Goal: Communication & Community: Answer question/provide support

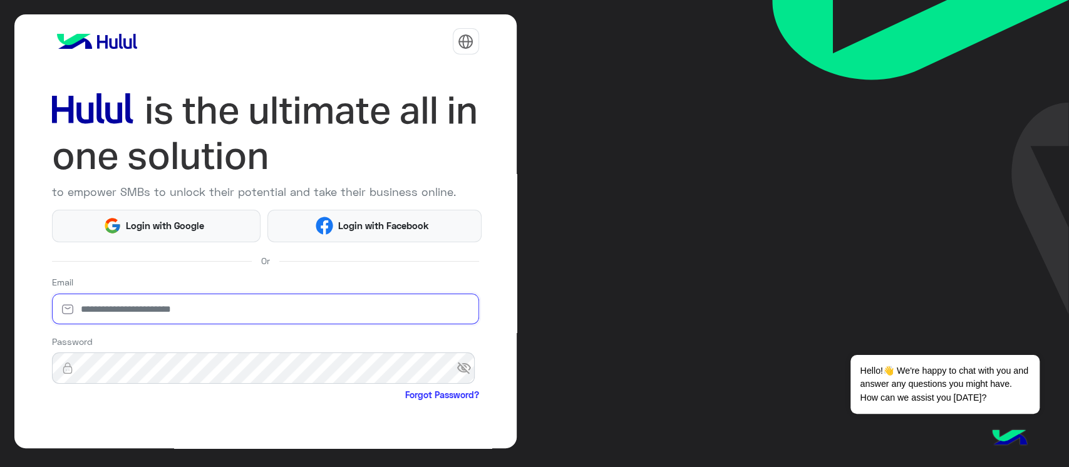
type input "**********"
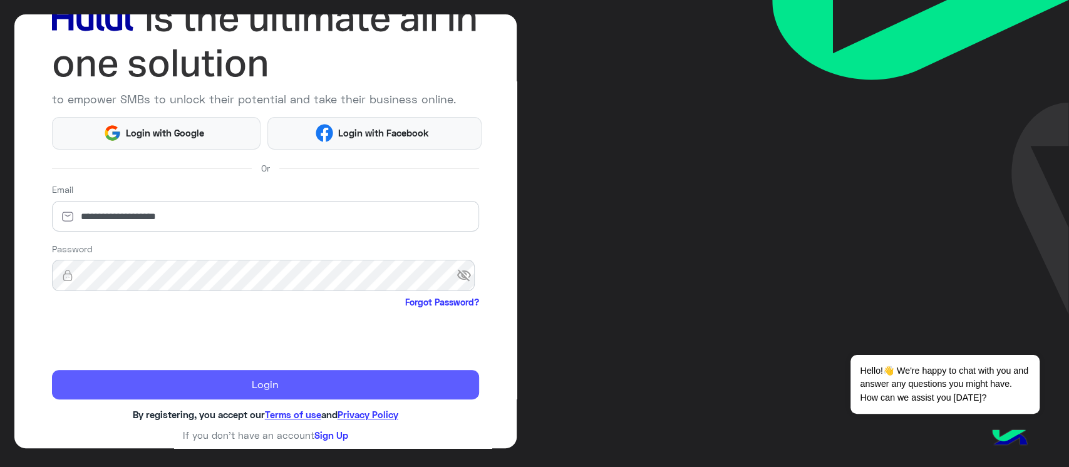
click at [349, 380] on button "Login" at bounding box center [265, 385] width 427 height 30
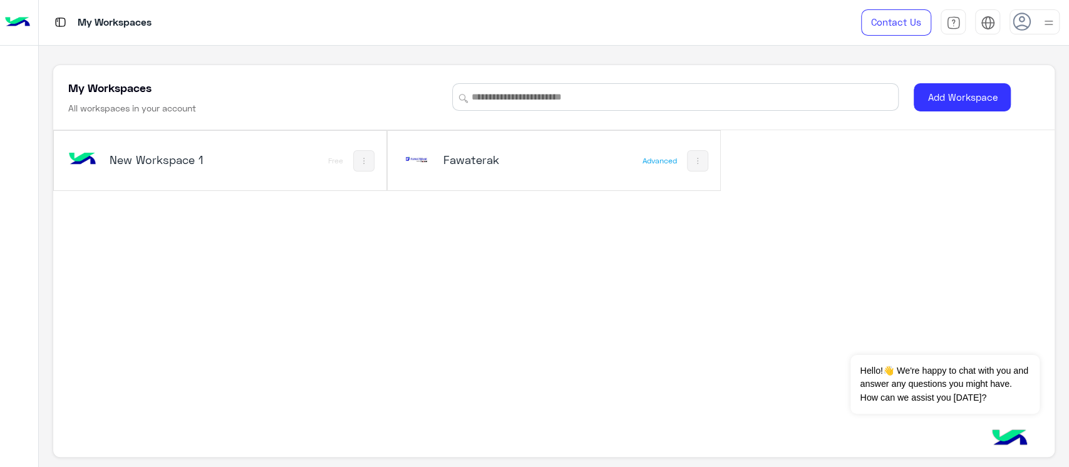
click at [465, 149] on div "Fawaterak" at bounding box center [492, 161] width 185 height 36
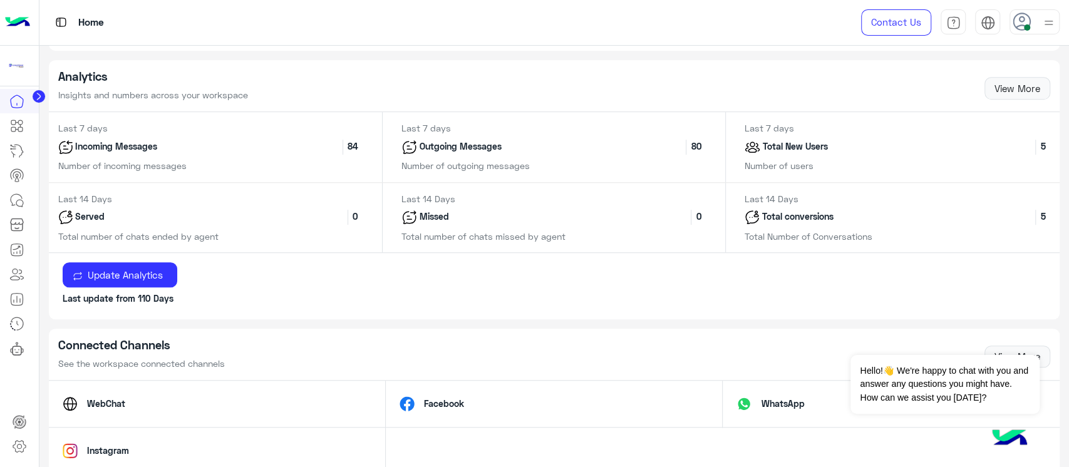
scroll to position [547, 0]
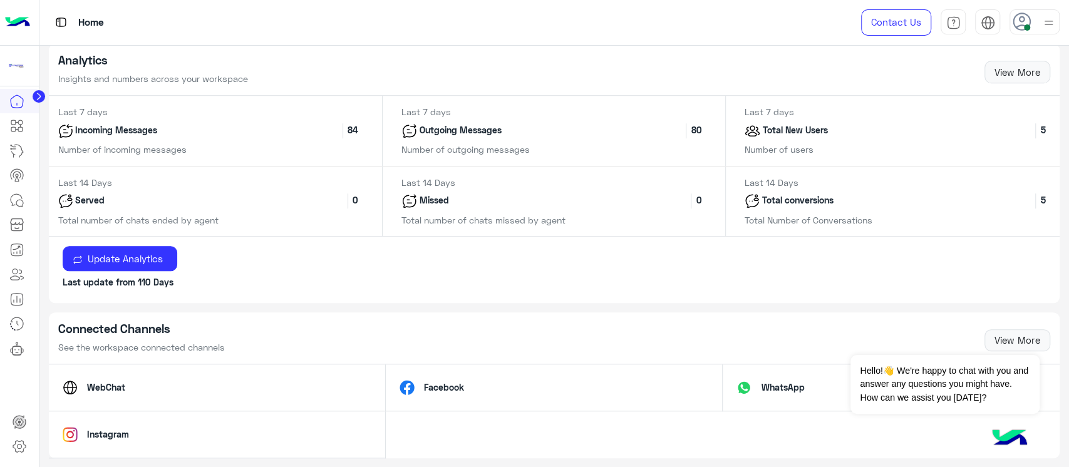
click at [21, 29] on img at bounding box center [17, 22] width 25 height 26
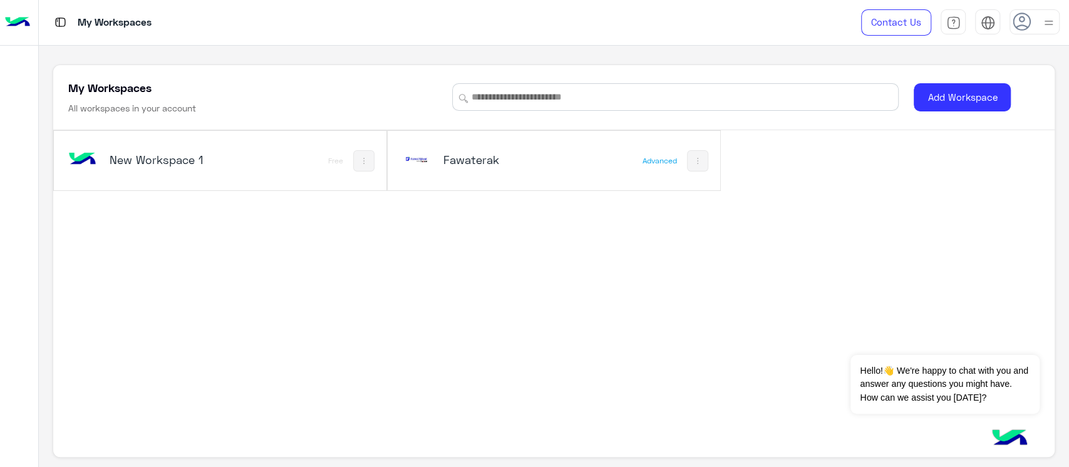
click at [150, 167] on div "New Workspace 1" at bounding box center [166, 161] width 112 height 18
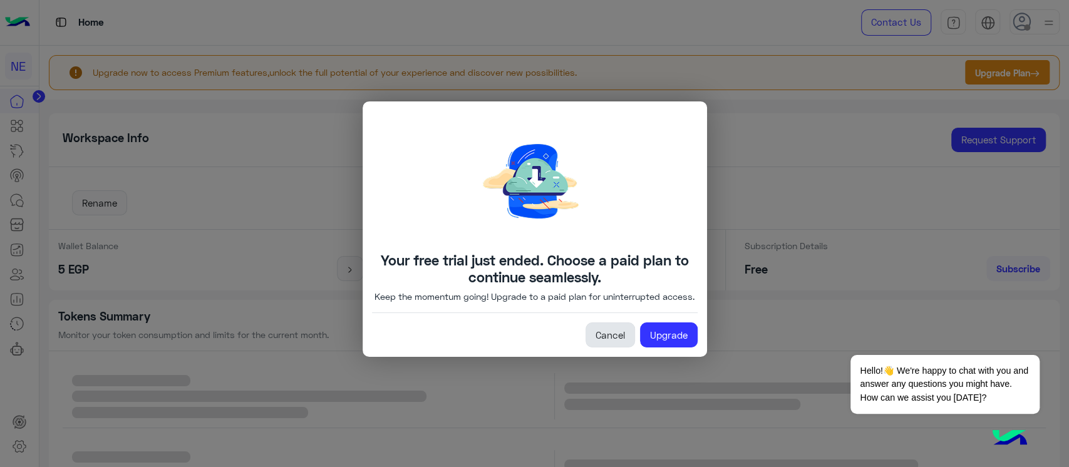
click at [601, 343] on link "Cancel" at bounding box center [610, 335] width 49 height 25
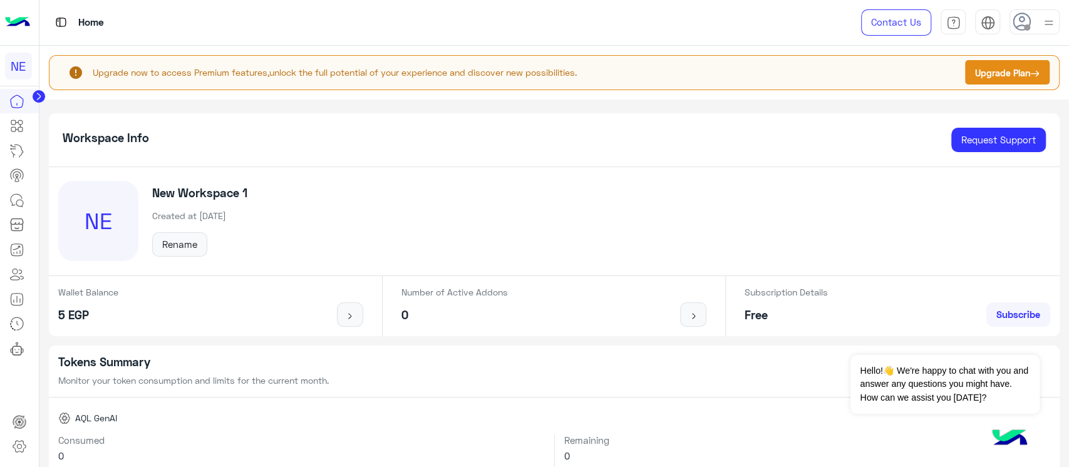
click at [16, 24] on img at bounding box center [17, 22] width 25 height 26
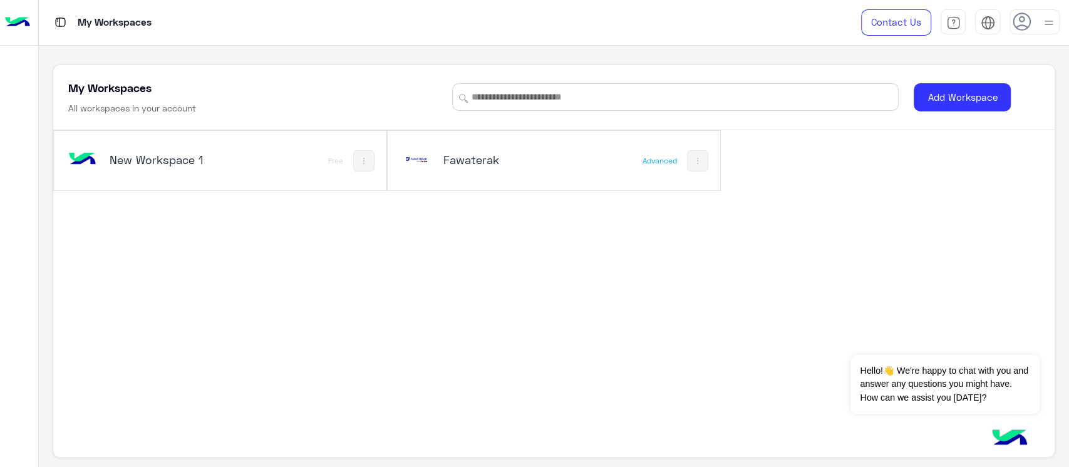
click at [693, 164] on img at bounding box center [698, 161] width 10 height 10
click at [441, 148] on div at bounding box center [534, 233] width 1069 height 467
click at [444, 151] on div "Fawaterak" at bounding box center [492, 161] width 185 height 36
click at [422, 157] on img at bounding box center [417, 160] width 34 height 34
click at [457, 159] on h5 "Fawaterak" at bounding box center [500, 159] width 112 height 15
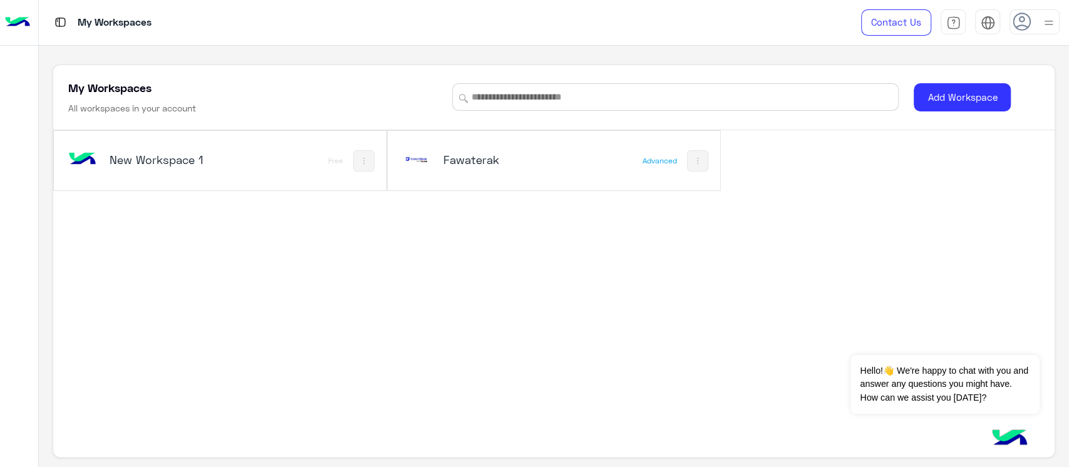
click at [1039, 21] on div at bounding box center [1035, 21] width 50 height 25
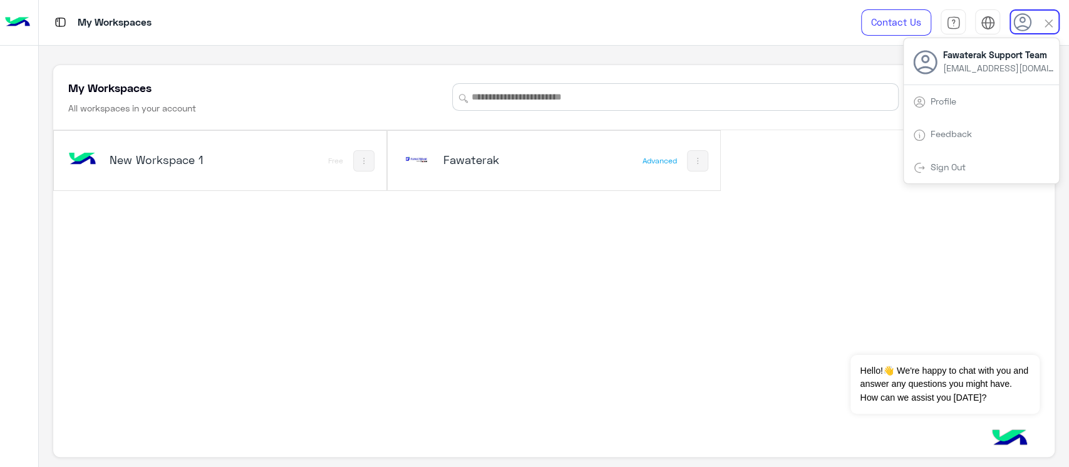
click at [454, 164] on h5 "Fawaterak" at bounding box center [500, 159] width 112 height 15
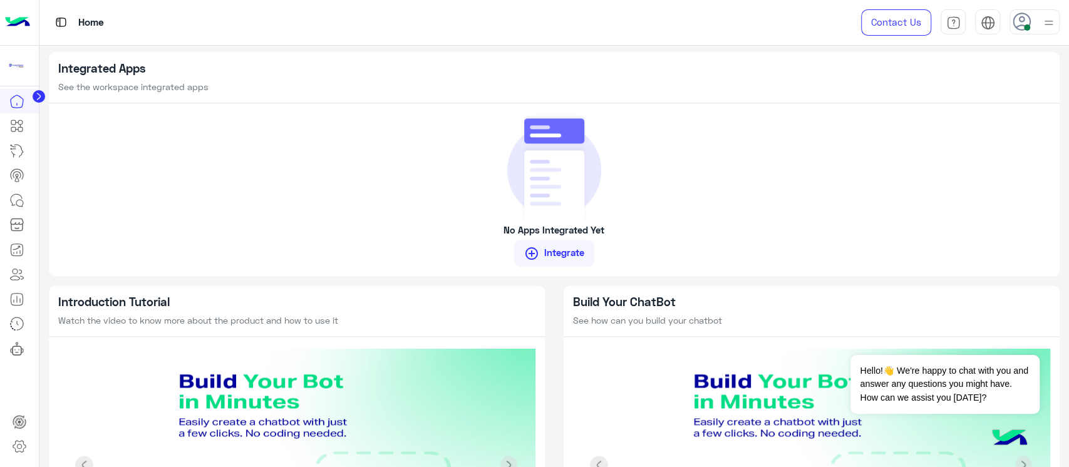
scroll to position [1107, 0]
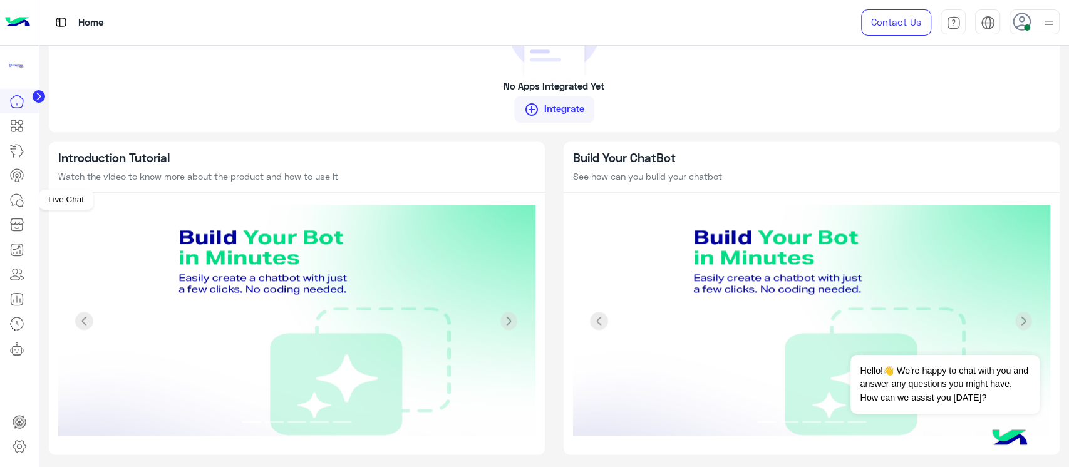
click at [14, 200] on icon at bounding box center [16, 200] width 15 height 15
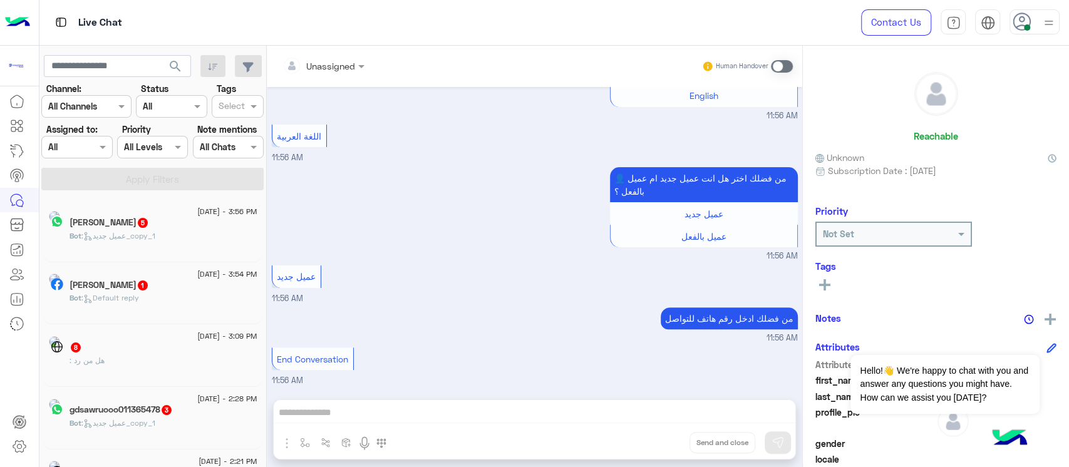
scroll to position [6, 0]
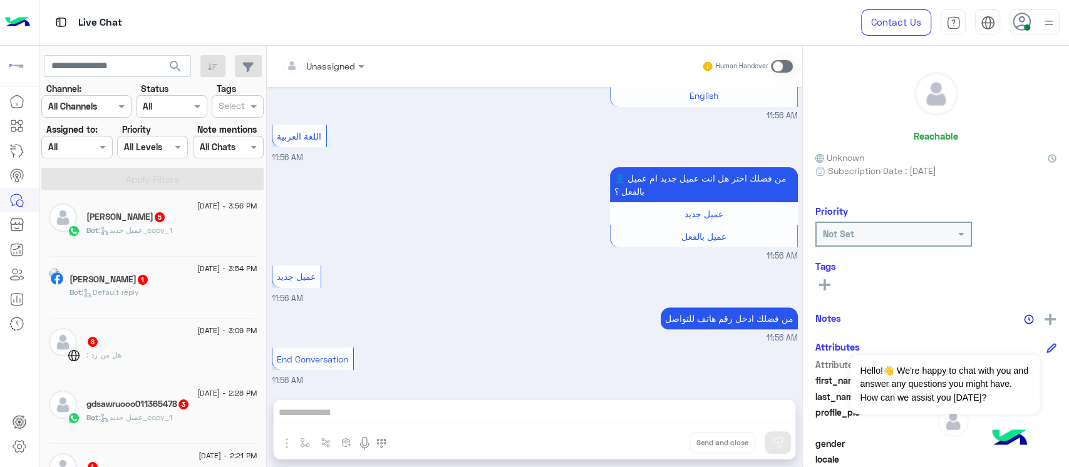
click at [124, 226] on span ": عميل جديد_copy_1" at bounding box center [135, 230] width 74 height 9
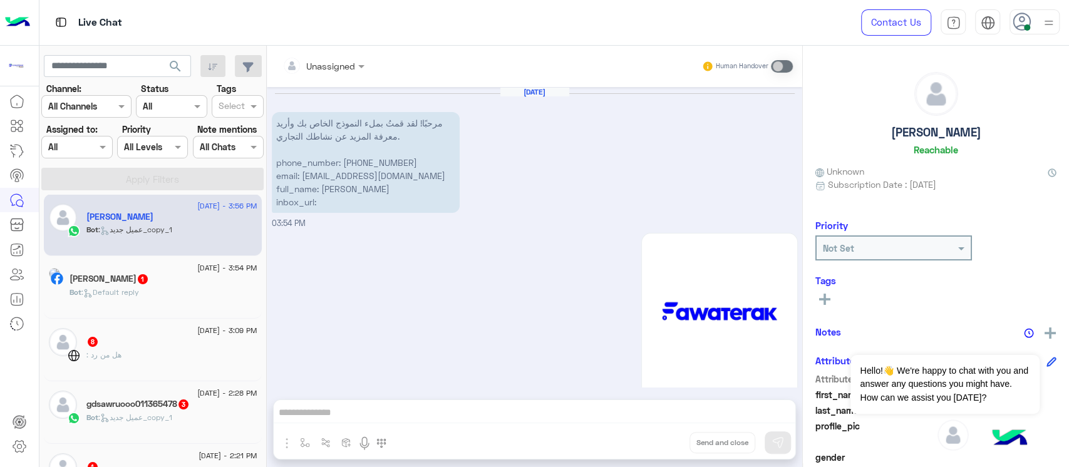
scroll to position [635, 0]
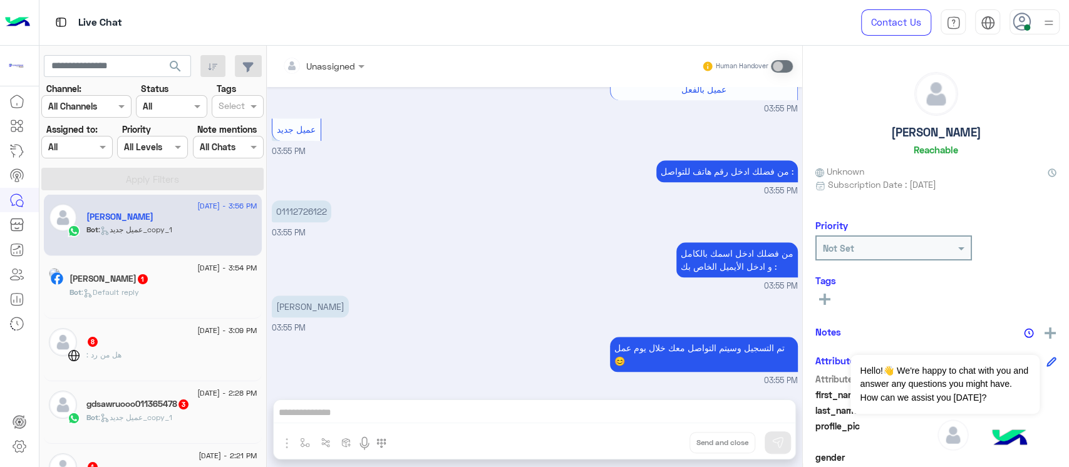
click at [110, 266] on div "[DATE] - 3:54 PM" at bounding box center [164, 270] width 188 height 8
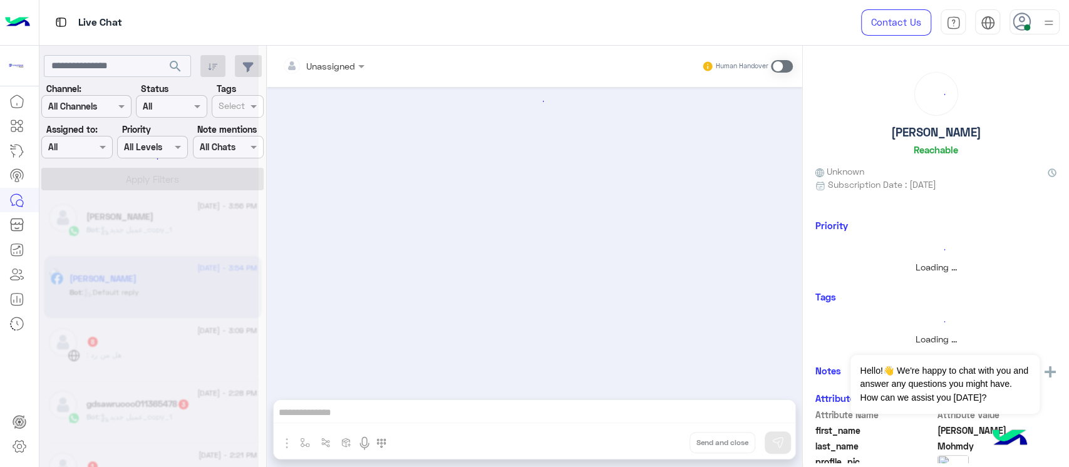
scroll to position [6, 0]
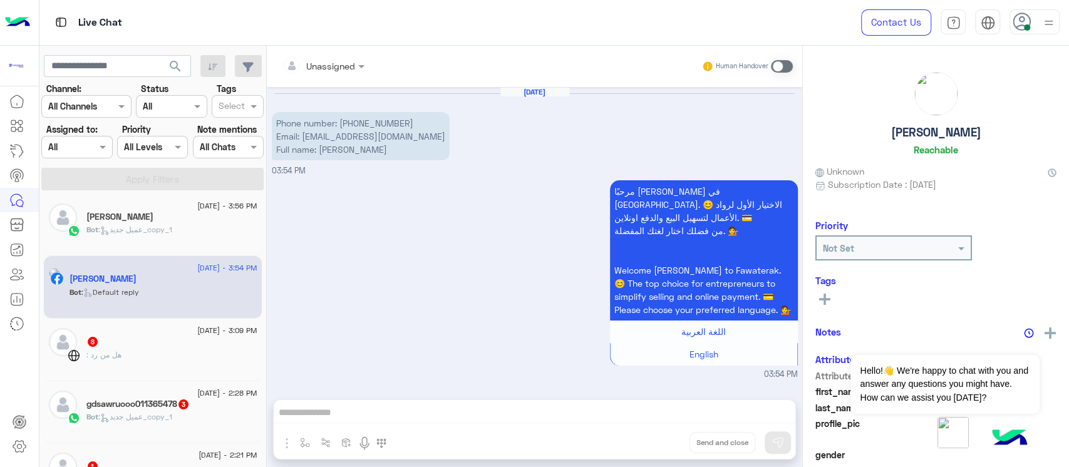
click at [110, 266] on div "[DATE] - 3:54 PM" at bounding box center [164, 270] width 188 height 8
click at [180, 345] on div "8" at bounding box center [171, 342] width 171 height 13
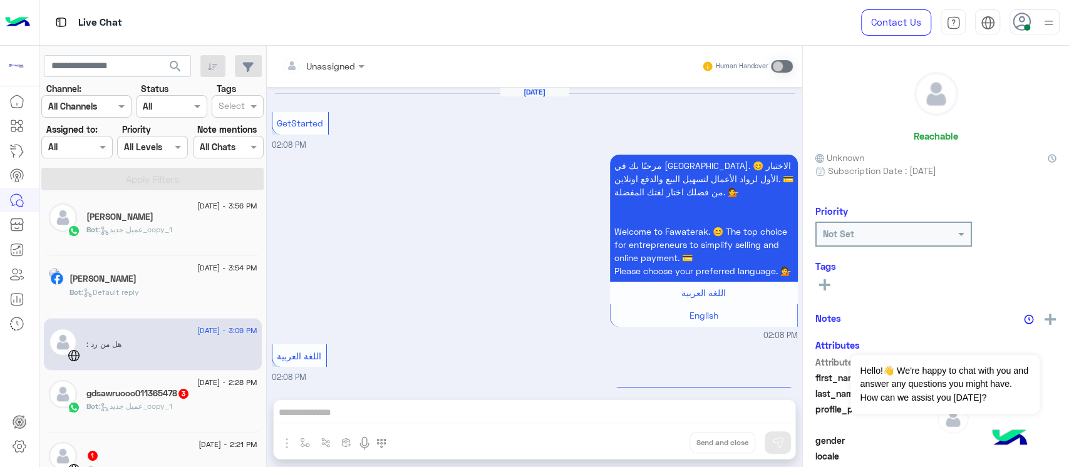
scroll to position [727, 0]
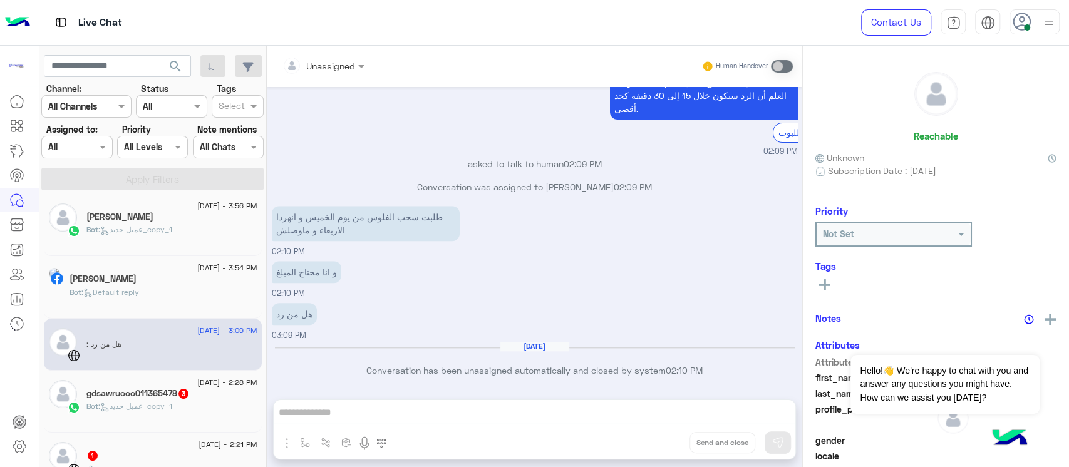
click at [393, 218] on p "طلبت سحب الفلوس من يوم الخميس و انهردا الاربعاء و ماوصلش" at bounding box center [366, 223] width 188 height 35
click at [340, 272] on p "و انا محتاج المبلغ" at bounding box center [307, 272] width 70 height 22
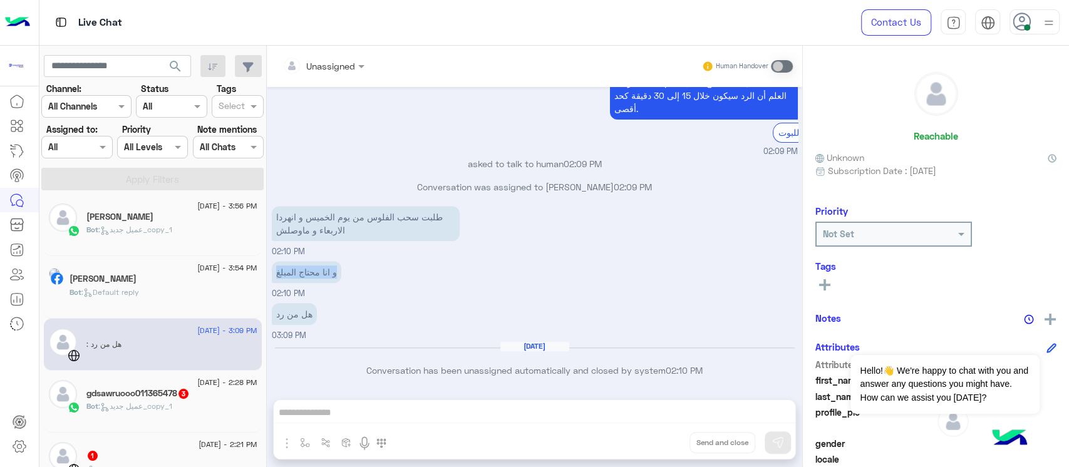
click at [340, 272] on p "و انا محتاج المبلغ" at bounding box center [307, 272] width 70 height 22
click at [307, 307] on p "هل من رد" at bounding box center [294, 314] width 45 height 22
click at [306, 306] on p "هل من رد" at bounding box center [294, 314] width 45 height 22
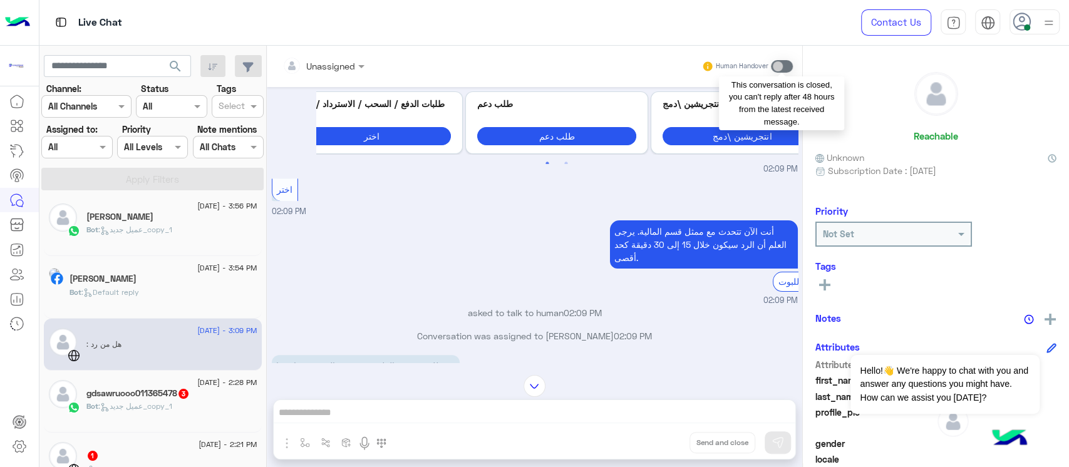
click at [784, 68] on span at bounding box center [782, 66] width 22 height 13
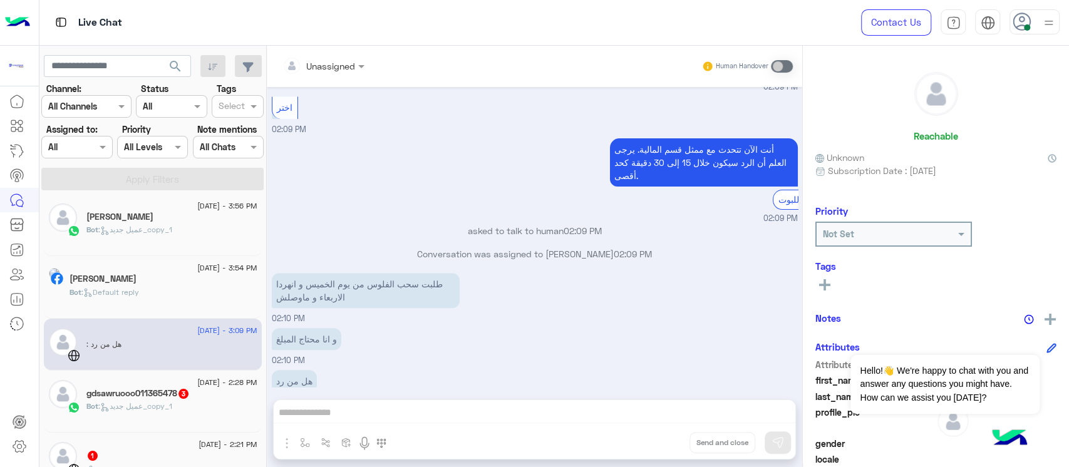
scroll to position [727, 0]
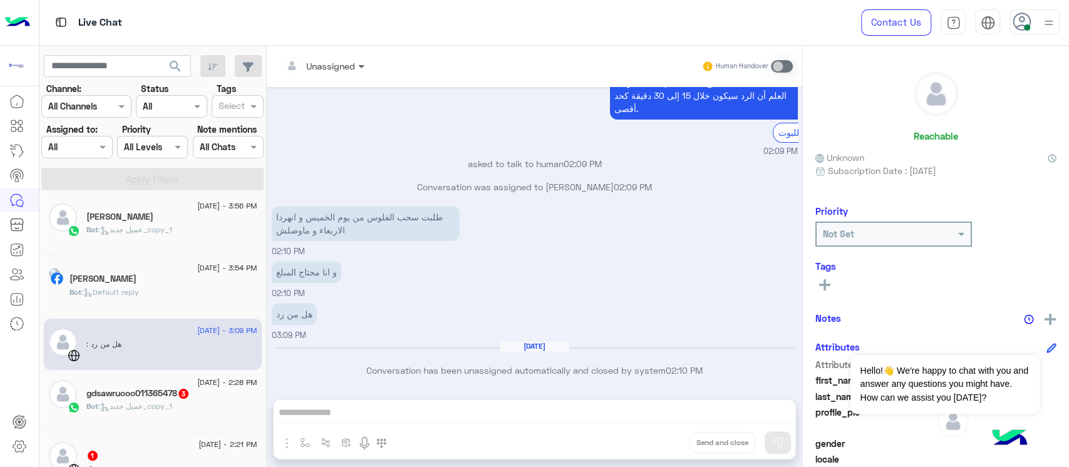
click at [362, 68] on span at bounding box center [363, 66] width 16 height 13
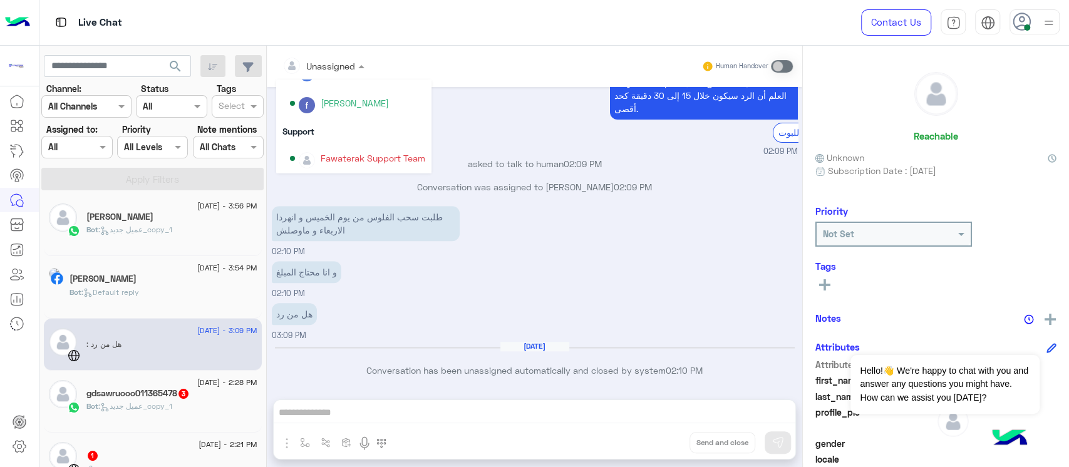
scroll to position [112, 0]
click at [353, 108] on div "[PERSON_NAME]" at bounding box center [355, 102] width 68 height 13
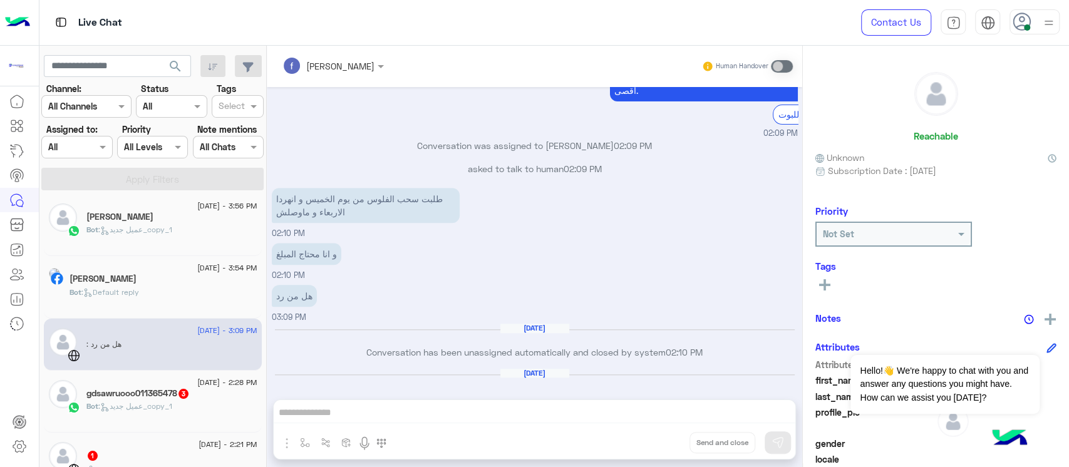
scroll to position [772, 0]
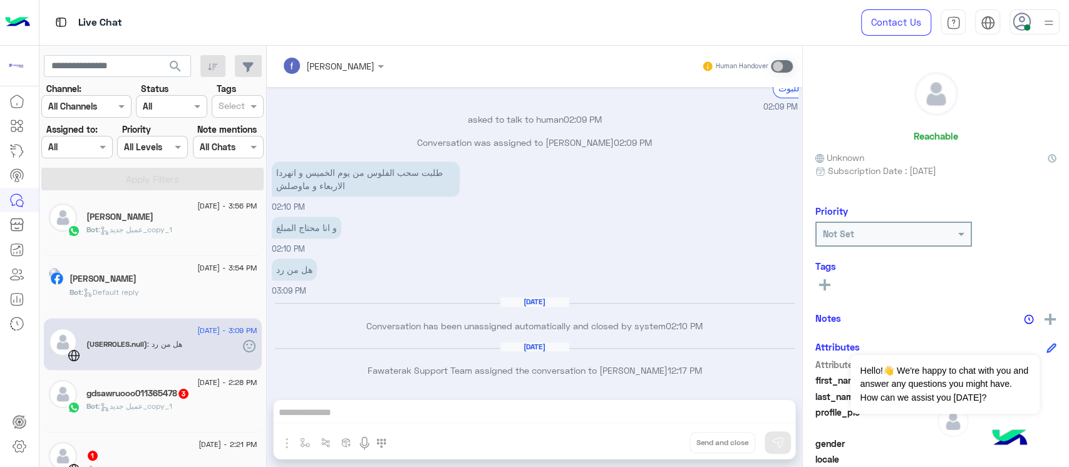
click at [0, 363] on div at bounding box center [19, 279] width 39 height 380
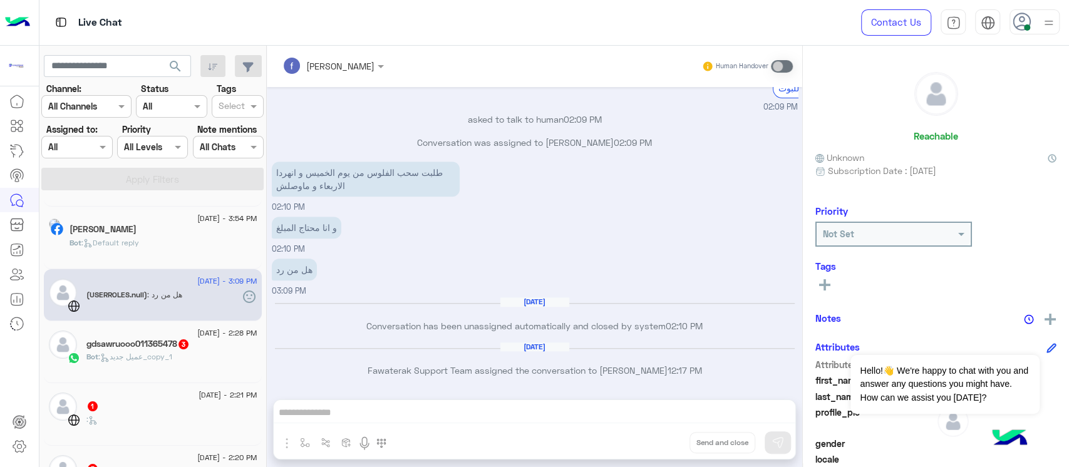
scroll to position [90, 0]
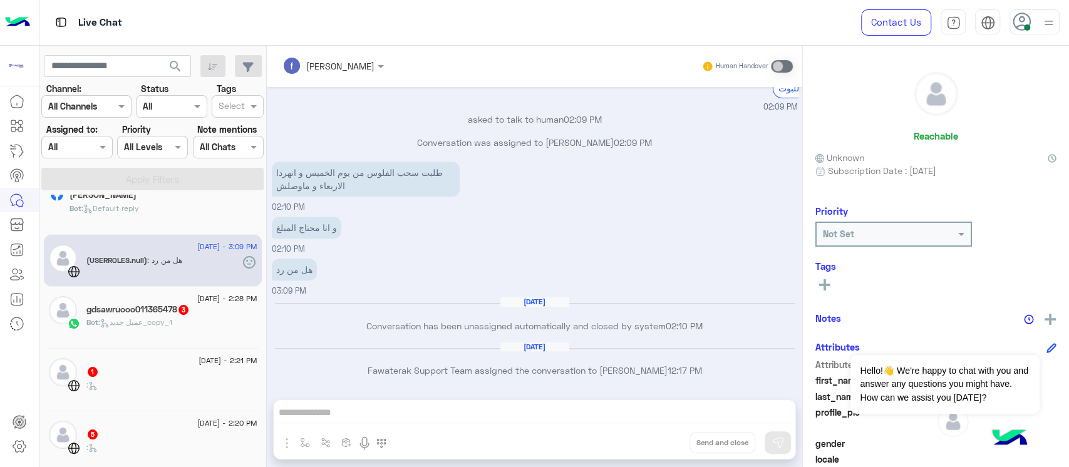
click at [160, 318] on p "Bot : عميل جديد_copy_1" at bounding box center [129, 322] width 86 height 11
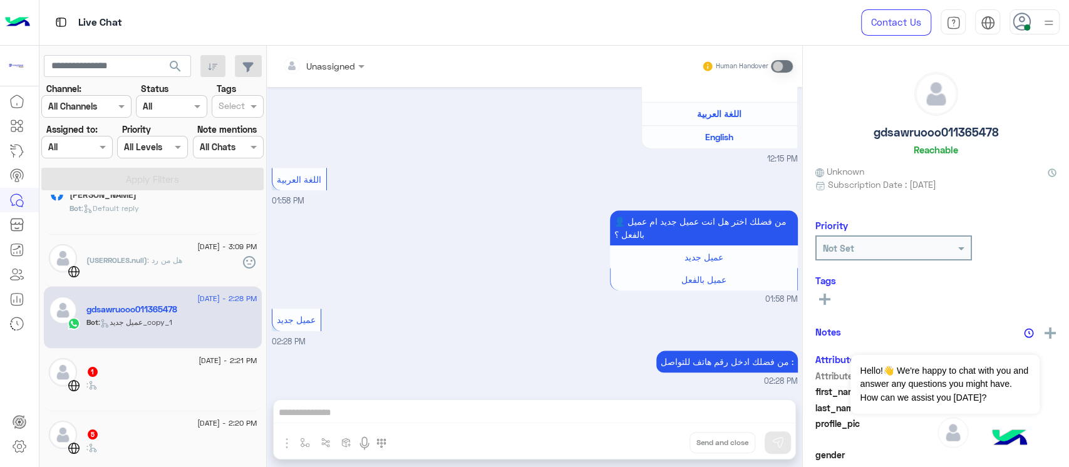
scroll to position [173, 0]
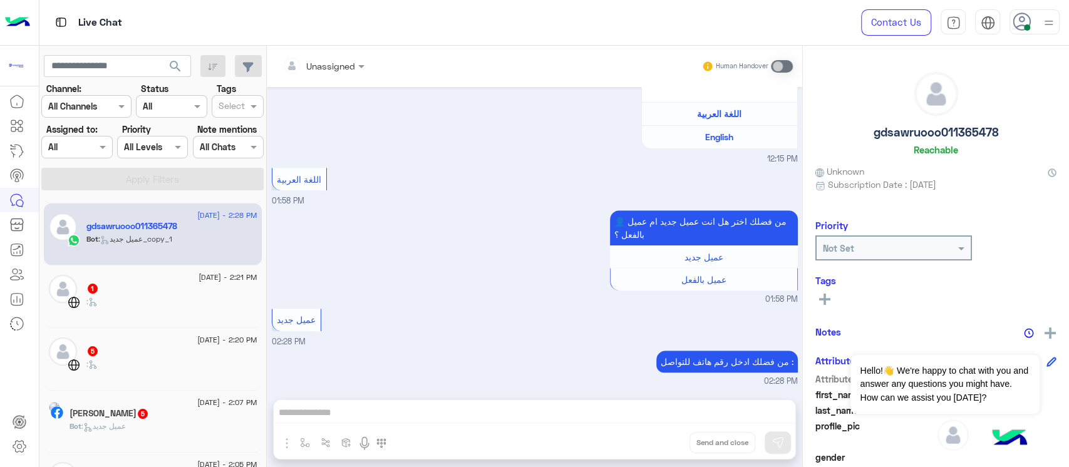
click at [134, 296] on div ":" at bounding box center [171, 307] width 171 height 22
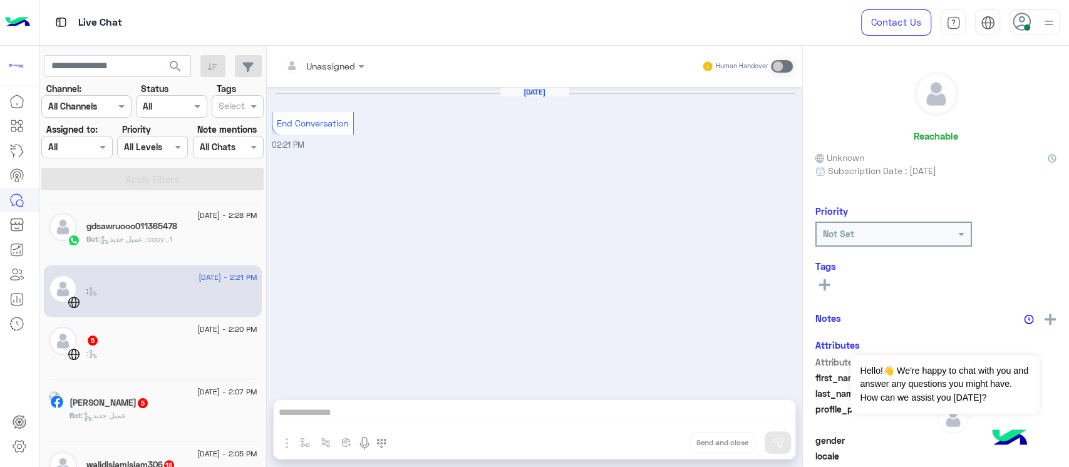
click at [145, 377] on div "[DATE] - 2:20 PM 5 :" at bounding box center [153, 349] width 218 height 63
click at [140, 348] on div ":" at bounding box center [171, 359] width 171 height 22
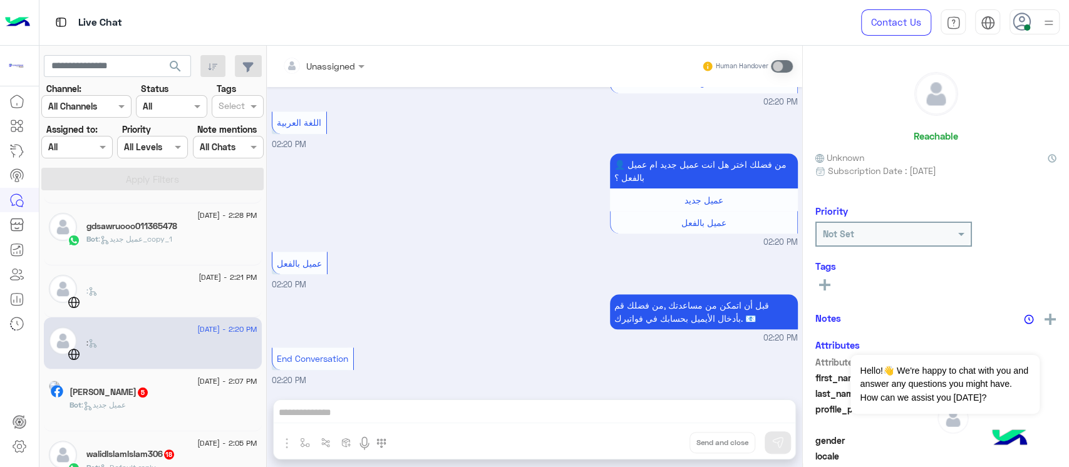
scroll to position [256, 0]
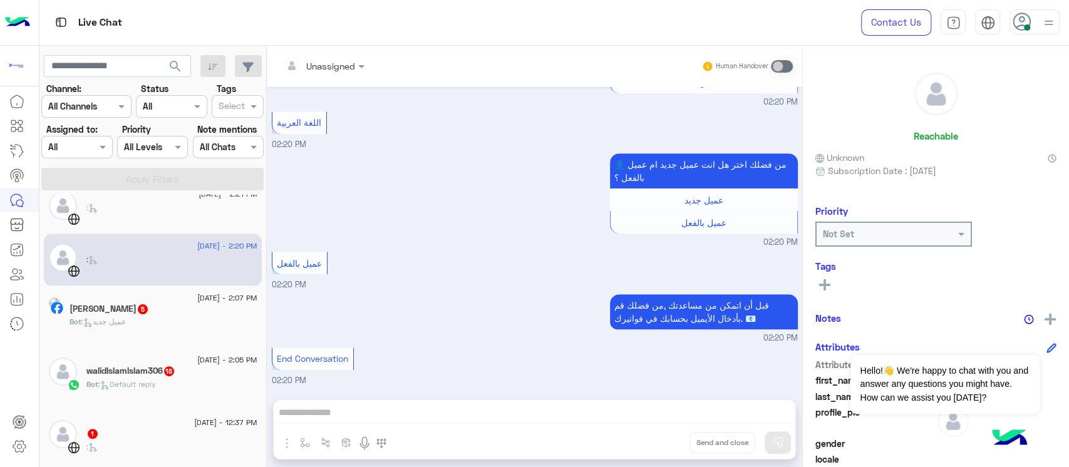
click at [149, 308] on h5 "[PERSON_NAME] 5" at bounding box center [110, 309] width 80 height 11
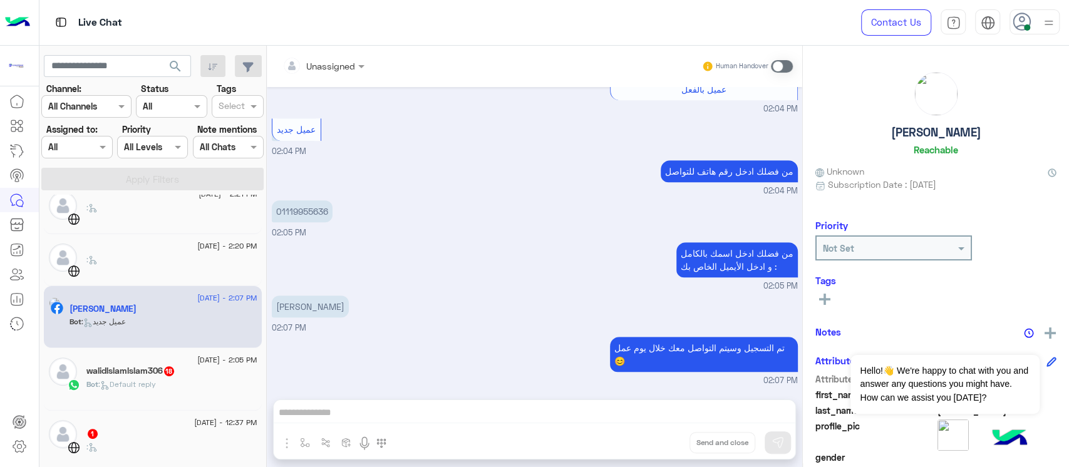
scroll to position [340, 0]
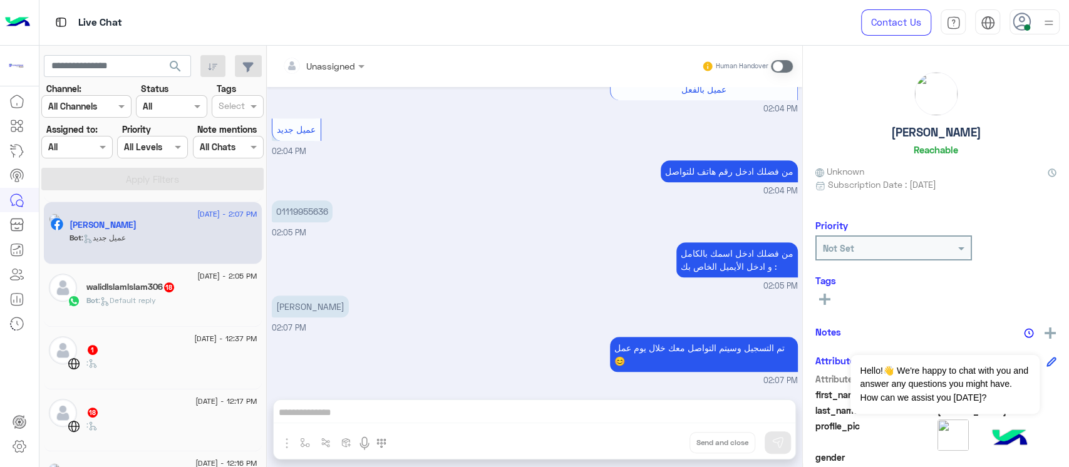
click at [153, 282] on h5 "walidlslamlslam306 18" at bounding box center [130, 287] width 89 height 11
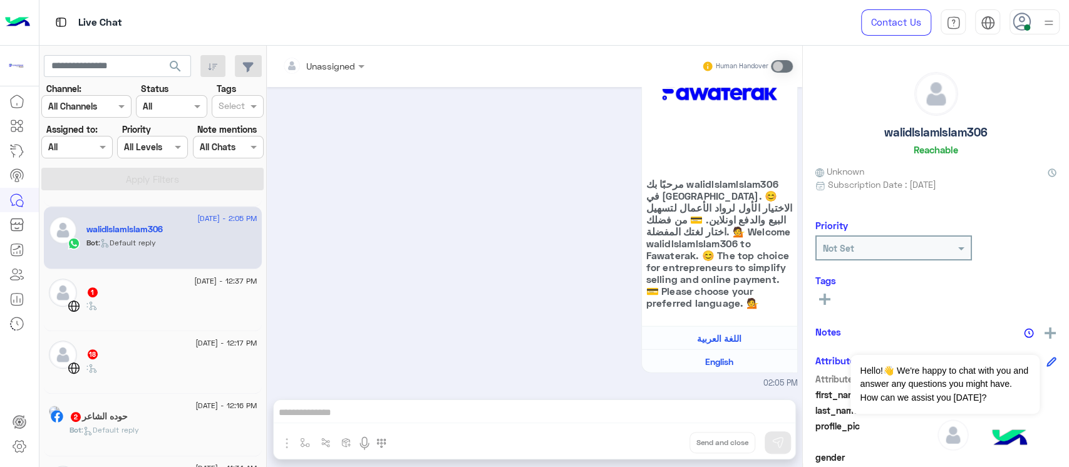
scroll to position [424, 0]
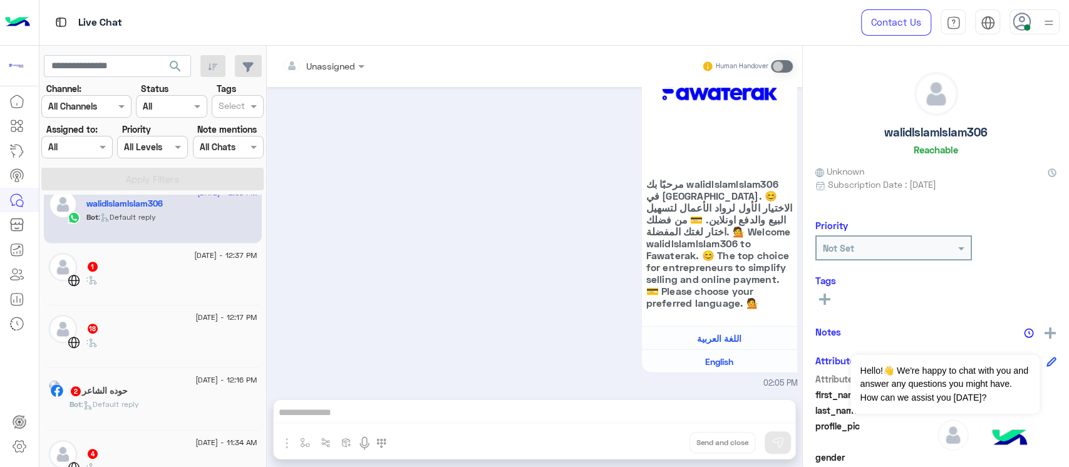
click at [153, 281] on div ":" at bounding box center [171, 285] width 171 height 22
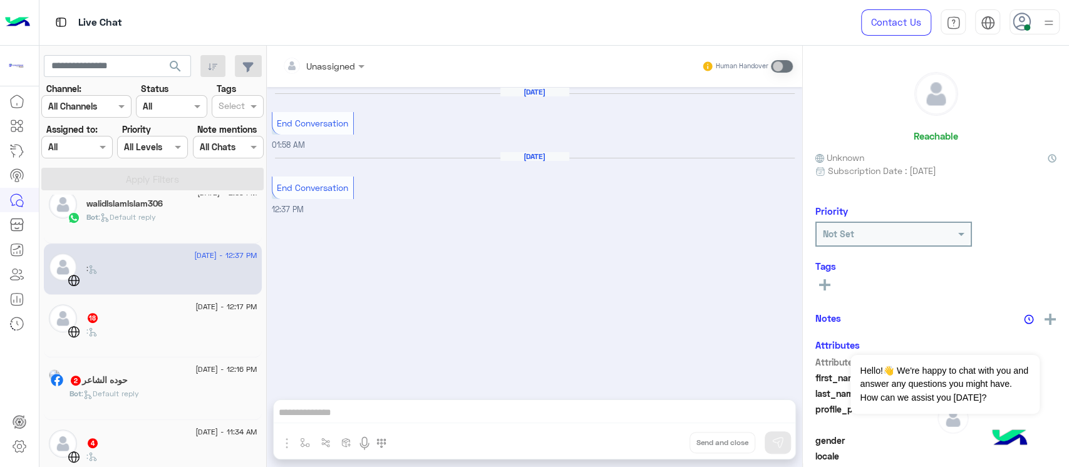
click at [160, 332] on div ":" at bounding box center [171, 337] width 171 height 22
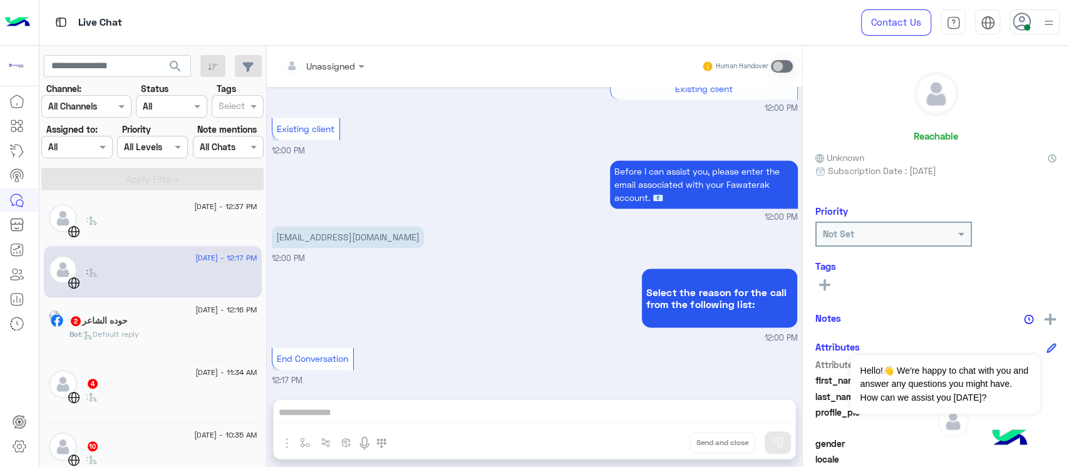
scroll to position [507, 0]
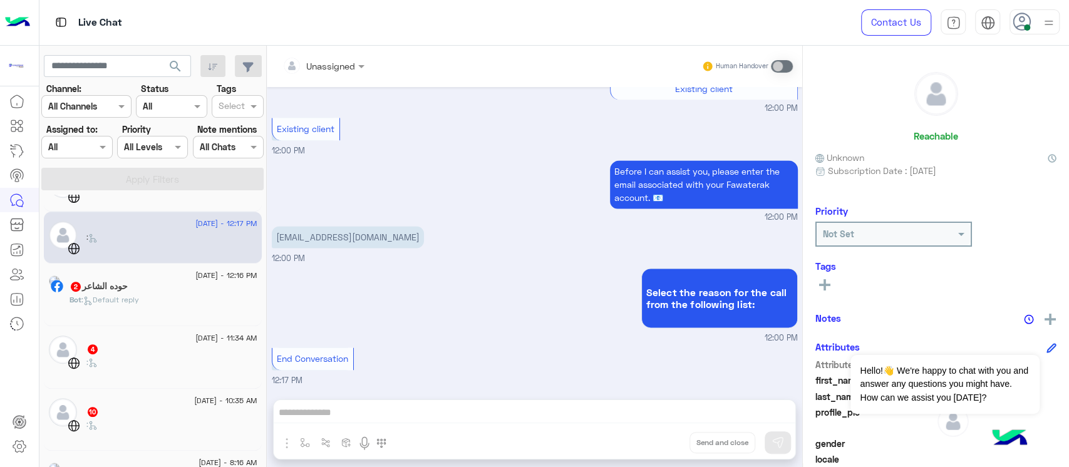
click at [160, 330] on div "[DATE] - 11:34 AM 4 :" at bounding box center [153, 357] width 218 height 63
click at [151, 286] on div "حوده الشاعر 2" at bounding box center [164, 287] width 188 height 13
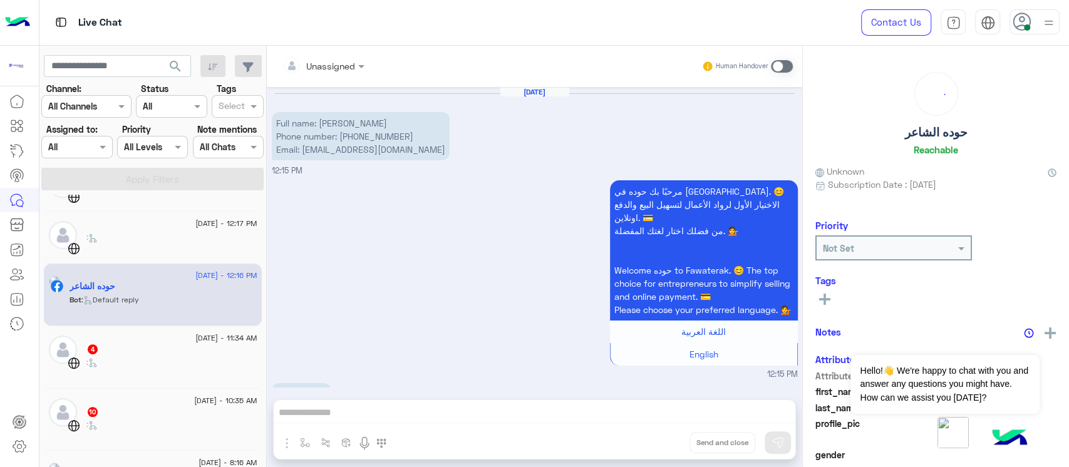
scroll to position [238, 0]
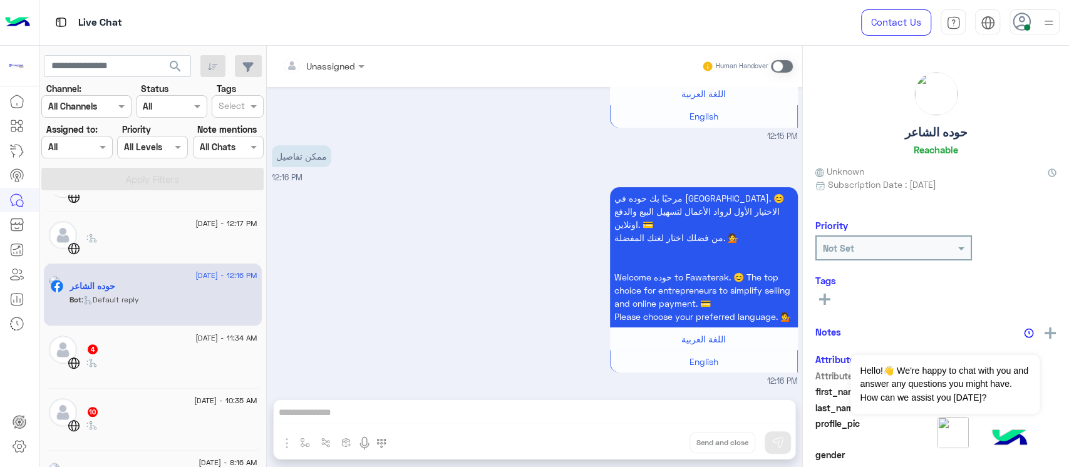
click at [148, 341] on div "[DATE] - 11:34 AM" at bounding box center [171, 340] width 171 height 8
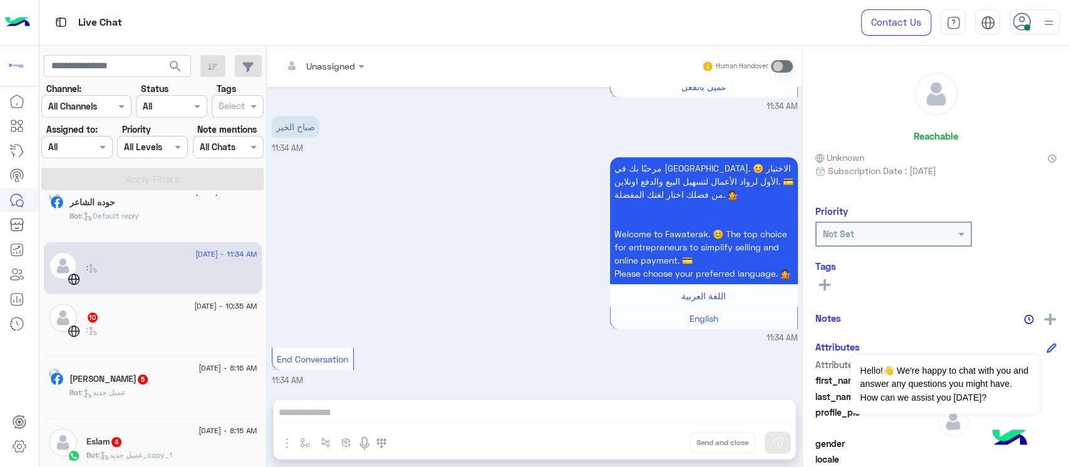
click at [140, 325] on div ":" at bounding box center [171, 336] width 171 height 22
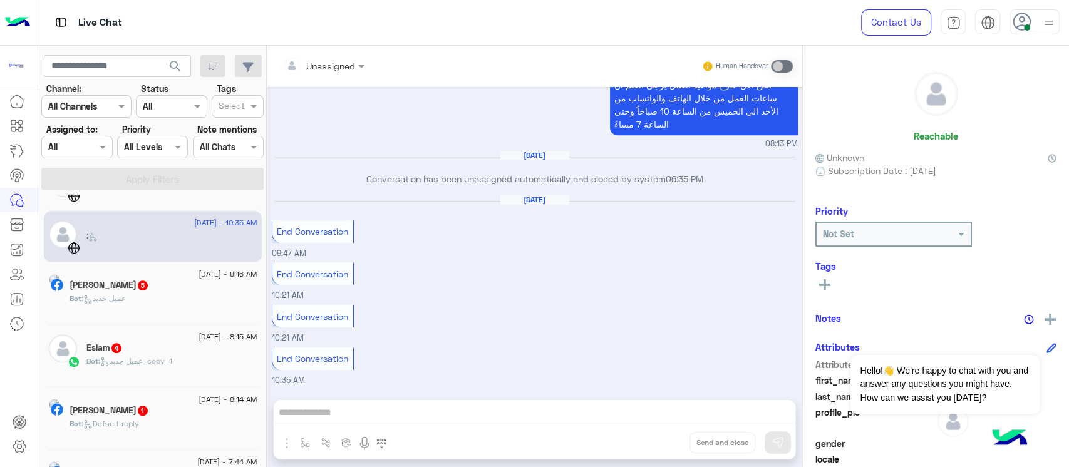
click at [126, 294] on span ": عميل جديد" at bounding box center [103, 298] width 44 height 9
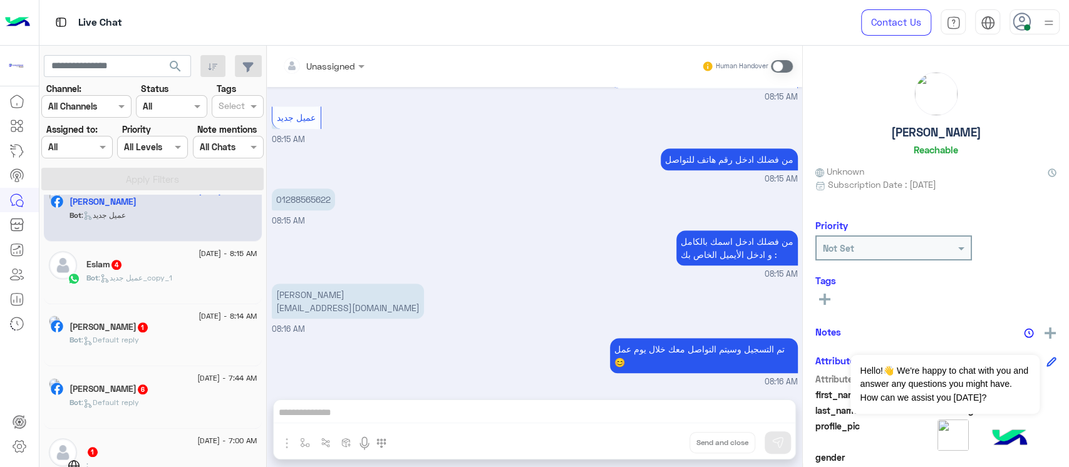
click at [143, 276] on span ": عميل جديد_copy_1" at bounding box center [135, 277] width 74 height 9
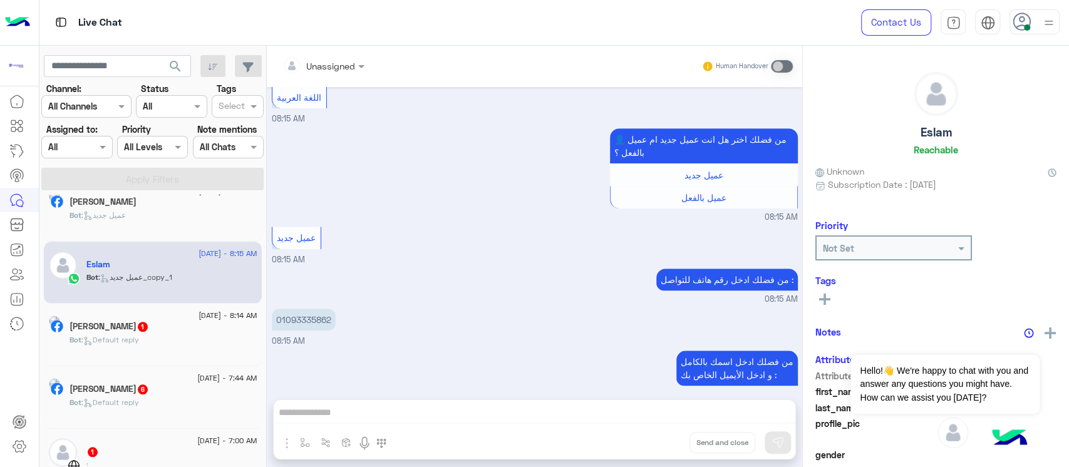
click at [143, 327] on h5 "[PERSON_NAME][DEMOGRAPHIC_DATA] 1" at bounding box center [110, 326] width 80 height 11
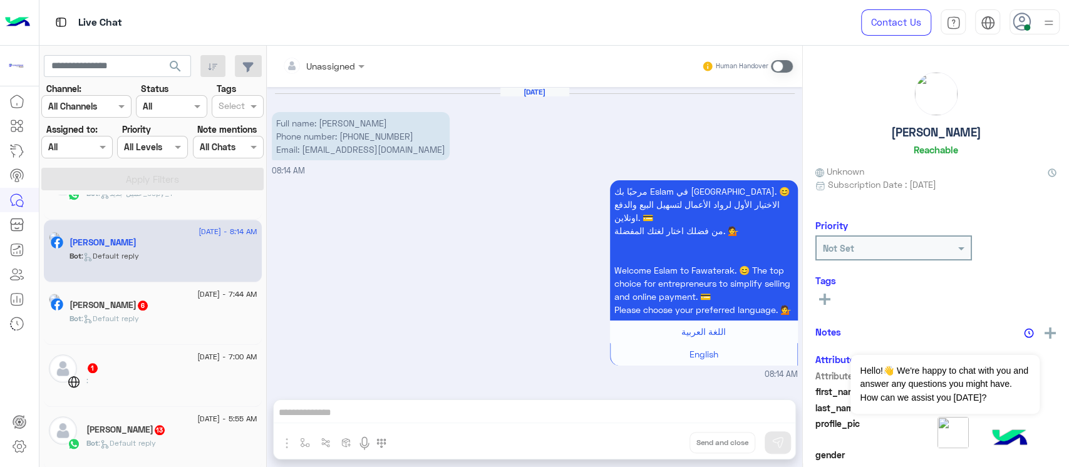
click at [133, 292] on div "[DATE] - 7:44 AM" at bounding box center [164, 296] width 188 height 8
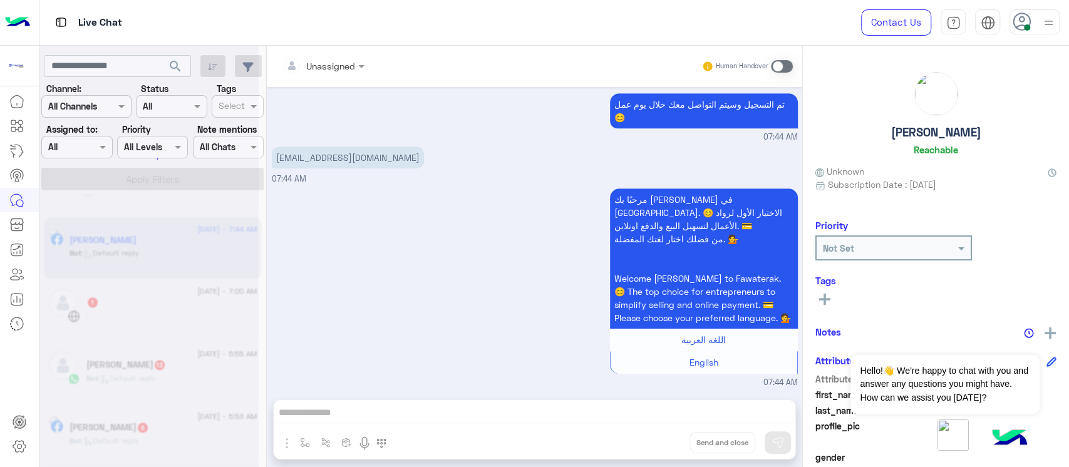
click at [133, 291] on div at bounding box center [148, 238] width 219 height 467
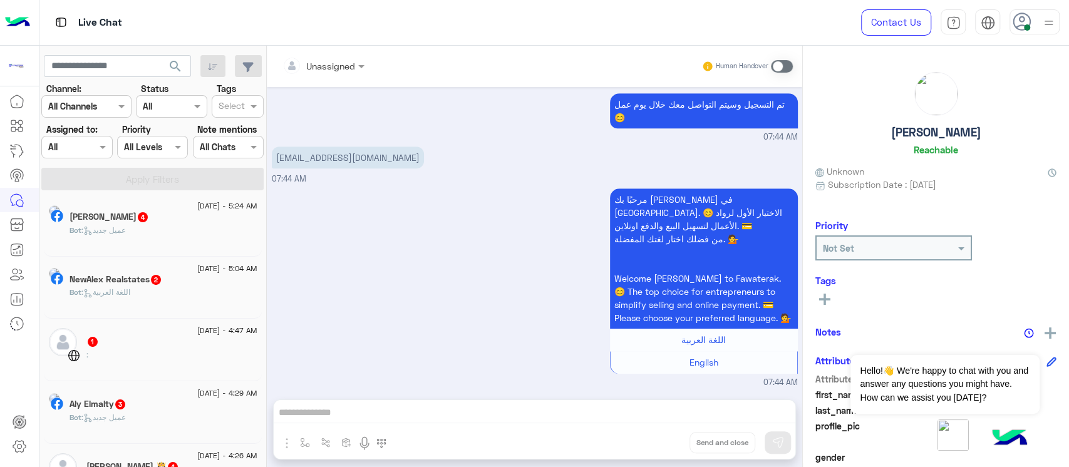
click at [138, 217] on h5 "[PERSON_NAME] 4" at bounding box center [110, 217] width 80 height 11
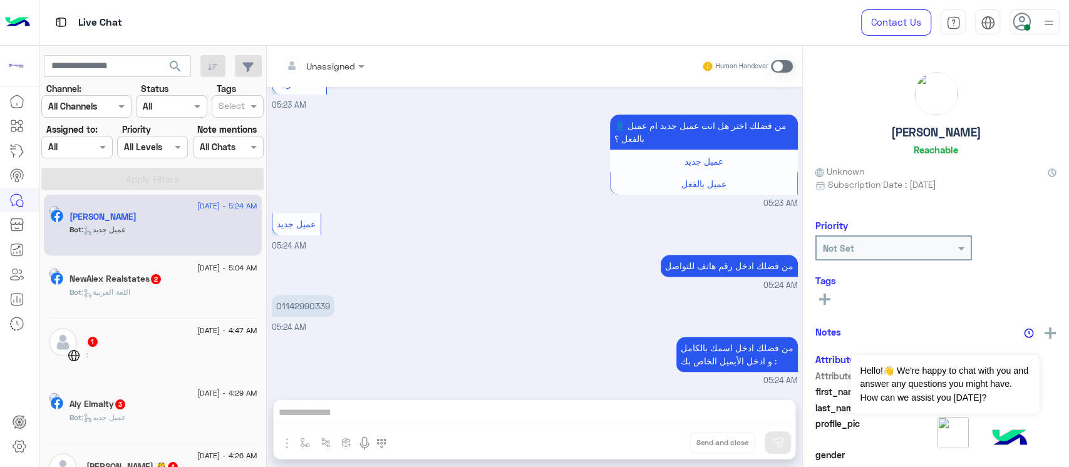
click at [138, 278] on h5 "NewAlex Realstates 2" at bounding box center [116, 279] width 93 height 11
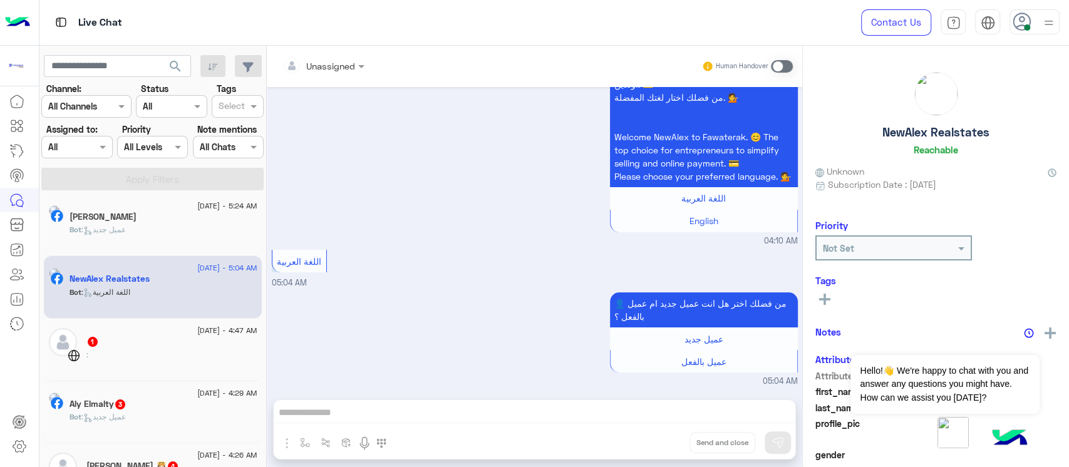
click at [139, 340] on div "1" at bounding box center [171, 342] width 171 height 13
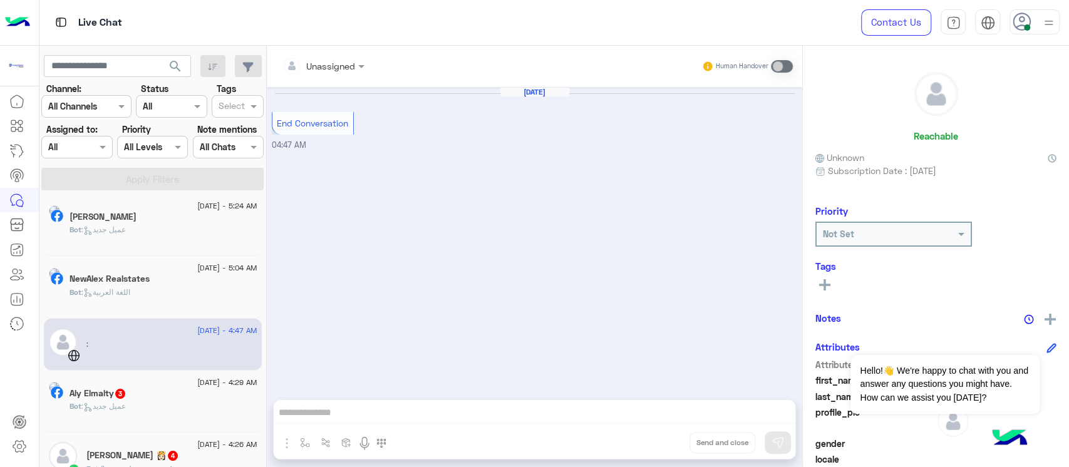
click at [152, 387] on div "[DATE] - 4:29 AM" at bounding box center [164, 384] width 188 height 8
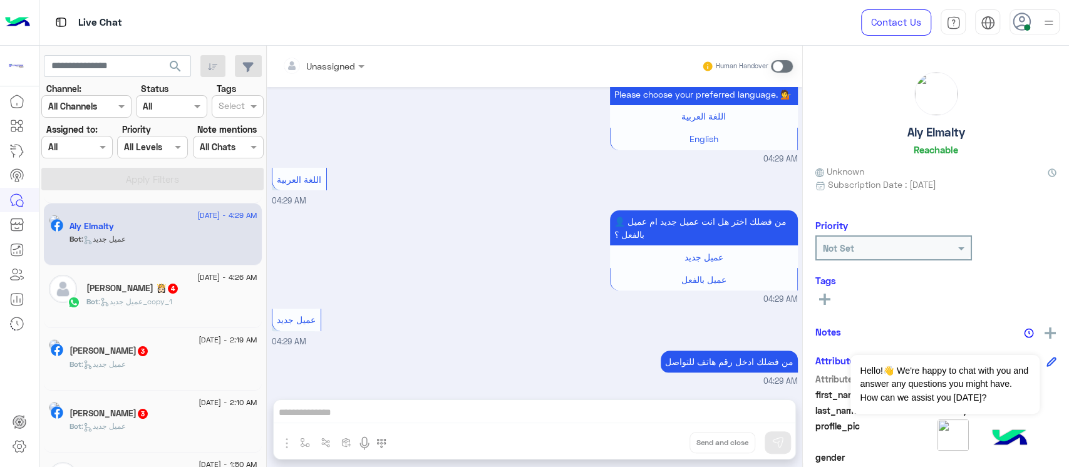
click at [140, 272] on div "[DATE] - 4:26 AM [PERSON_NAME] 👸🏻 4 Bot : عميل جديد_copy_1" at bounding box center [153, 297] width 218 height 63
click at [145, 289] on h5 "[PERSON_NAME] 👸🏻 4" at bounding box center [132, 288] width 93 height 11
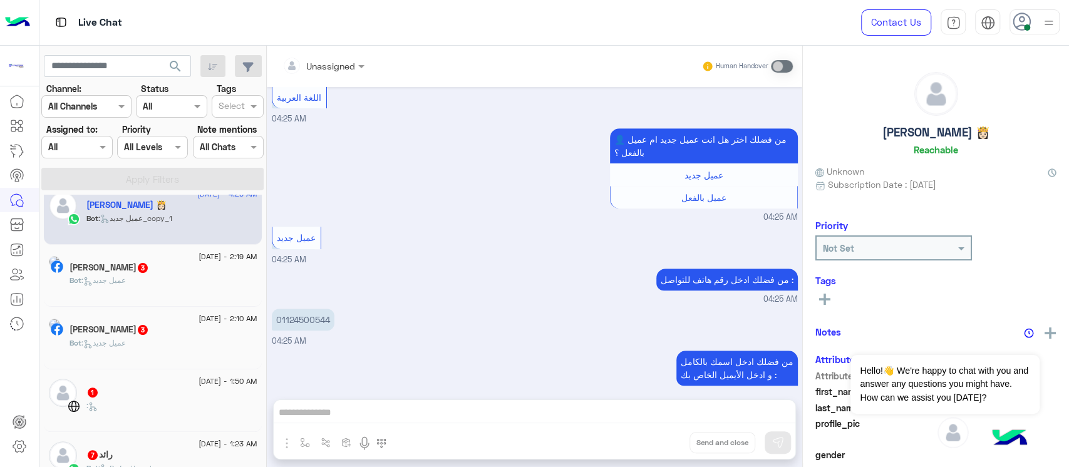
click at [145, 288] on div "Bot : عميل جديد" at bounding box center [164, 286] width 188 height 22
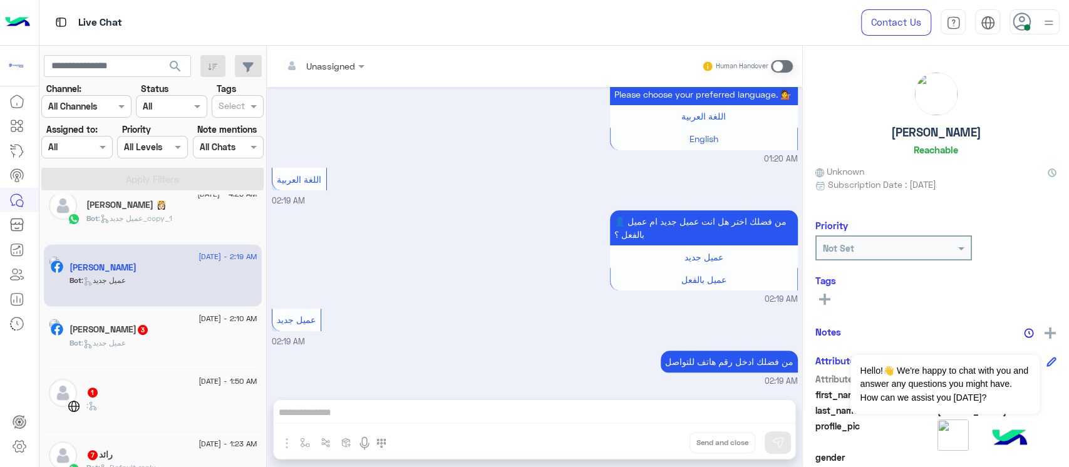
click at [154, 325] on div "[PERSON_NAME] 3" at bounding box center [164, 331] width 188 height 13
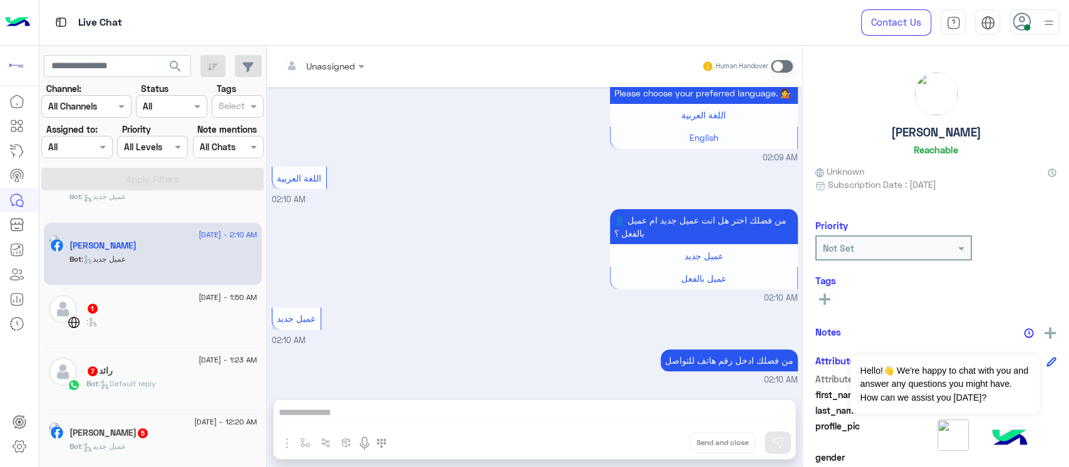
click at [154, 323] on div ":" at bounding box center [171, 327] width 171 height 22
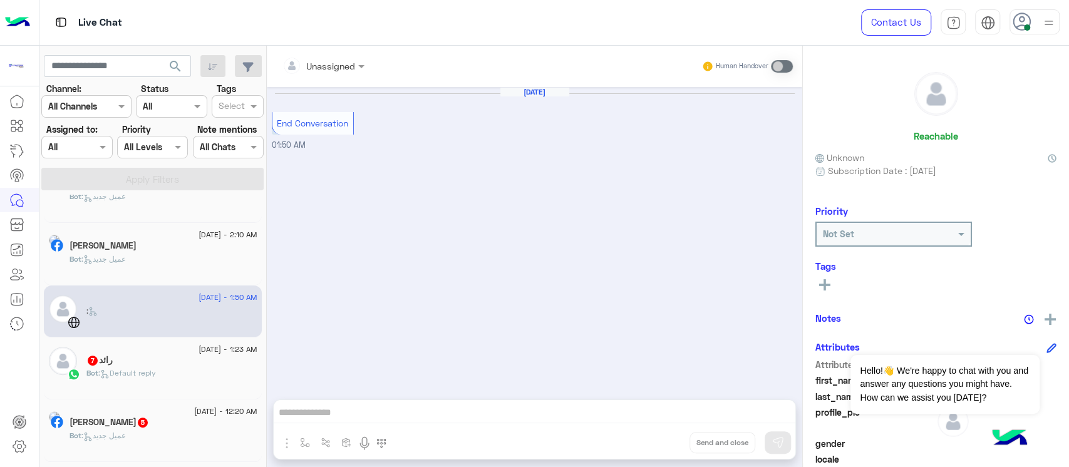
click at [159, 360] on div "رائد 7" at bounding box center [171, 361] width 171 height 13
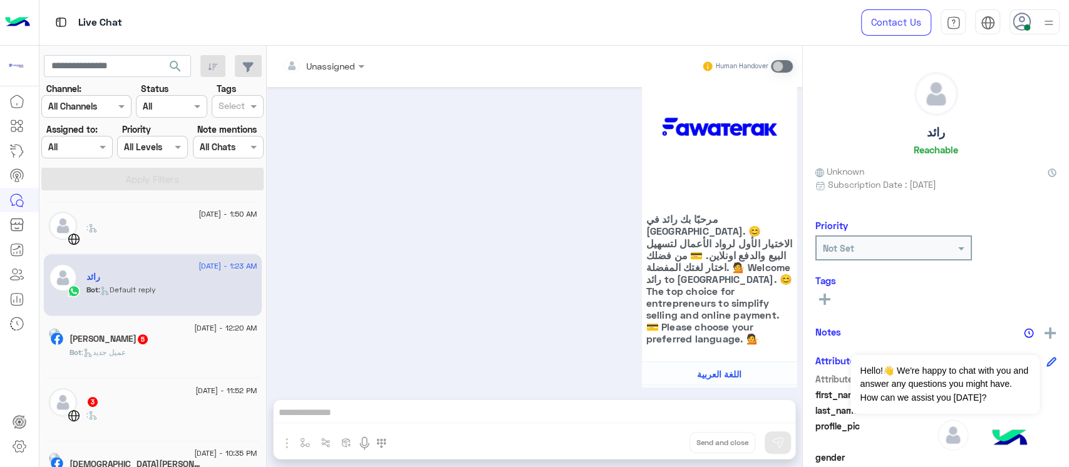
click at [159, 358] on div "Bot : عميل جديد" at bounding box center [164, 358] width 188 height 22
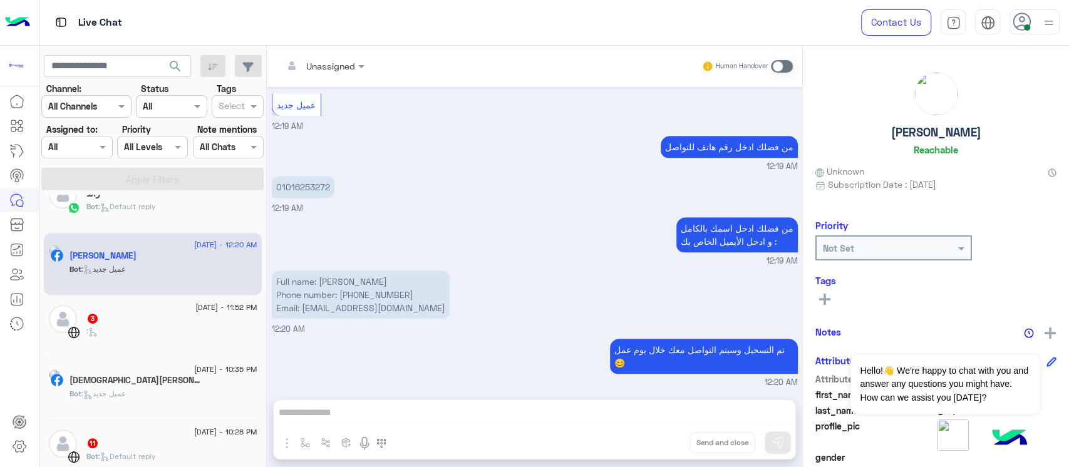
click at [145, 314] on div "3" at bounding box center [171, 319] width 171 height 13
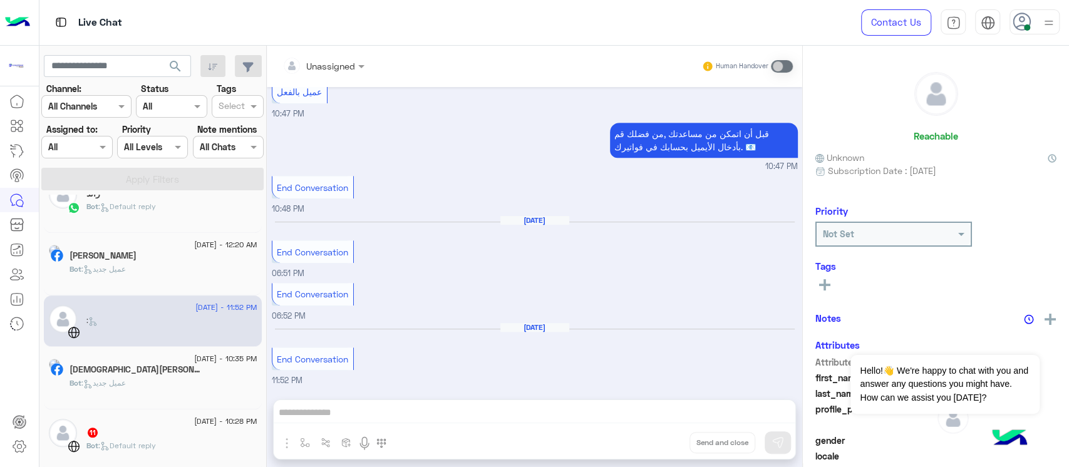
click at [169, 400] on div "[DATE] - 10:35 PM [PERSON_NAME] 8 Bot : عميل جديد" at bounding box center [153, 378] width 218 height 63
click at [163, 395] on div "Bot : عميل جديد" at bounding box center [164, 389] width 188 height 22
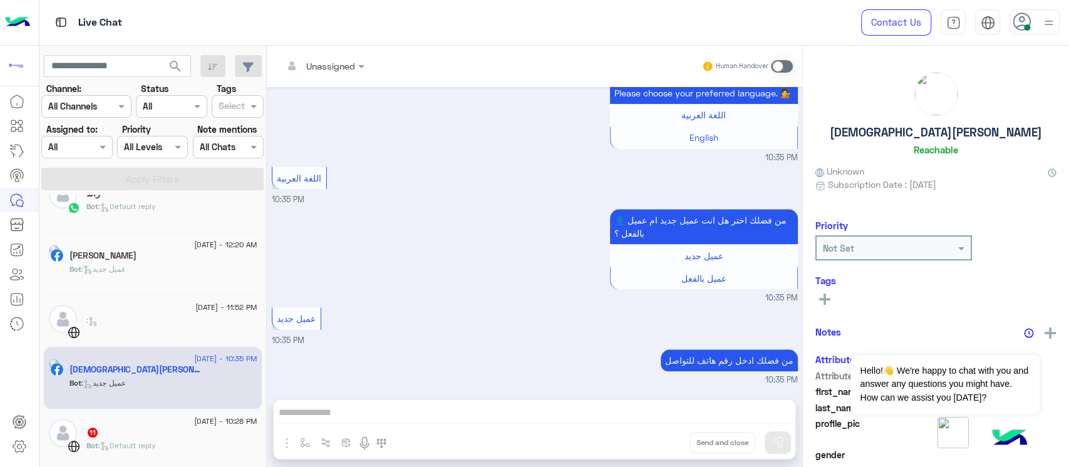
click at [148, 421] on div "[DATE] - 10:28 PM" at bounding box center [171, 423] width 171 height 8
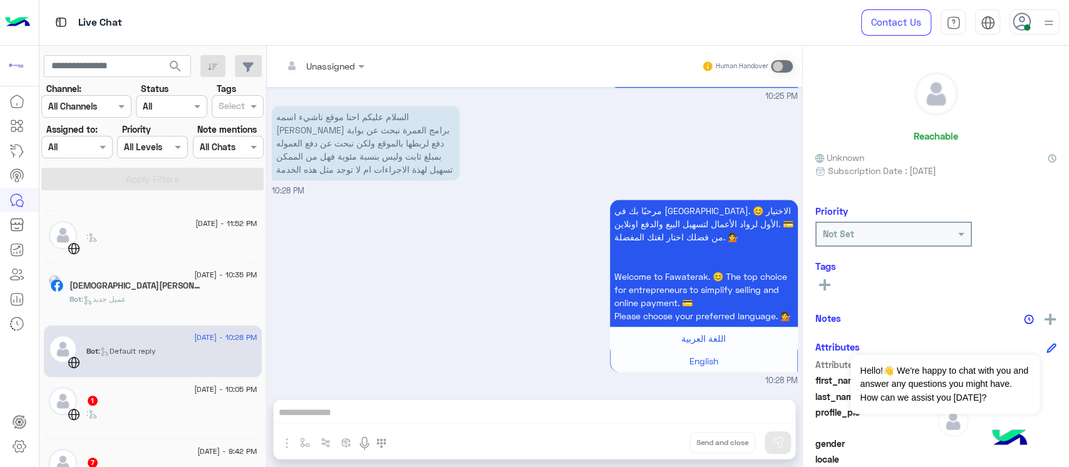
click at [130, 374] on div "[DATE] - 10:28 PM Bot : Default reply" at bounding box center [153, 352] width 218 height 52
click at [136, 414] on div ":" at bounding box center [171, 419] width 171 height 22
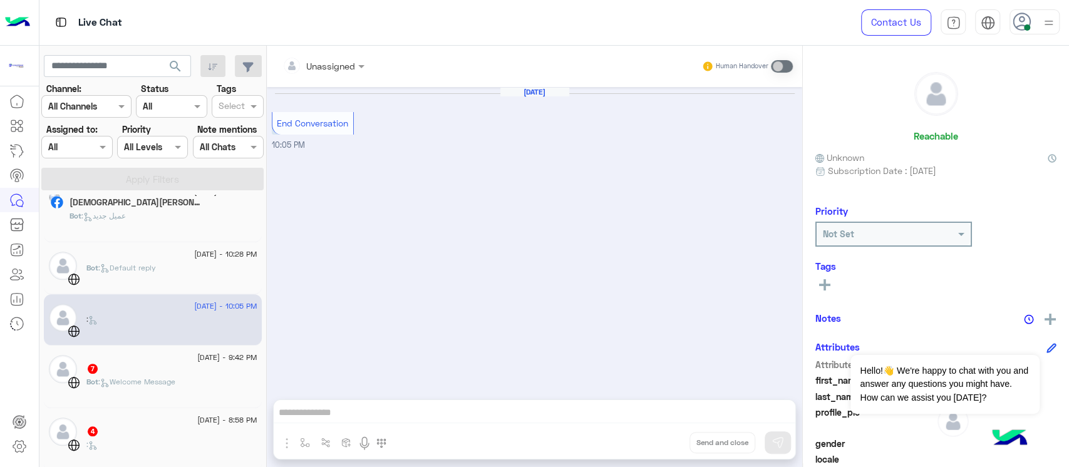
click at [193, 383] on div "Bot : Welcome Message" at bounding box center [171, 388] width 171 height 22
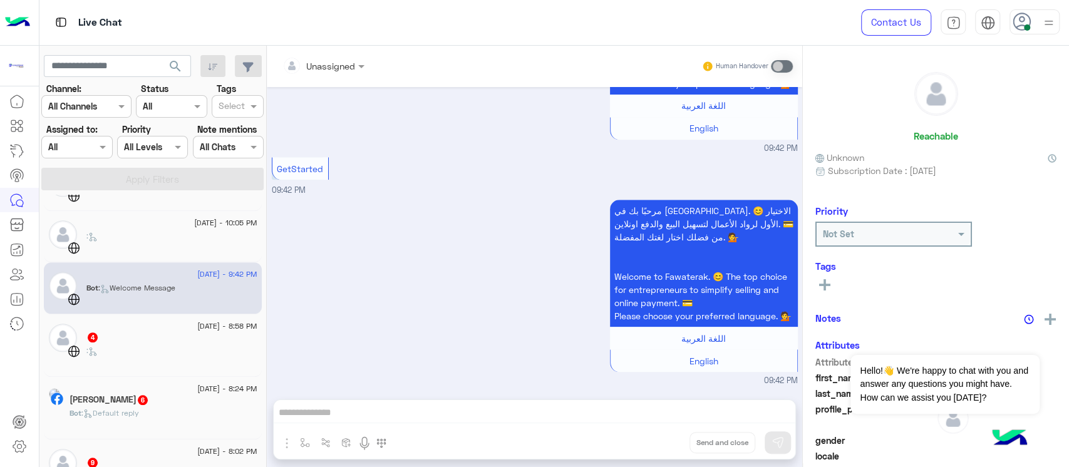
click at [172, 339] on div "4" at bounding box center [171, 338] width 171 height 13
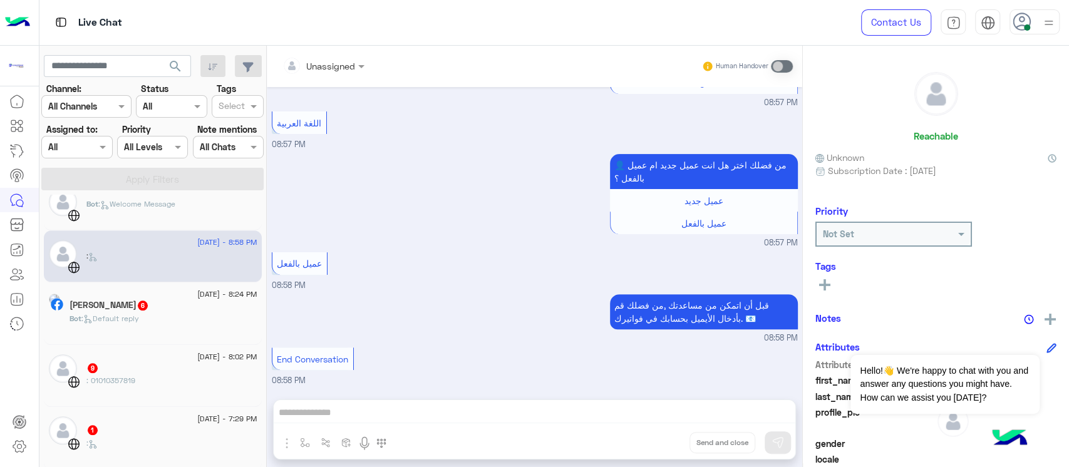
click at [170, 303] on div "[PERSON_NAME] 6" at bounding box center [164, 306] width 188 height 13
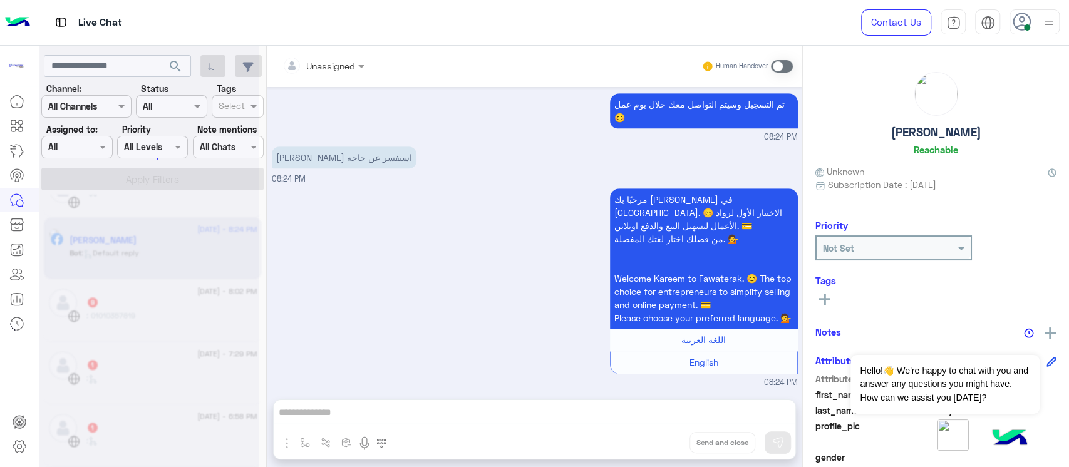
click at [170, 303] on div at bounding box center [148, 238] width 219 height 467
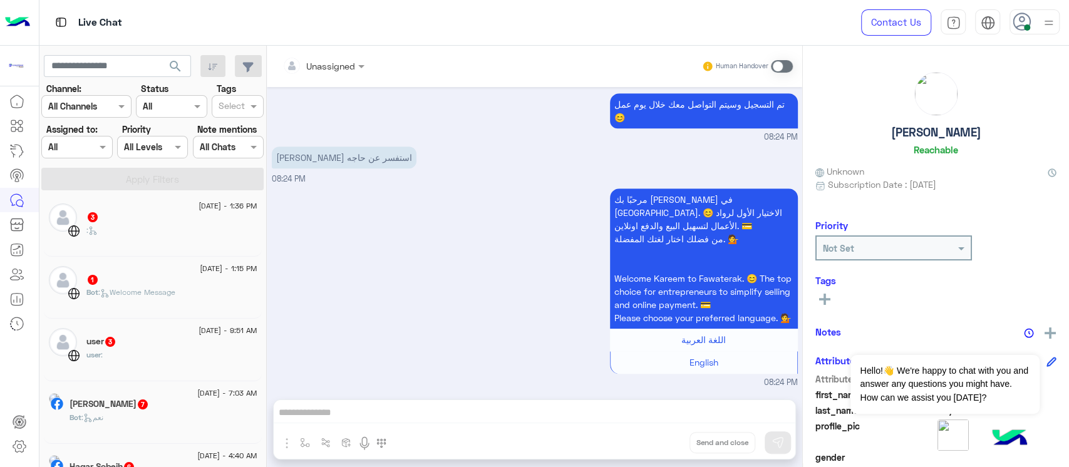
click at [152, 102] on input "text" at bounding box center [157, 106] width 29 height 13
click at [172, 211] on div "Unread" at bounding box center [171, 201] width 71 height 23
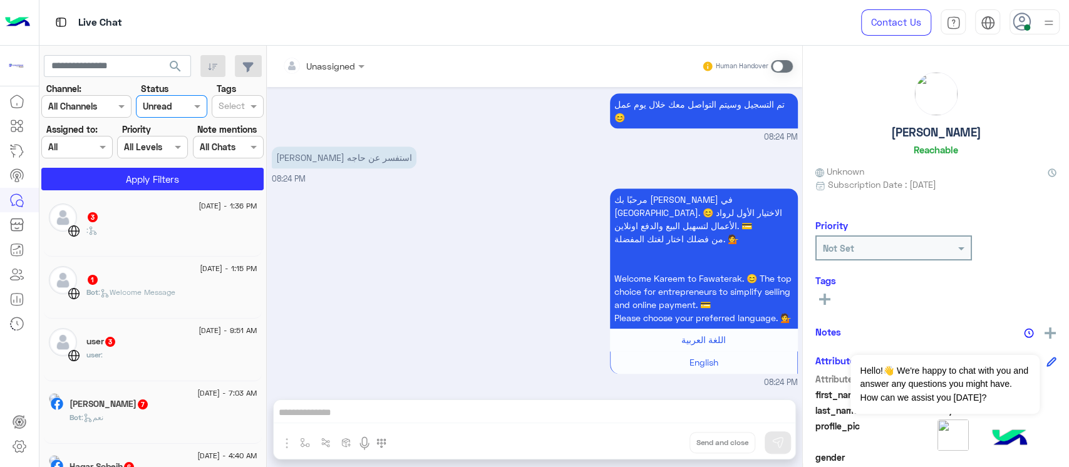
click at [175, 167] on section "Channel: Channel All Channels Status Channel Unread Tags Select Assigned to: As…" at bounding box center [153, 136] width 209 height 108
click at [179, 184] on button "Apply Filters" at bounding box center [152, 179] width 222 height 23
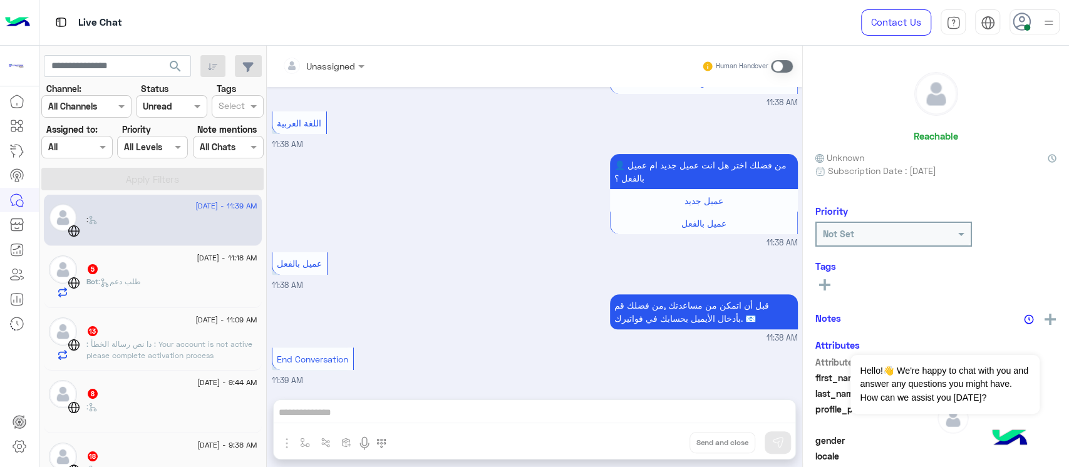
click at [185, 277] on div "Bot : طلب دعم" at bounding box center [171, 287] width 171 height 22
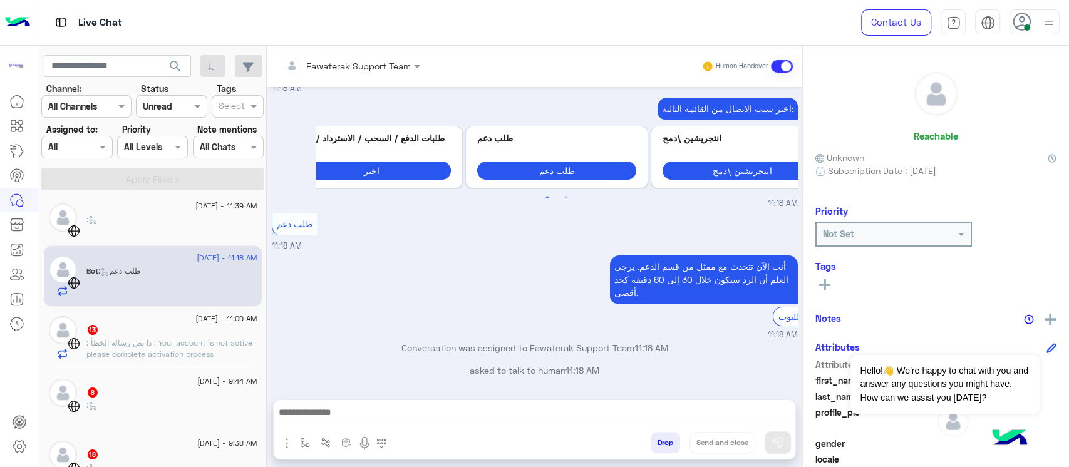
click at [193, 331] on div "13" at bounding box center [171, 331] width 171 height 13
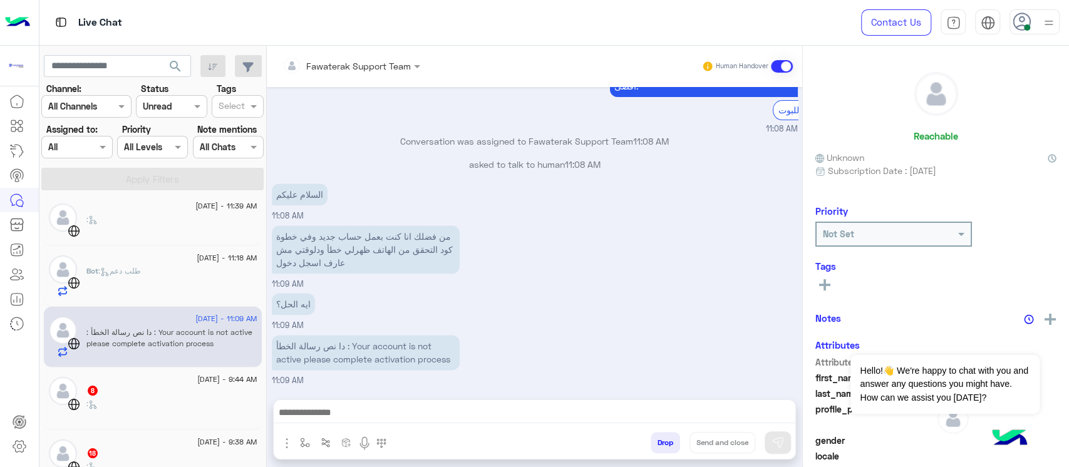
click at [188, 281] on div "Bot : طلب دعم" at bounding box center [171, 281] width 171 height 31
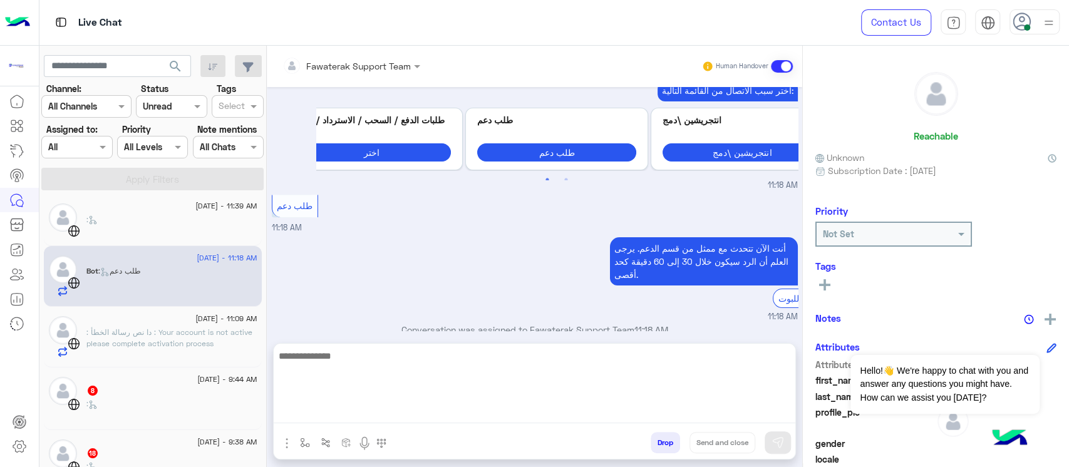
click at [492, 421] on textarea at bounding box center [535, 385] width 522 height 75
type textarea "**********"
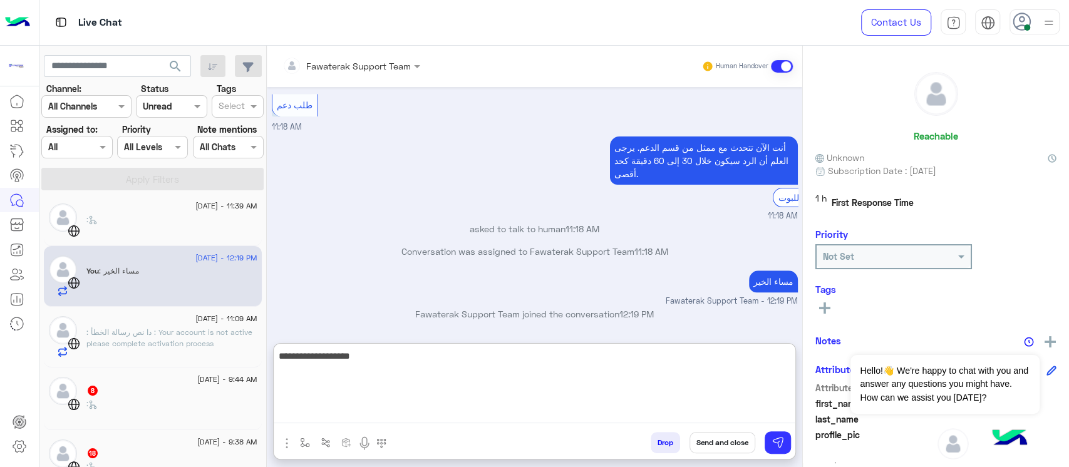
type textarea "**********"
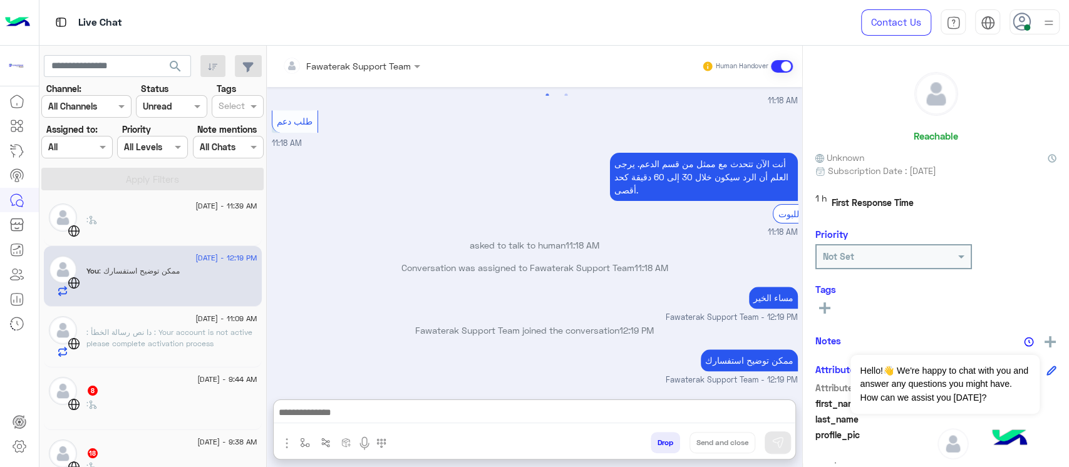
click at [135, 327] on p ": دا نص رسالة الخطأ : Your account is not active please complete activation pro…" at bounding box center [171, 338] width 171 height 23
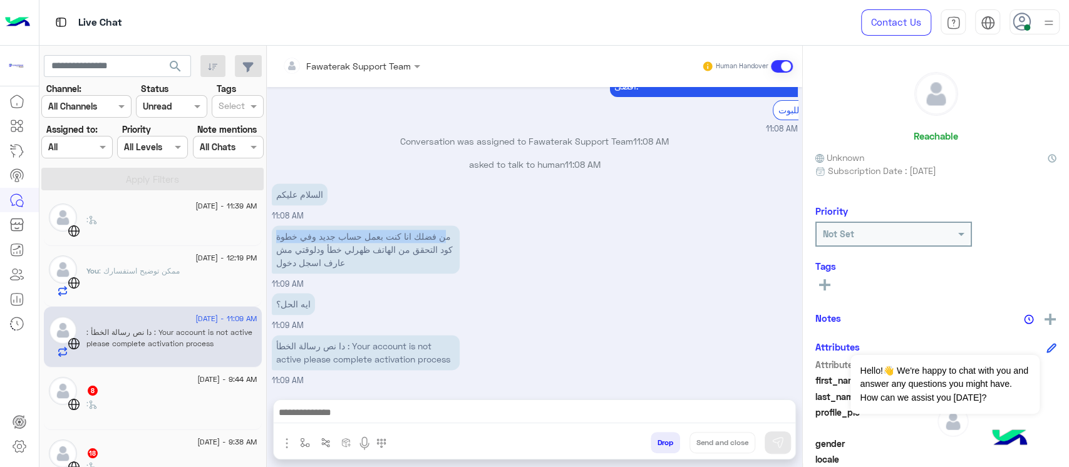
drag, startPoint x: 446, startPoint y: 235, endPoint x: 273, endPoint y: 236, distance: 172.9
click at [273, 236] on p "من فضلك انا كنت بعمل حساب جديد وفي خطوة كود التحقق من الهاتف ظهرلي خطأ ودلوقتي …" at bounding box center [366, 250] width 188 height 48
drag, startPoint x: 433, startPoint y: 252, endPoint x: 258, endPoint y: 251, distance: 175.4
click at [258, 251] on mat-drawer-container "search Channel: Channel All Channels Status Channel Unread Tags Select Assigned…" at bounding box center [554, 259] width 1031 height 427
drag, startPoint x: 385, startPoint y: 278, endPoint x: 379, endPoint y: 271, distance: 9.8
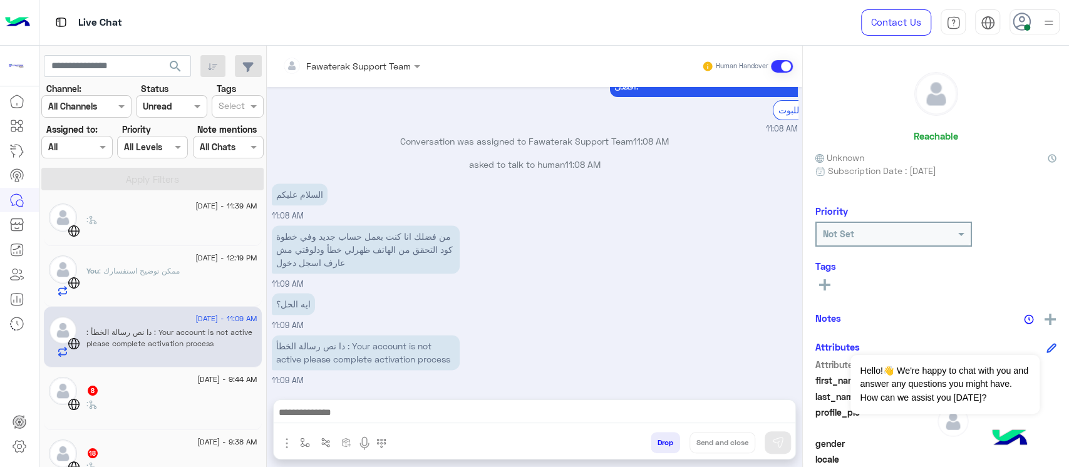
click at [386, 278] on div "من فضلك انا كنت بعمل حساب جديد وفي خطوة كود التحقق من الهاتف ظهرلي خطأ ودلوقتي …" at bounding box center [535, 256] width 526 height 68
click at [263, 269] on mat-drawer-container "search Channel: Channel All Channels Status Channel Unread Tags Select Assigned…" at bounding box center [554, 259] width 1031 height 427
click at [384, 262] on p "من فضلك انا كنت بعمل حساب جديد وفي خطوة كود التحقق من الهاتف ظهرلي خطأ ودلوقتي …" at bounding box center [366, 250] width 188 height 48
drag, startPoint x: 275, startPoint y: 307, endPoint x: 259, endPoint y: 307, distance: 16.3
click at [259, 307] on mat-drawer-container "search Channel: Channel All Channels Status Channel Unread Tags Select Assigned…" at bounding box center [554, 259] width 1031 height 427
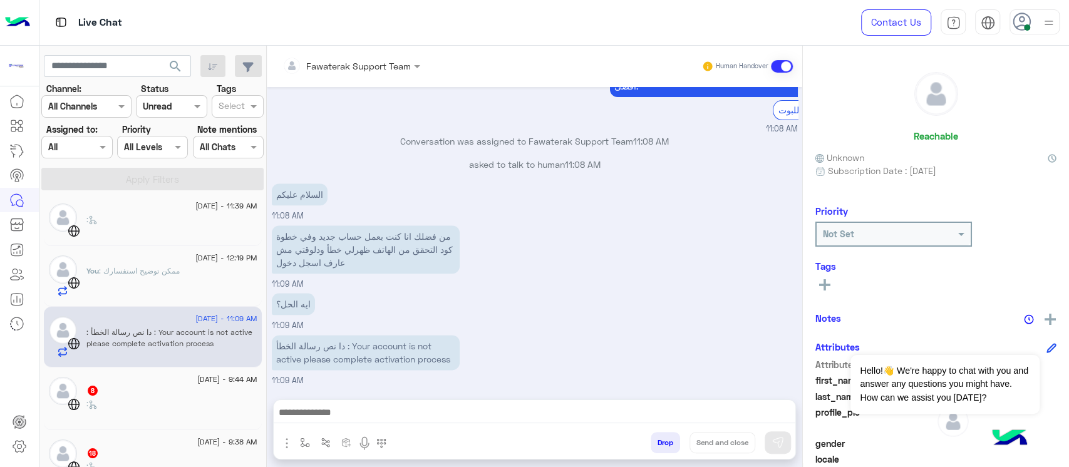
click at [392, 344] on p "دا نص رسالة الخطأ : Your account is not active please complete activation proce…" at bounding box center [366, 352] width 188 height 35
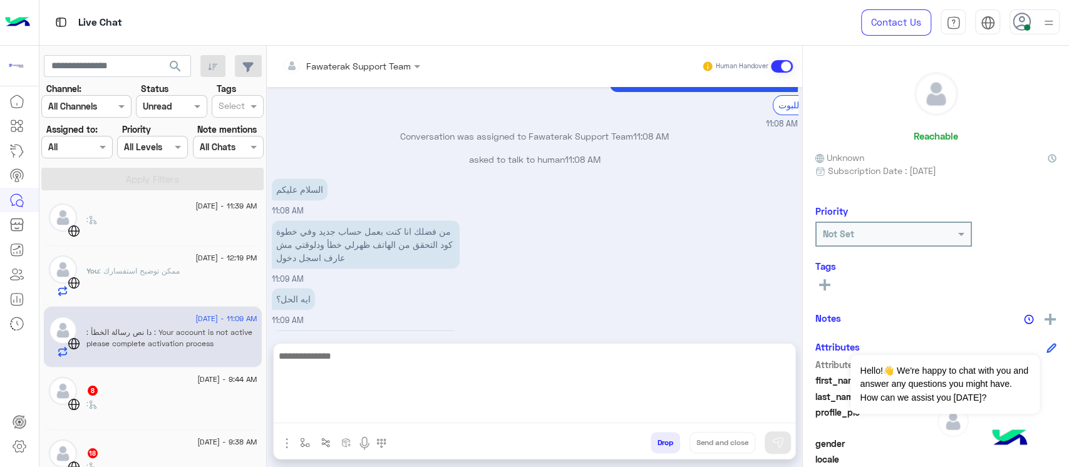
click at [422, 413] on textarea at bounding box center [535, 385] width 522 height 75
type textarea "**********"
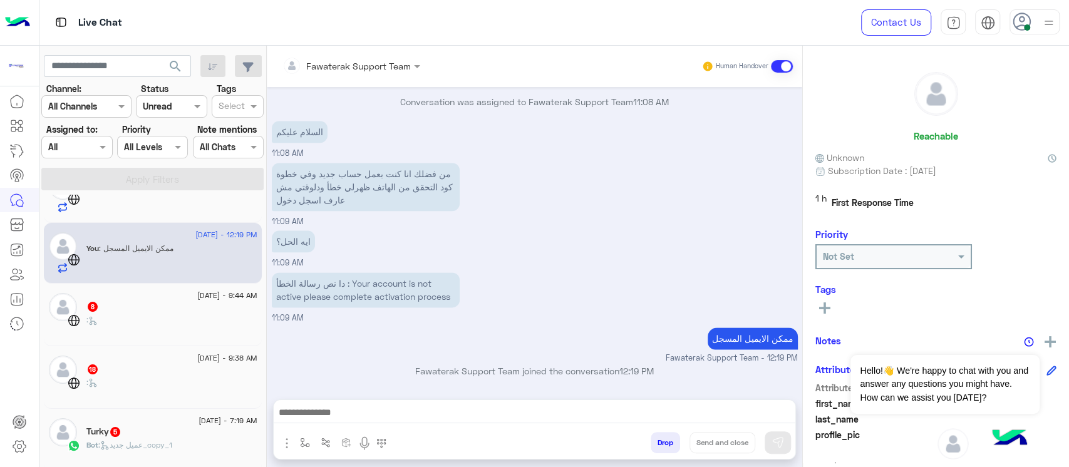
click at [155, 323] on div ":" at bounding box center [171, 326] width 171 height 22
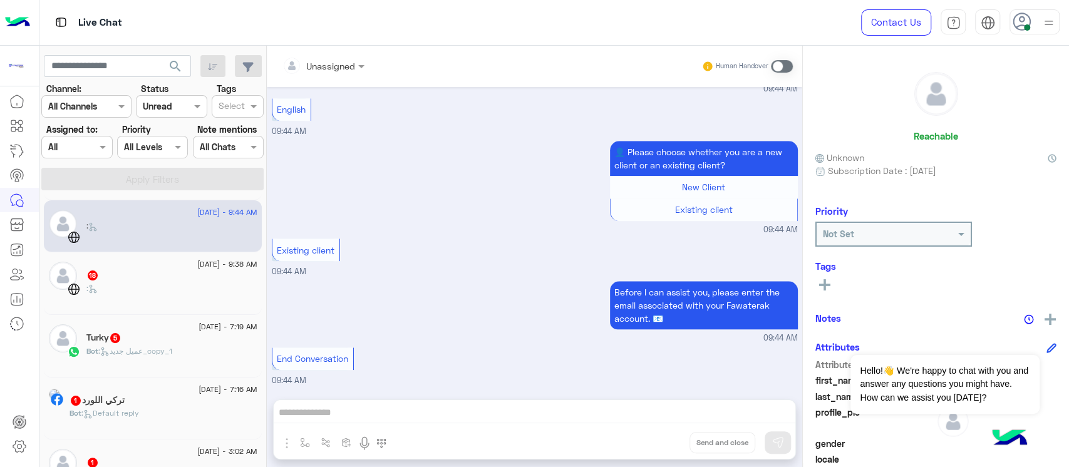
click at [175, 285] on div ":" at bounding box center [171, 294] width 171 height 22
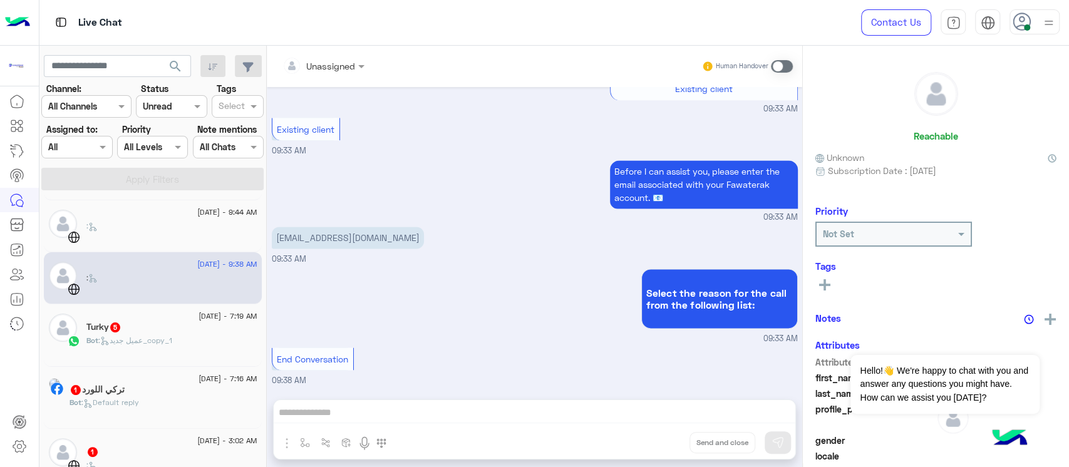
click at [199, 315] on span "[DATE] - 7:19 AM" at bounding box center [228, 316] width 58 height 11
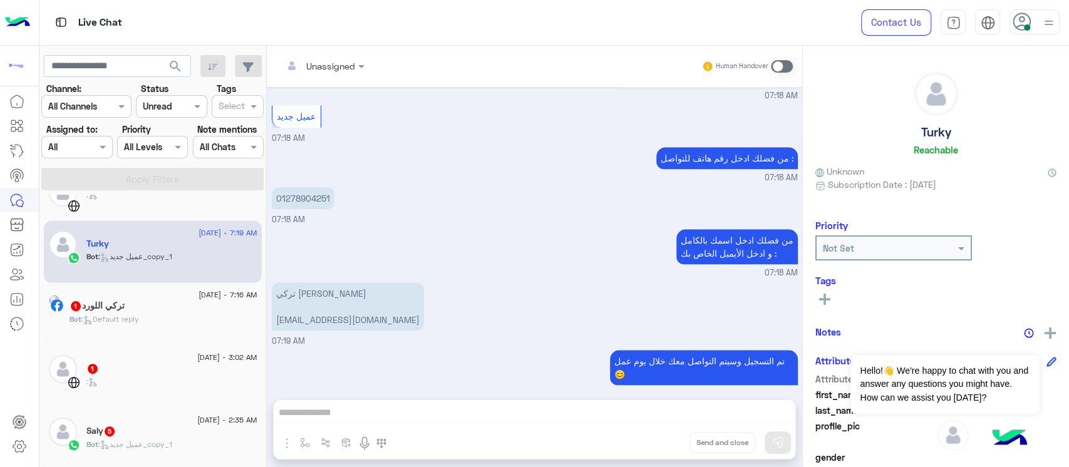
click at [177, 315] on div "Bot : Default reply" at bounding box center [164, 325] width 188 height 22
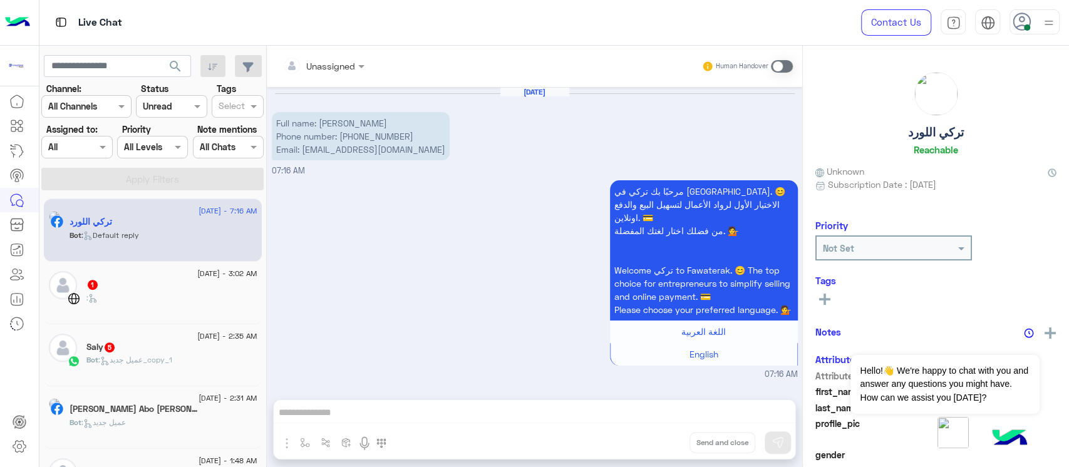
click at [177, 315] on div "[DATE] - 3:02 AM 1 :" at bounding box center [153, 293] width 218 height 63
click at [164, 279] on div "1" at bounding box center [171, 285] width 171 height 13
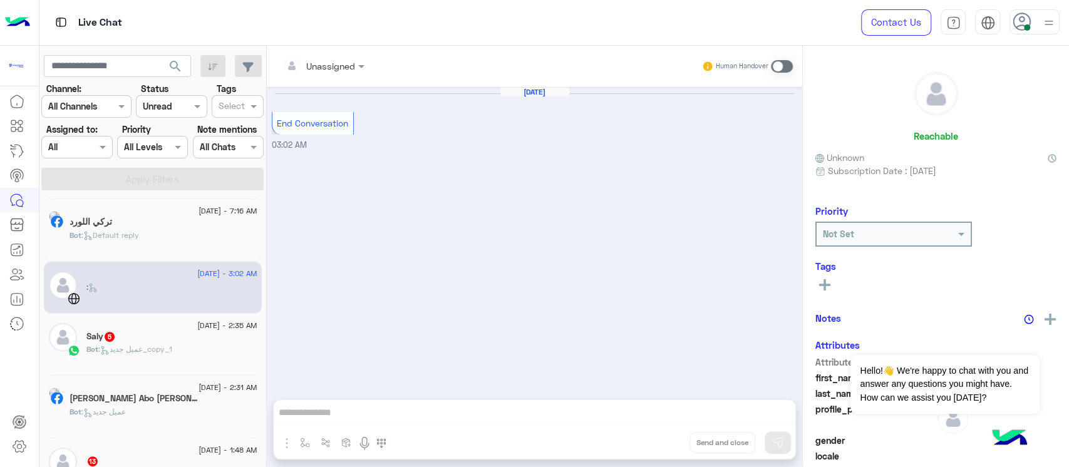
click at [171, 345] on span ": عميل جديد_copy_1" at bounding box center [135, 349] width 74 height 9
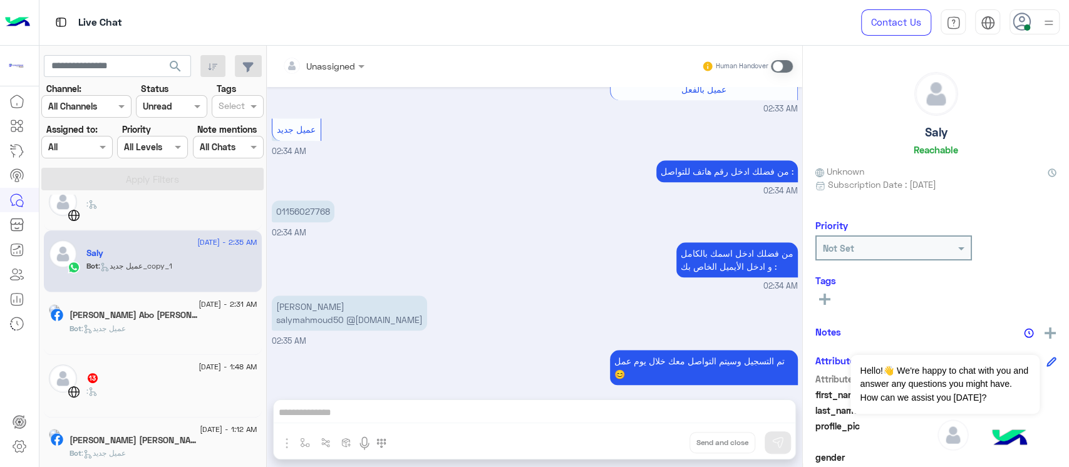
click at [175, 328] on div "Bot : عميل جديد" at bounding box center [164, 334] width 188 height 22
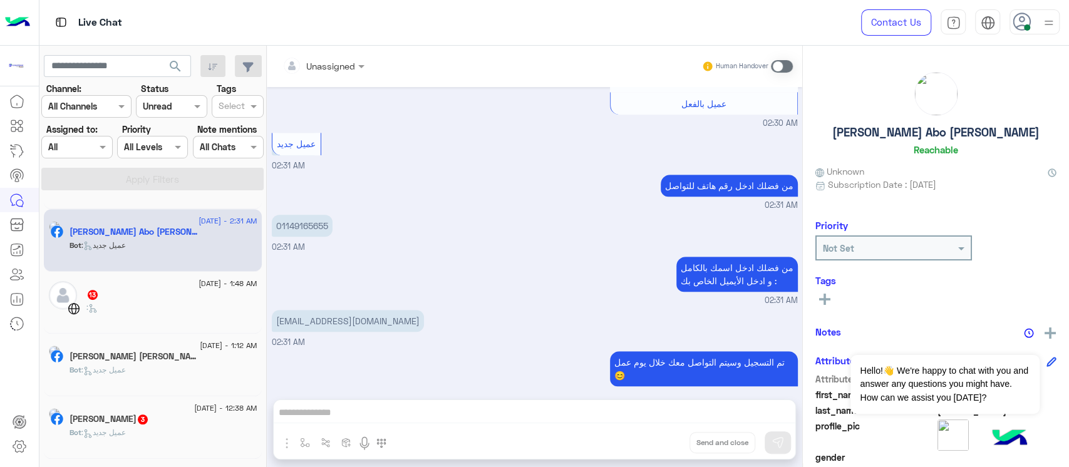
click at [176, 318] on div ":" at bounding box center [171, 313] width 171 height 22
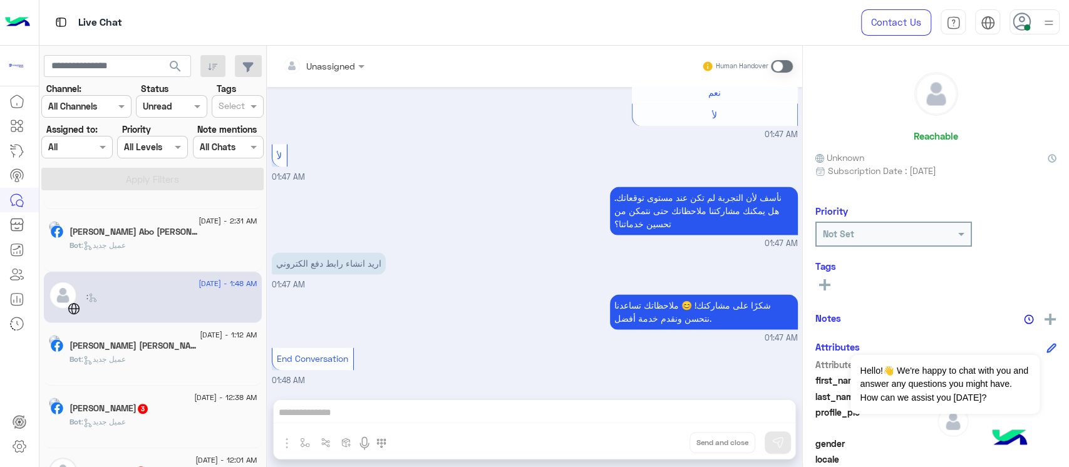
click at [184, 366] on div "Bot : عميل جديد" at bounding box center [164, 365] width 188 height 22
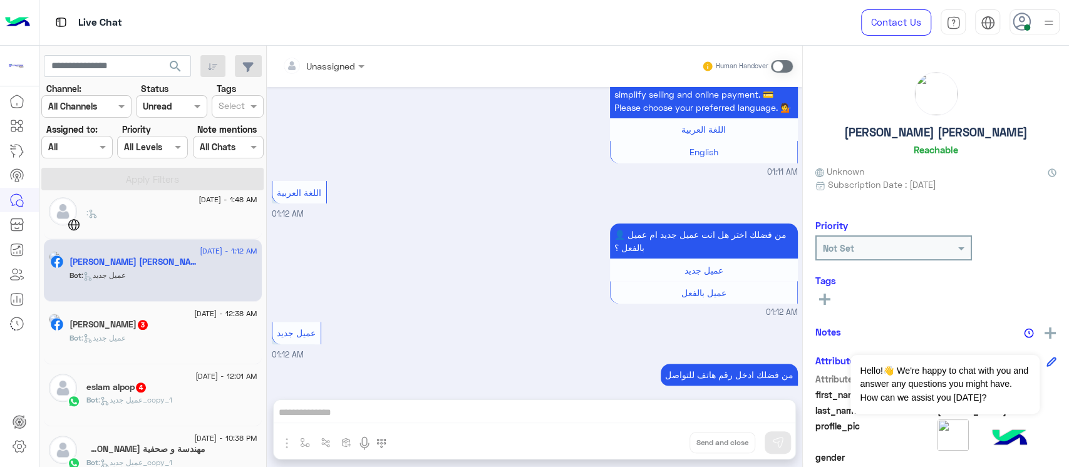
click at [195, 330] on div "[PERSON_NAME] 3" at bounding box center [164, 326] width 188 height 13
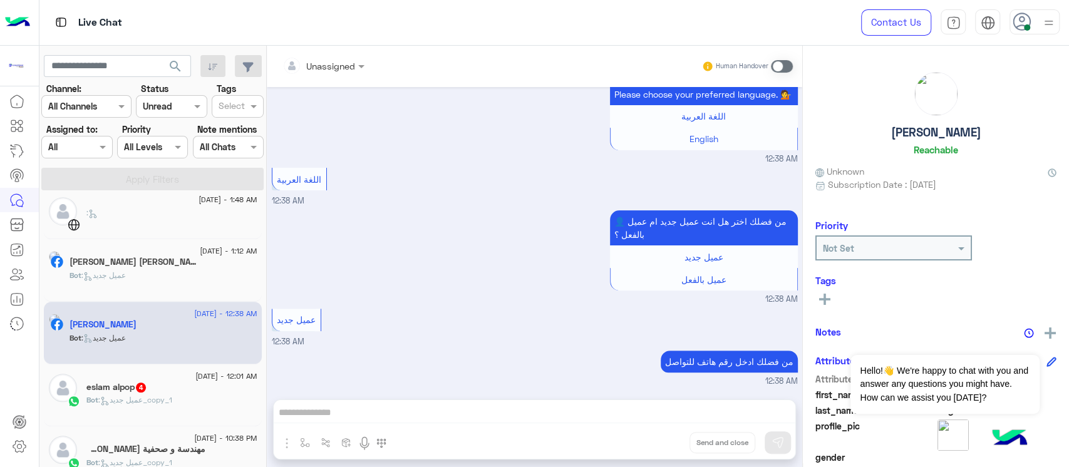
click at [185, 414] on div "Bot : عميل جديد_copy_1" at bounding box center [171, 406] width 171 height 22
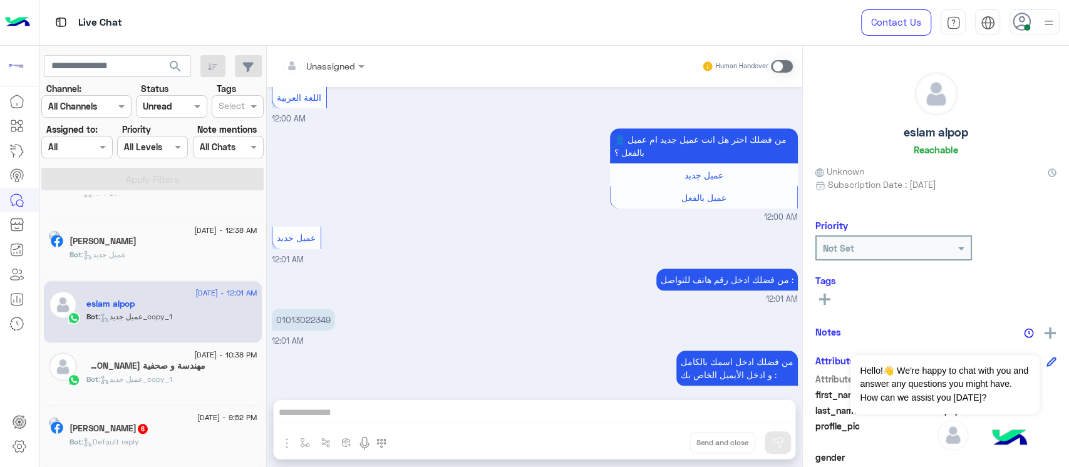
click at [175, 363] on h5 "مهندسة و صحفية [PERSON_NAME] 3" at bounding box center [146, 366] width 120 height 11
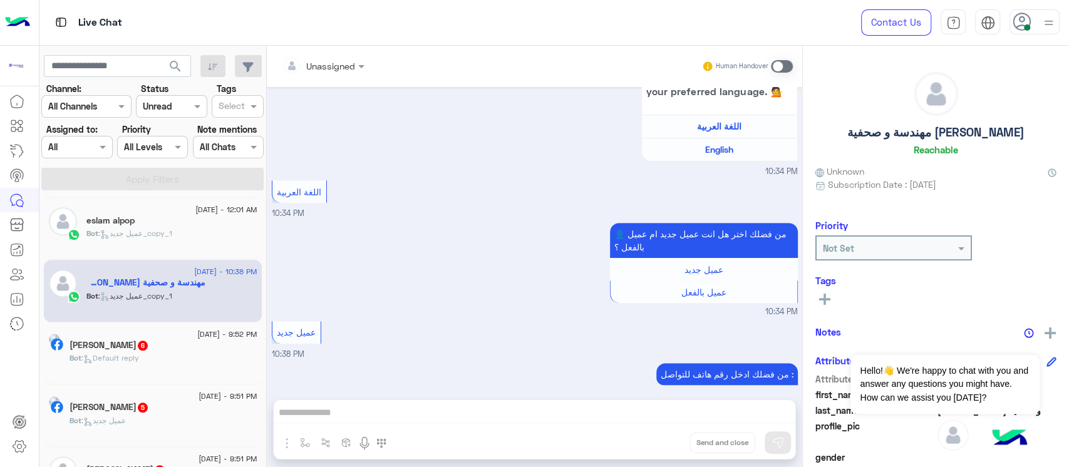
click at [149, 347] on span "6" at bounding box center [143, 345] width 13 height 11
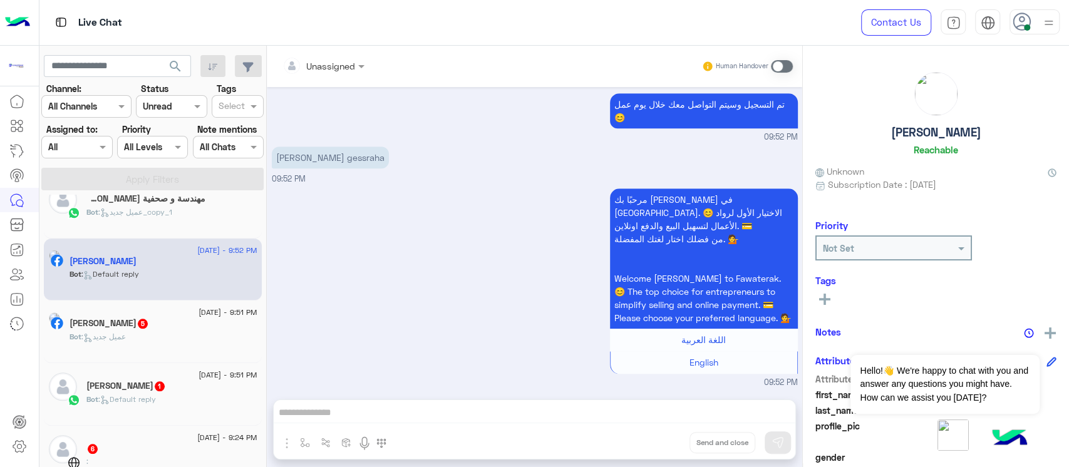
click at [161, 335] on div "Bot : عميل جديد" at bounding box center [164, 342] width 188 height 22
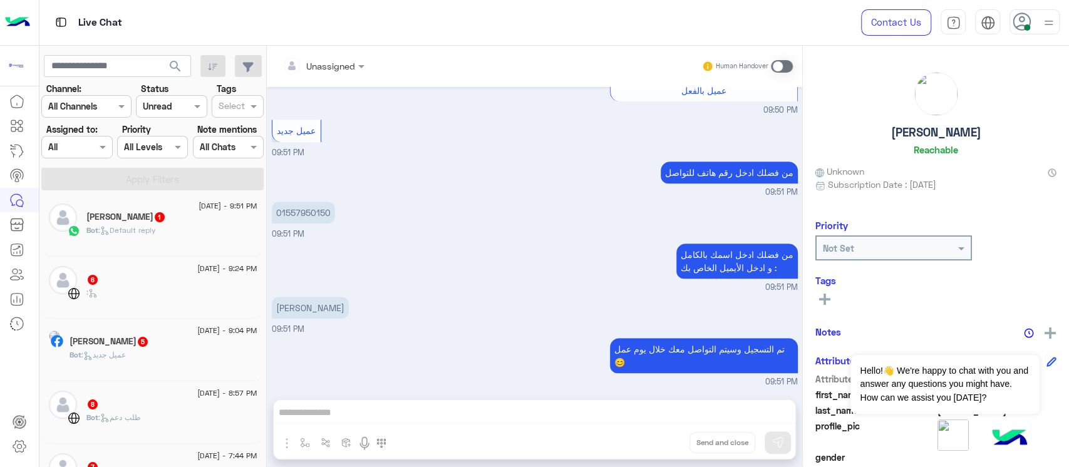
click at [160, 229] on div "Bot : Default reply" at bounding box center [171, 236] width 171 height 22
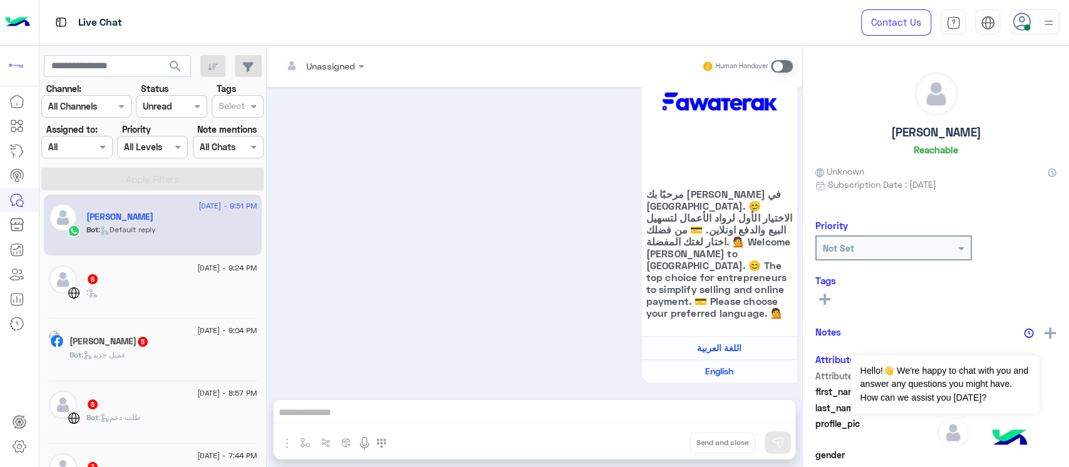
click at [166, 284] on div "6" at bounding box center [171, 280] width 171 height 13
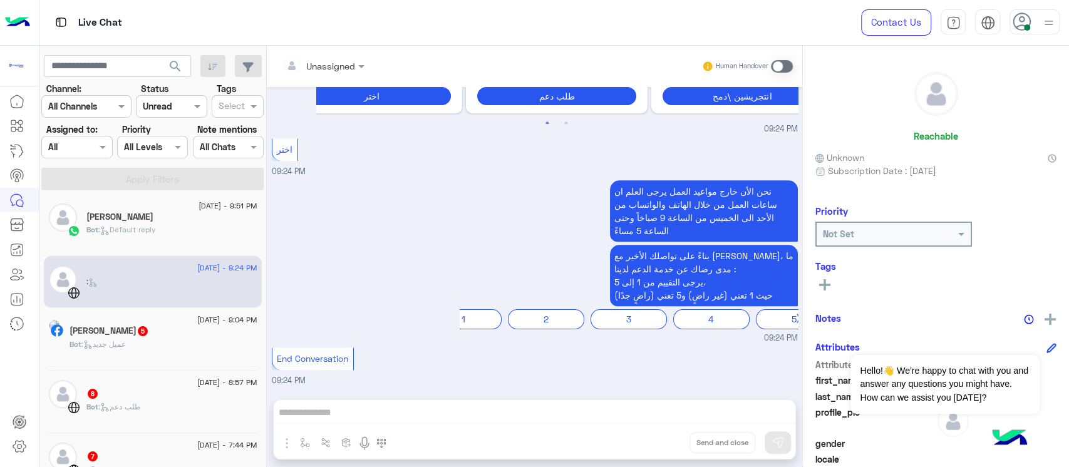
click at [177, 339] on div "Bot : عميل جديد" at bounding box center [164, 350] width 188 height 22
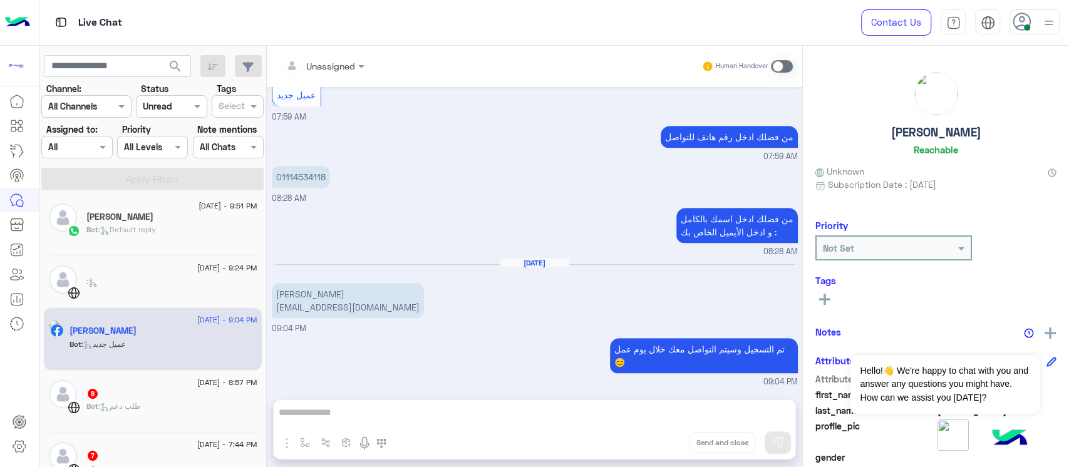
click at [197, 386] on span "[DATE] - 8:57 PM" at bounding box center [227, 382] width 60 height 11
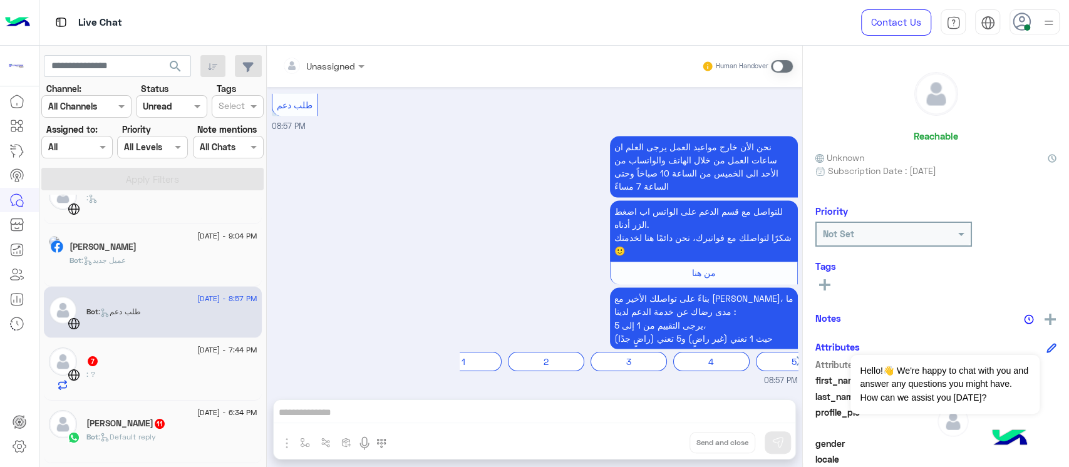
click at [170, 373] on div ": ?" at bounding box center [171, 380] width 171 height 22
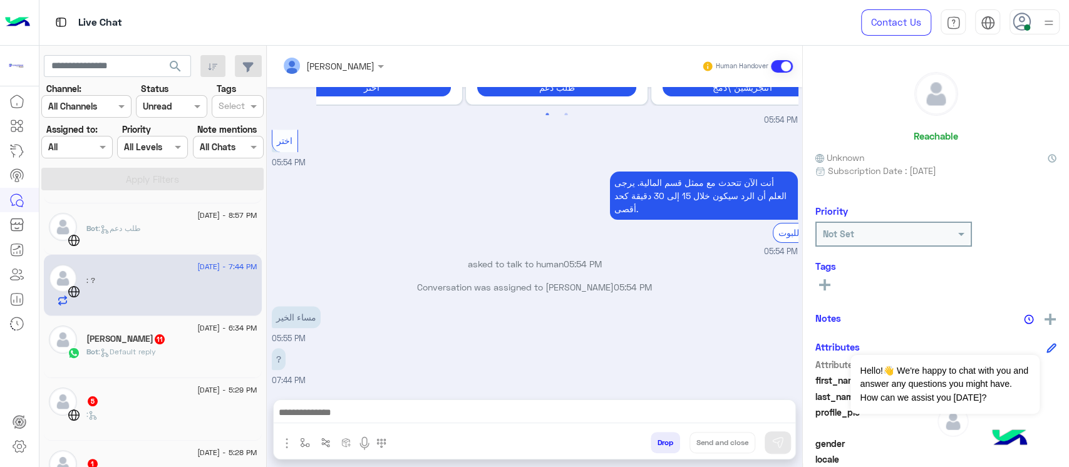
click at [91, 299] on div ": ?" at bounding box center [171, 290] width 171 height 31
click at [128, 363] on div "Bot : Default reply" at bounding box center [171, 357] width 171 height 22
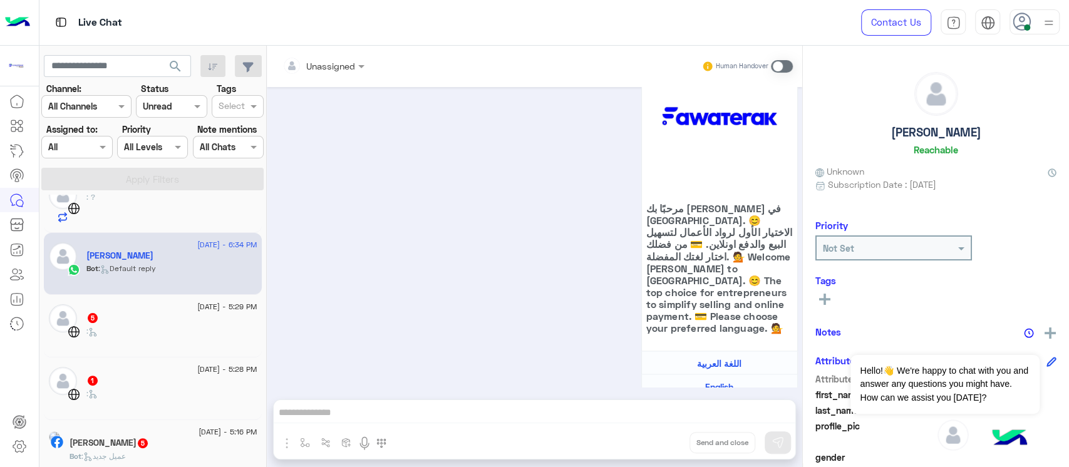
click at [198, 315] on div "5" at bounding box center [171, 319] width 171 height 13
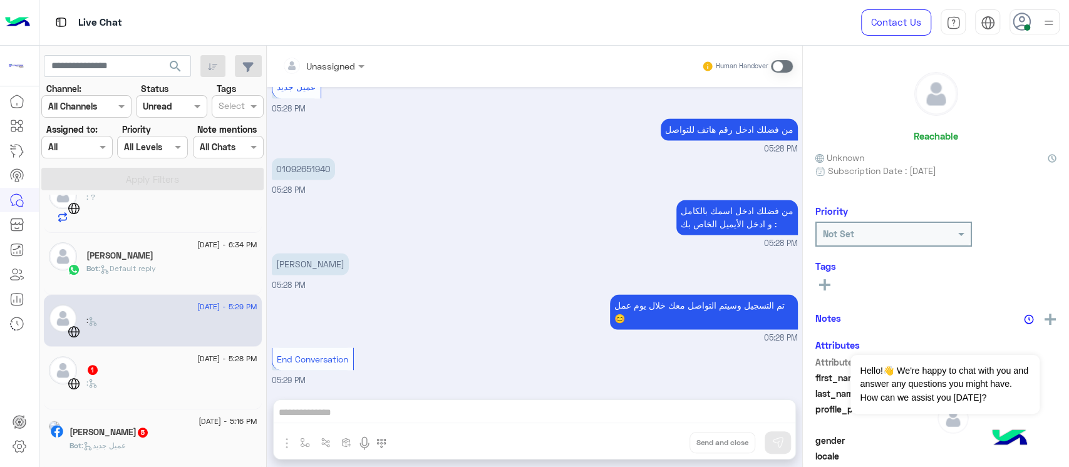
click at [161, 371] on div "1" at bounding box center [171, 371] width 171 height 13
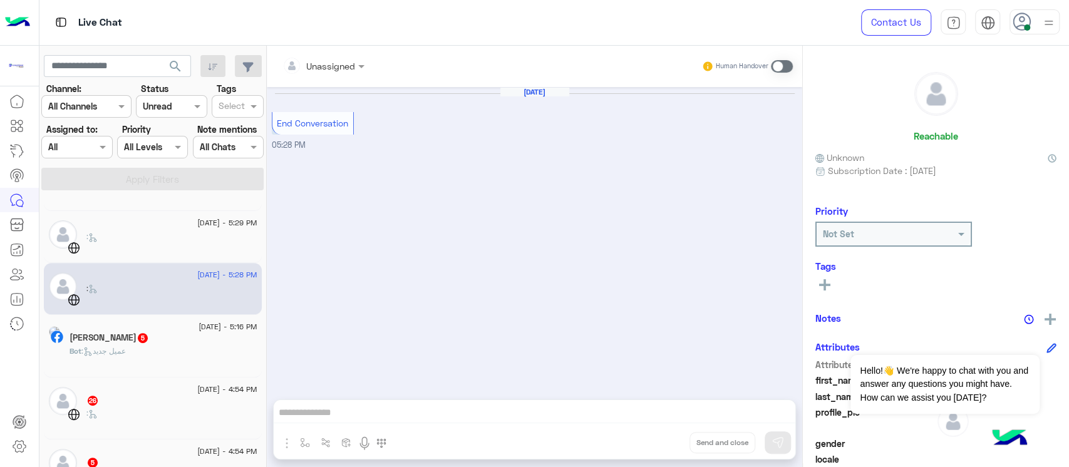
click at [176, 339] on div "[PERSON_NAME] 5" at bounding box center [164, 339] width 188 height 13
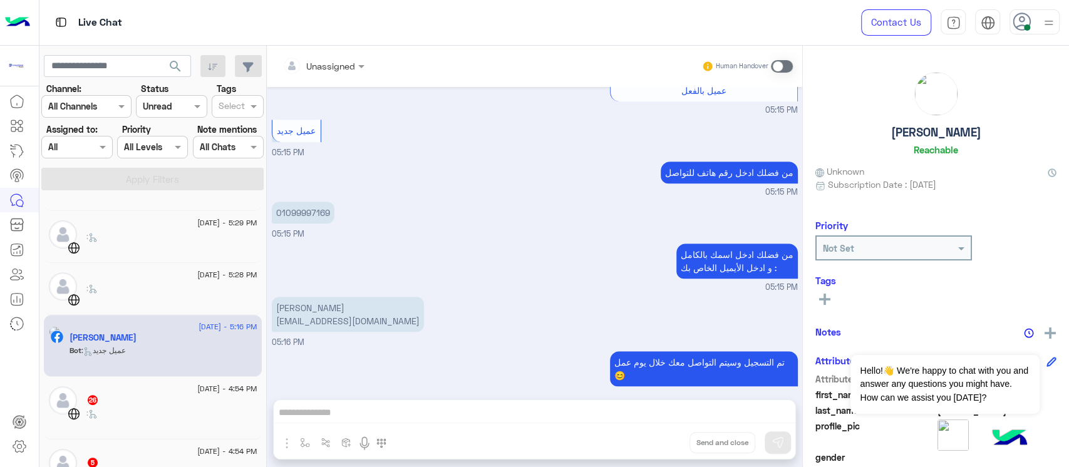
click at [180, 417] on div ":" at bounding box center [171, 419] width 171 height 22
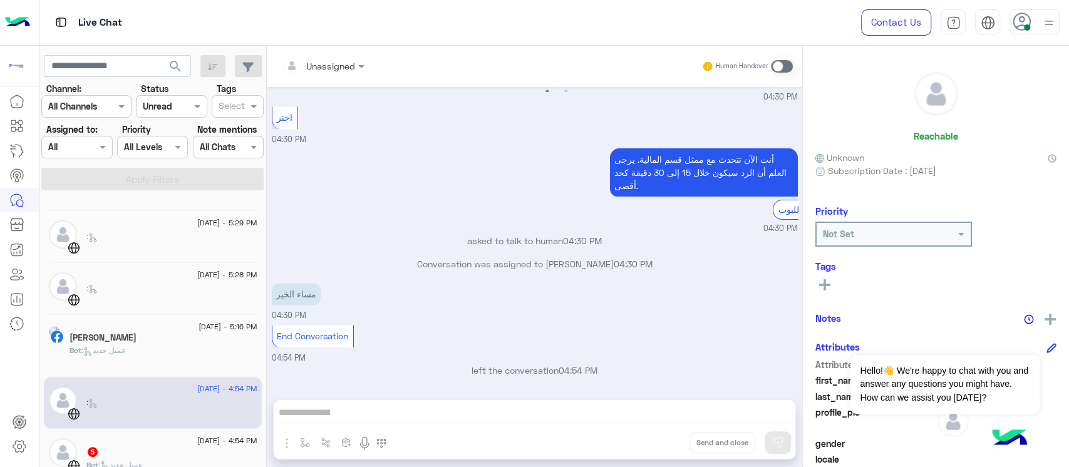
click at [202, 443] on span "[DATE] - 4:54 PM" at bounding box center [227, 440] width 60 height 11
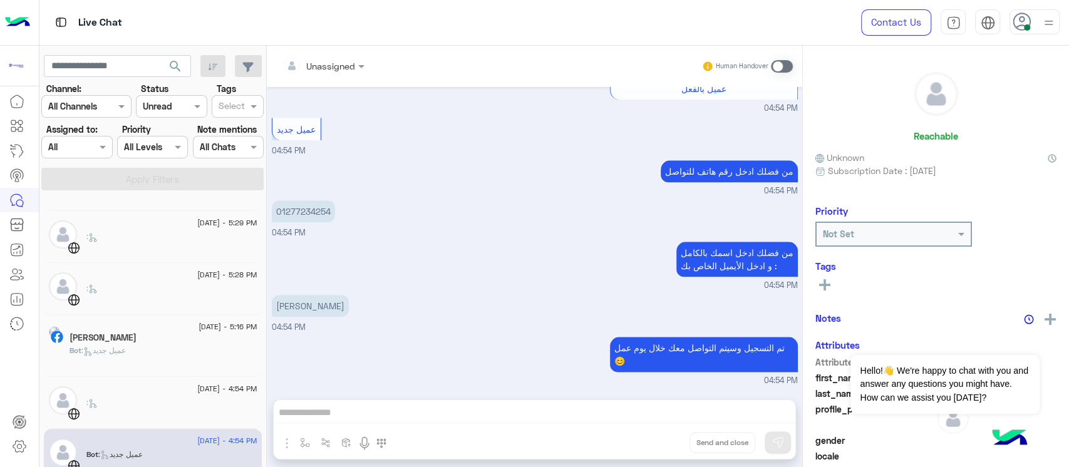
click at [197, 388] on span "[DATE] - 4:54 PM" at bounding box center [227, 388] width 60 height 11
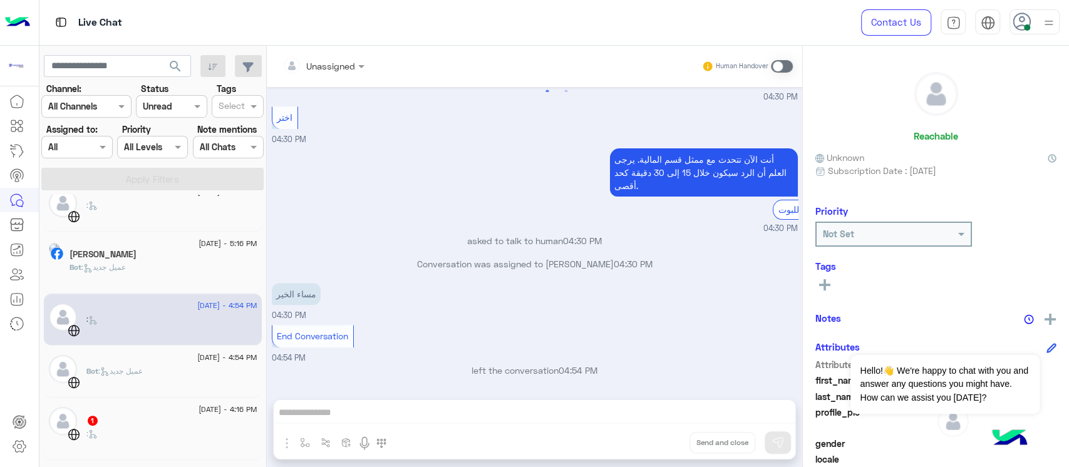
click at [202, 410] on span "[DATE] - 4:16 PM" at bounding box center [228, 409] width 58 height 11
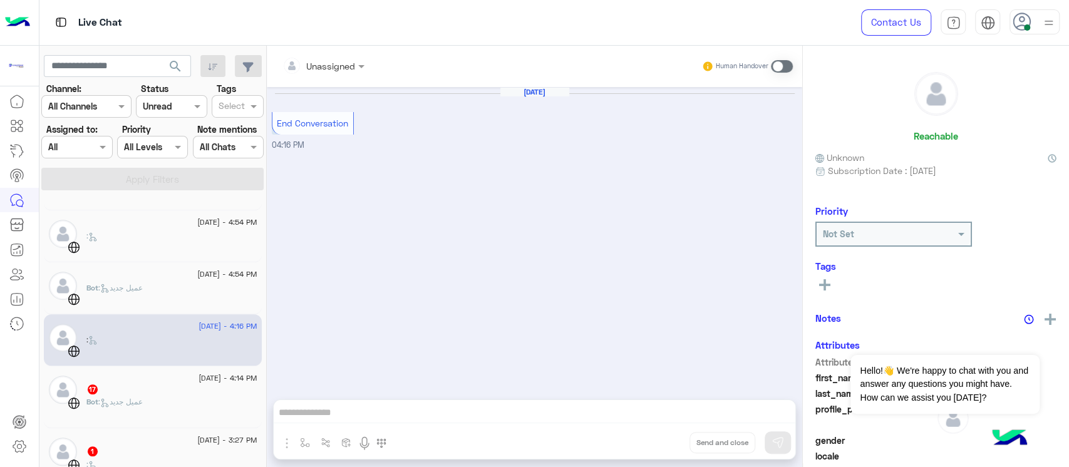
click at [204, 384] on div "17" at bounding box center [171, 390] width 171 height 13
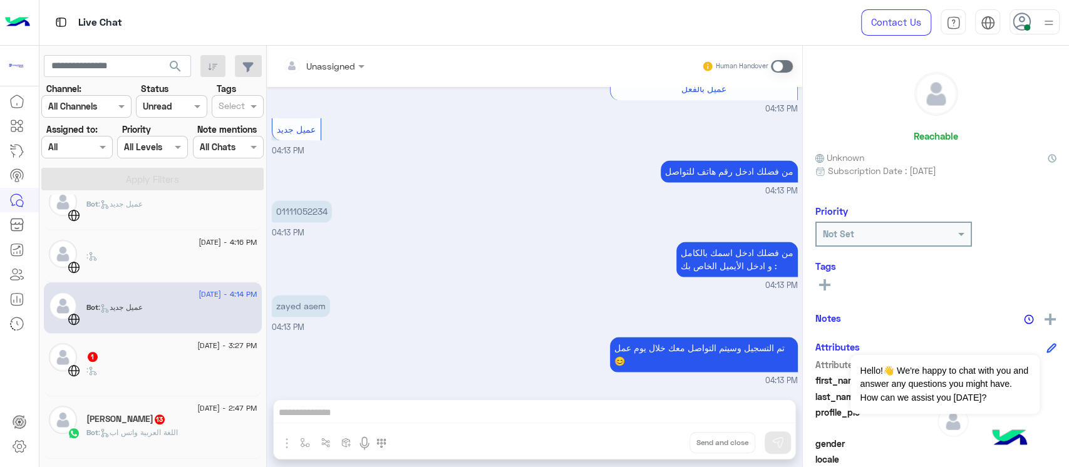
click at [189, 377] on div ":" at bounding box center [171, 376] width 171 height 22
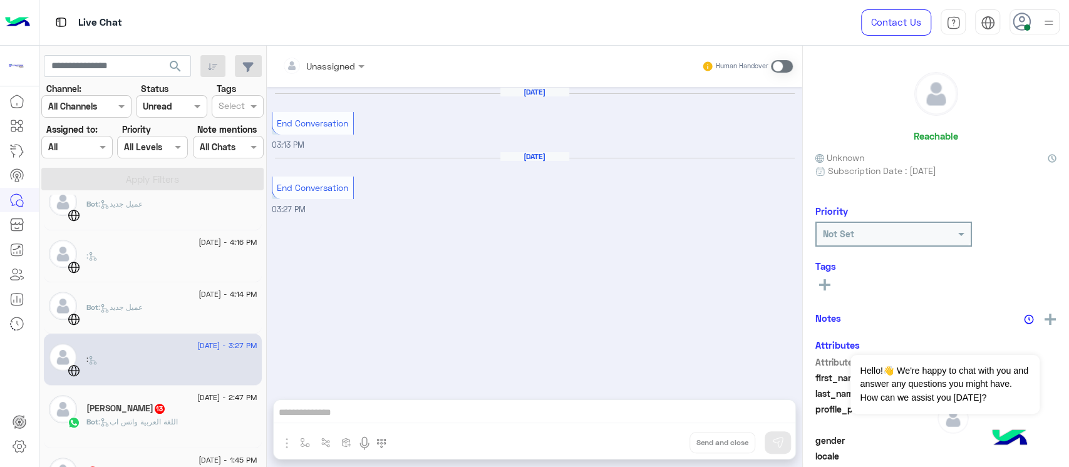
click at [197, 393] on span "[DATE] - 2:47 PM" at bounding box center [227, 397] width 60 height 11
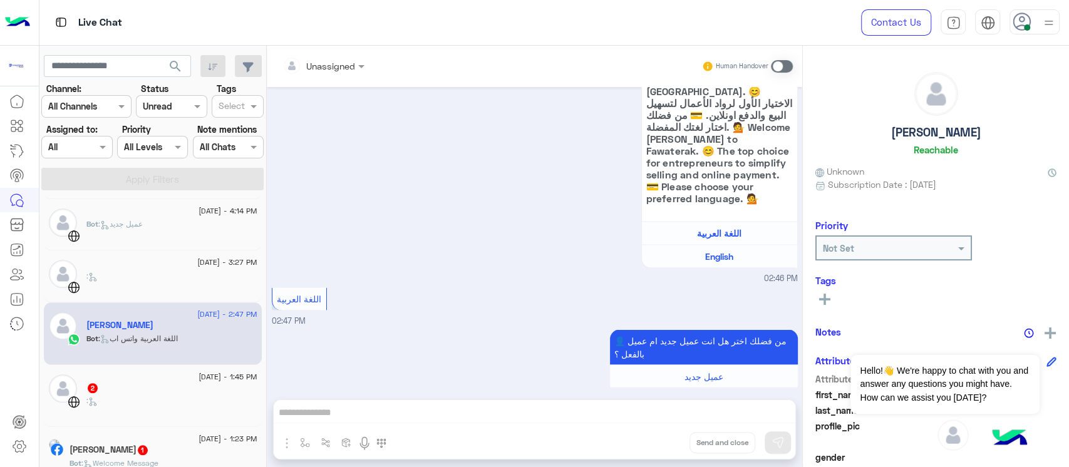
click at [204, 377] on span "[DATE] - 1:45 PM" at bounding box center [228, 377] width 58 height 11
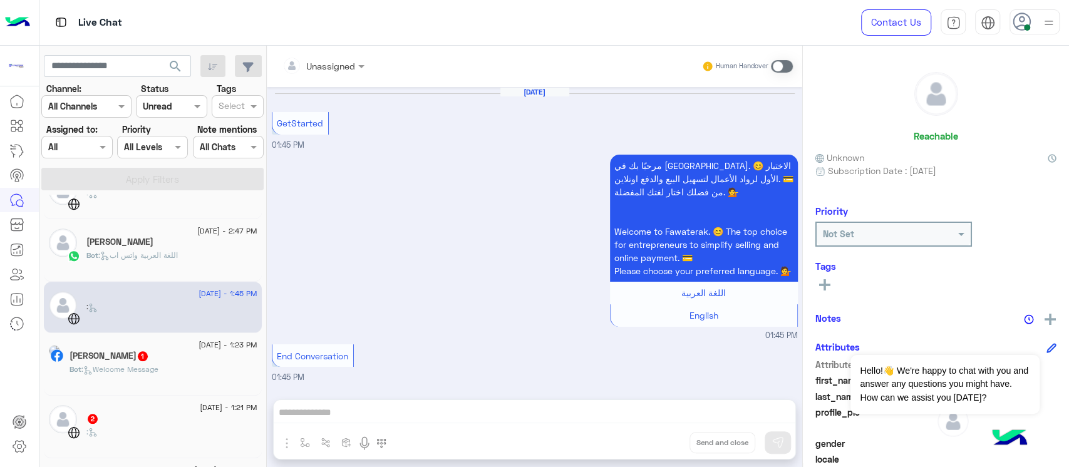
click at [187, 367] on div "Bot : Welcome Message" at bounding box center [164, 375] width 188 height 22
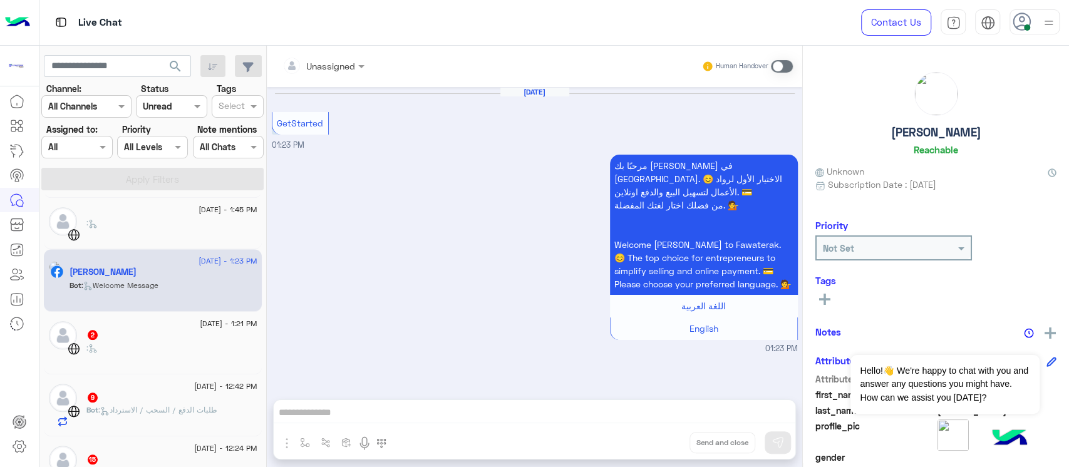
click at [164, 338] on div "2" at bounding box center [171, 336] width 171 height 13
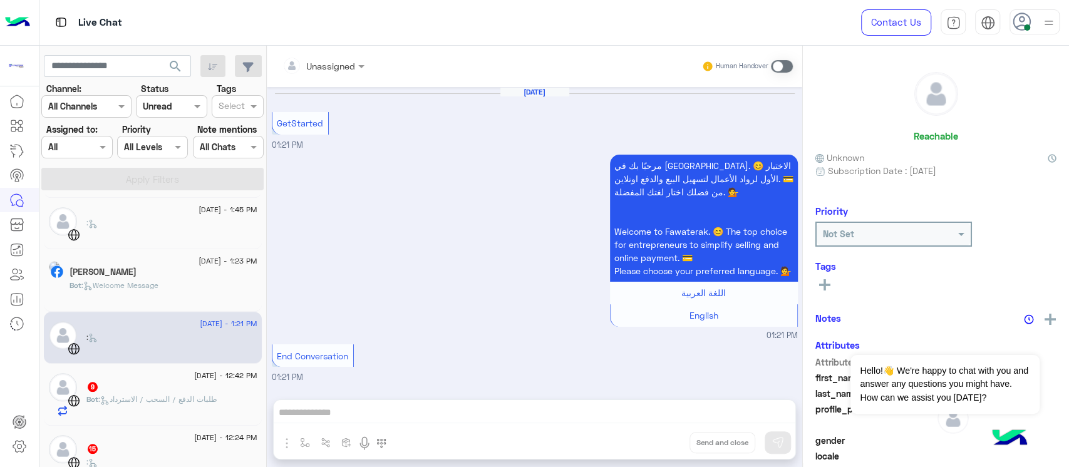
click at [166, 382] on div "9" at bounding box center [171, 388] width 171 height 13
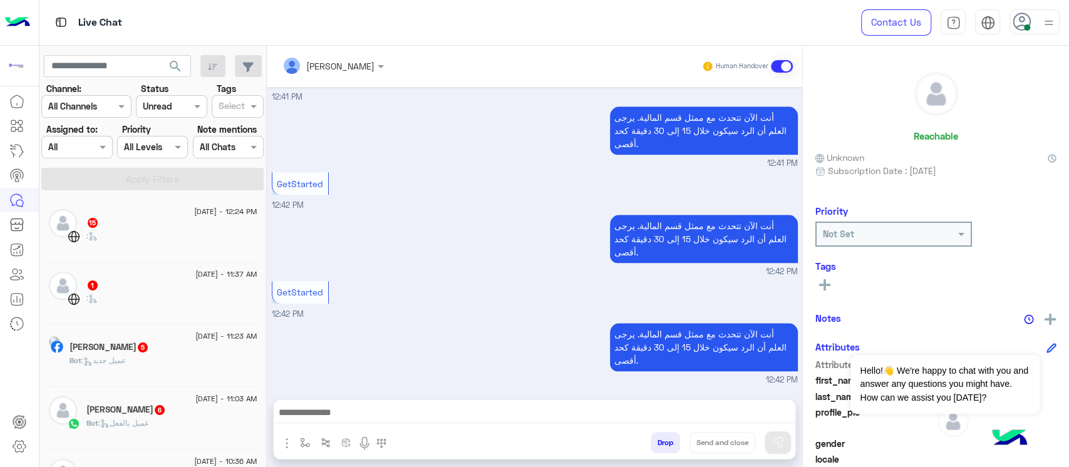
click at [162, 223] on div "15" at bounding box center [171, 223] width 171 height 13
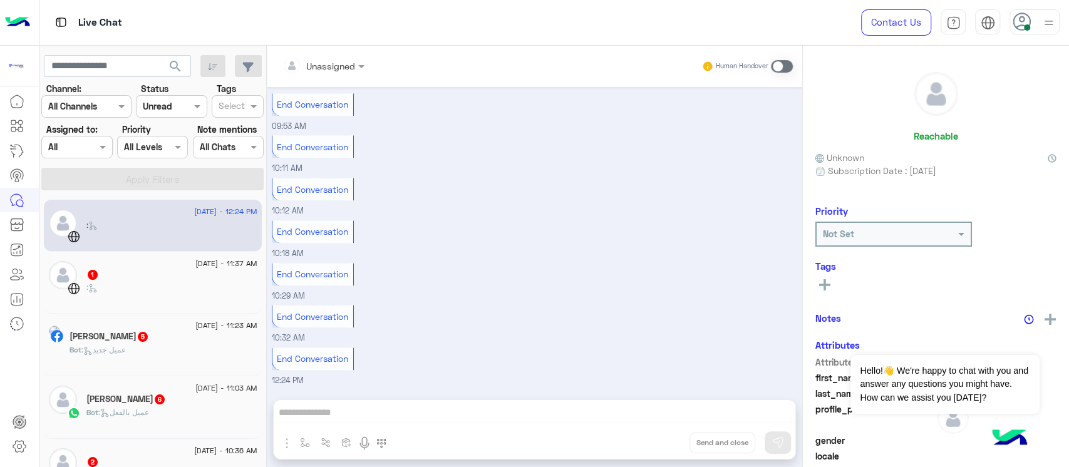
click at [195, 268] on span "[DATE] - 11:37 AM" at bounding box center [225, 263] width 61 height 11
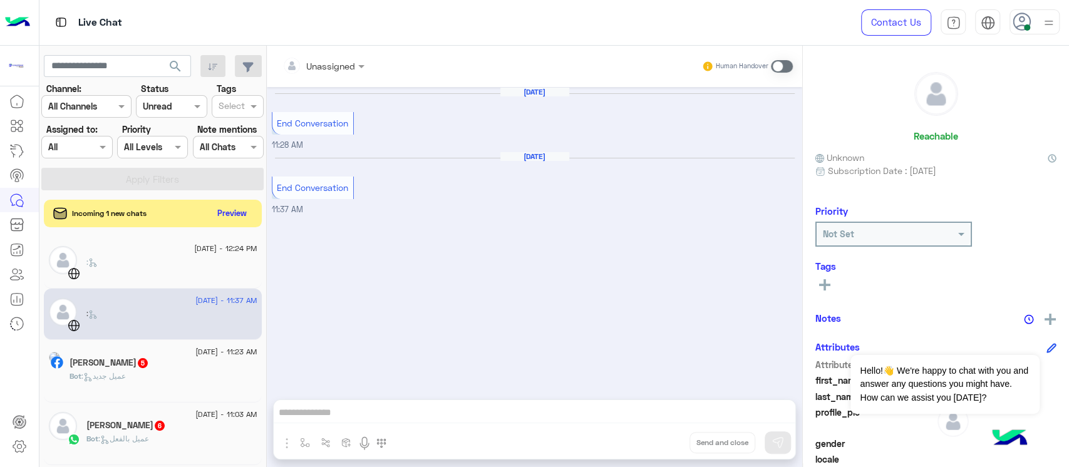
click at [164, 372] on div "Bot : عميل جديد" at bounding box center [164, 382] width 188 height 22
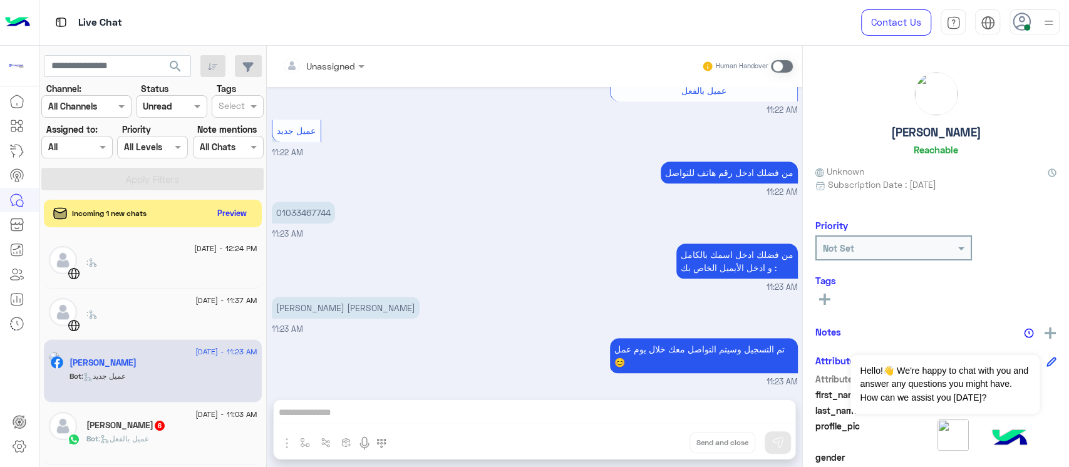
scroll to position [83, 0]
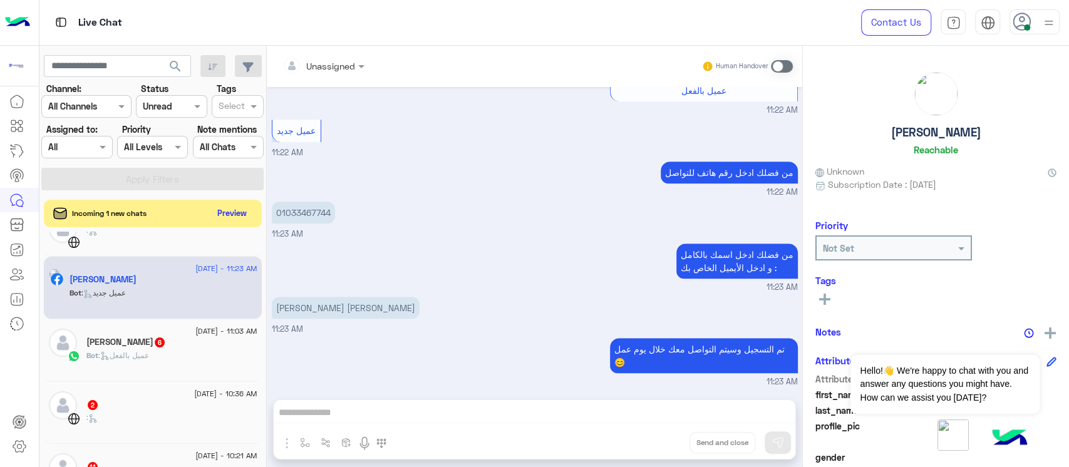
click at [160, 333] on div "[DATE] - 11:03 AM" at bounding box center [171, 333] width 171 height 8
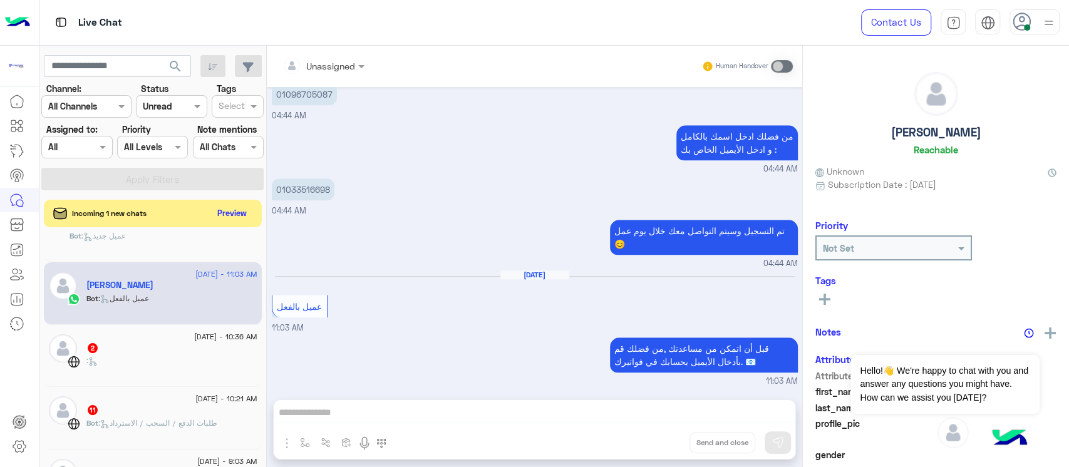
scroll to position [167, 0]
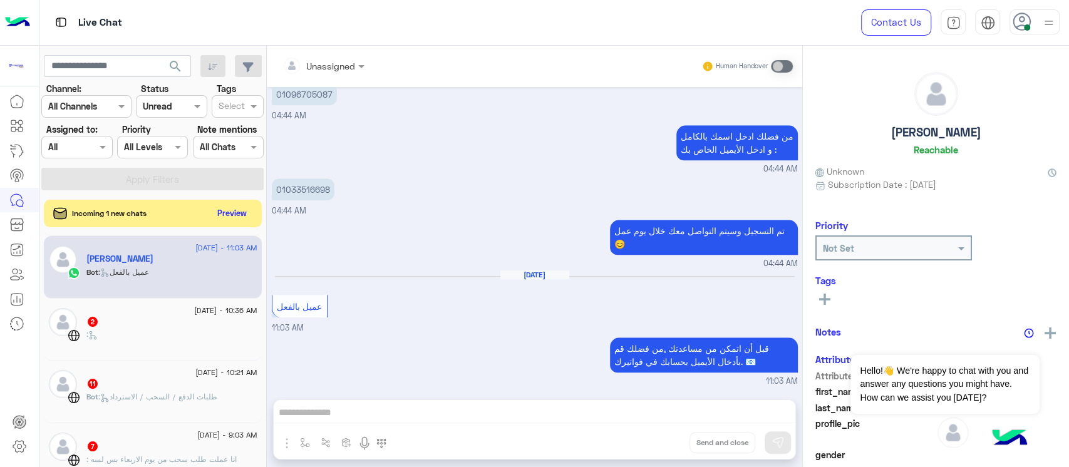
click at [163, 341] on div ":" at bounding box center [171, 340] width 171 height 22
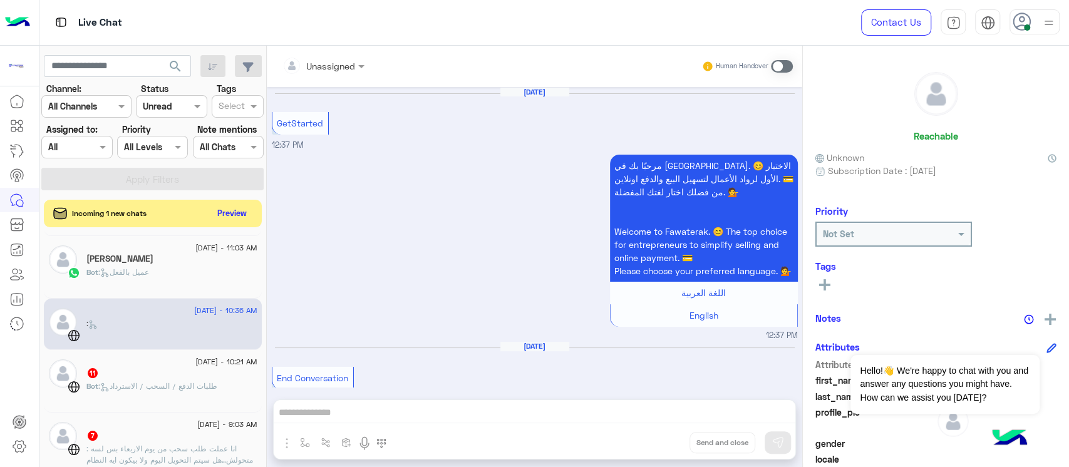
scroll to position [31, 0]
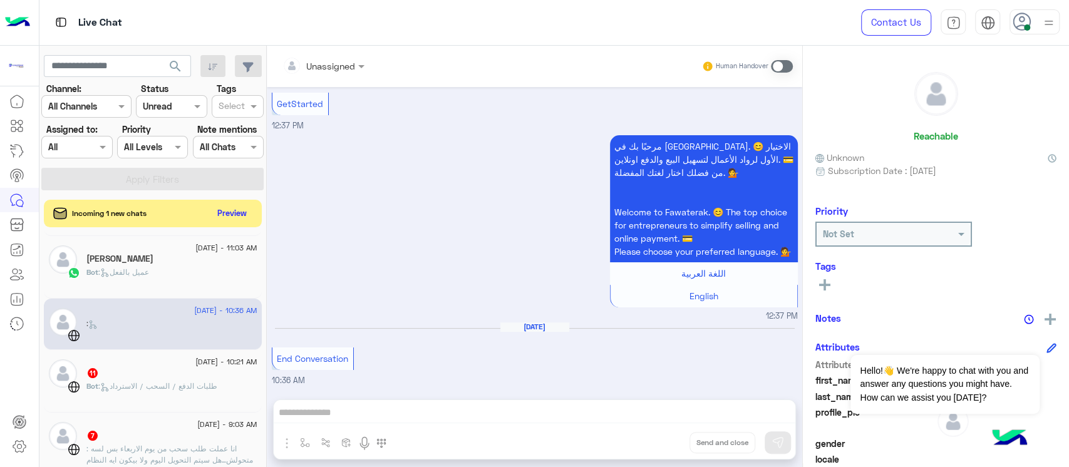
click at [168, 368] on div "11" at bounding box center [171, 374] width 171 height 13
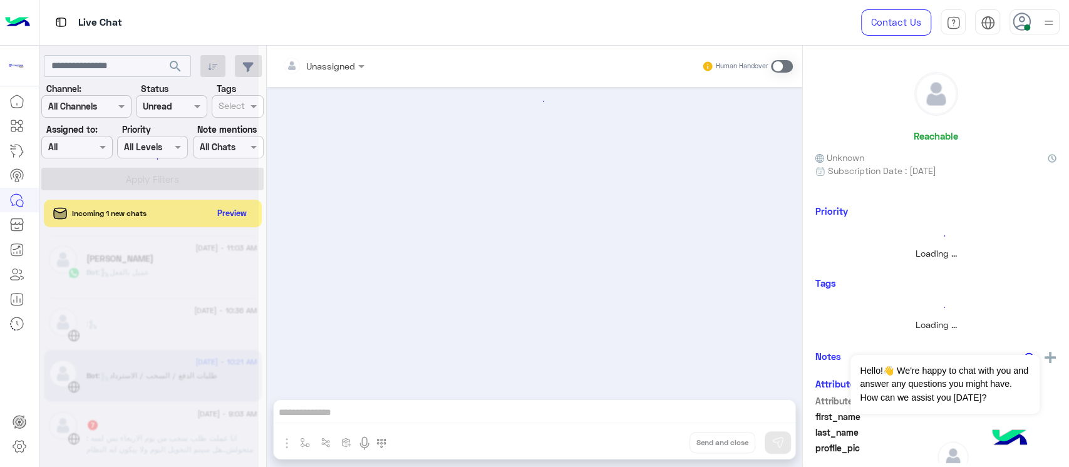
scroll to position [906, 0]
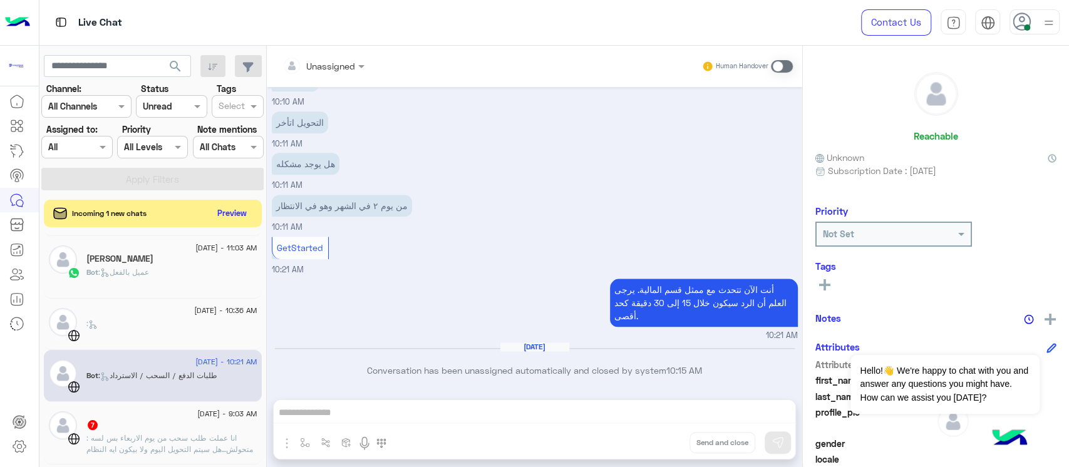
click at [659, 291] on p "أنت الآن تتحدث مع ممثل قسم المالية. يرجى العلم أن الرد سيكون خلال 15 إلى 30 دقي…" at bounding box center [704, 303] width 188 height 48
click at [782, 64] on span at bounding box center [782, 66] width 22 height 13
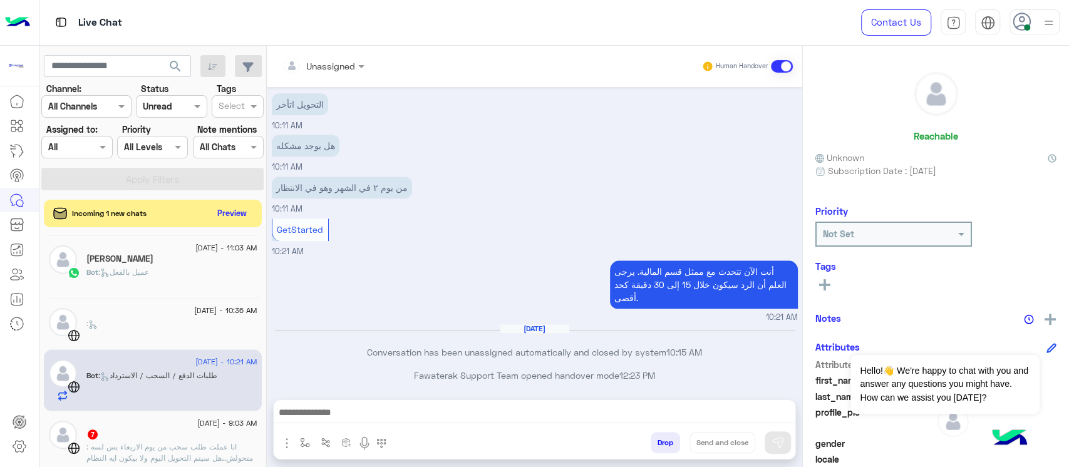
scroll to position [929, 0]
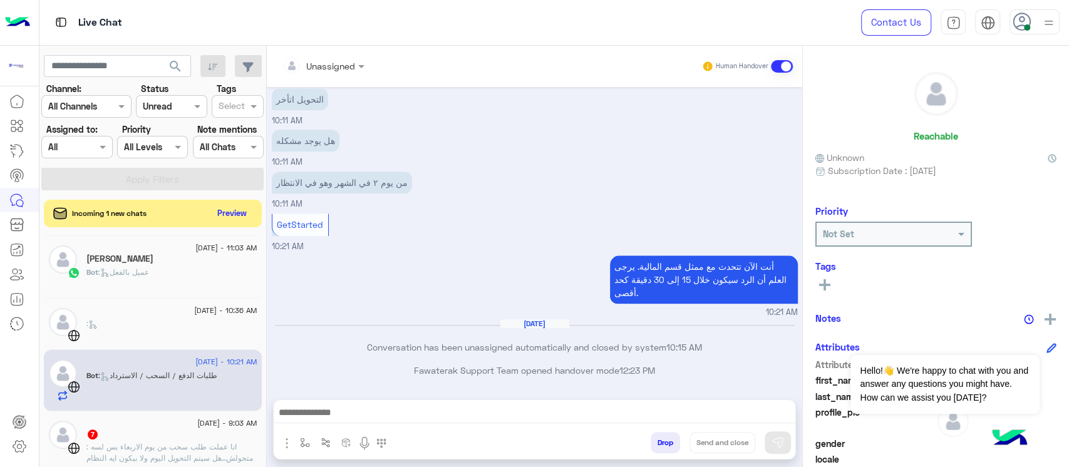
click at [343, 63] on div at bounding box center [323, 65] width 95 height 14
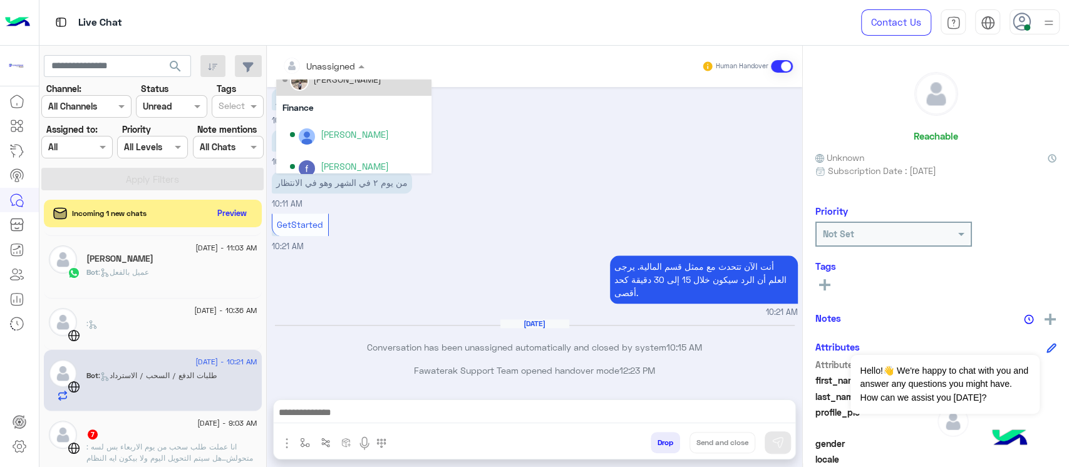
scroll to position [83, 0]
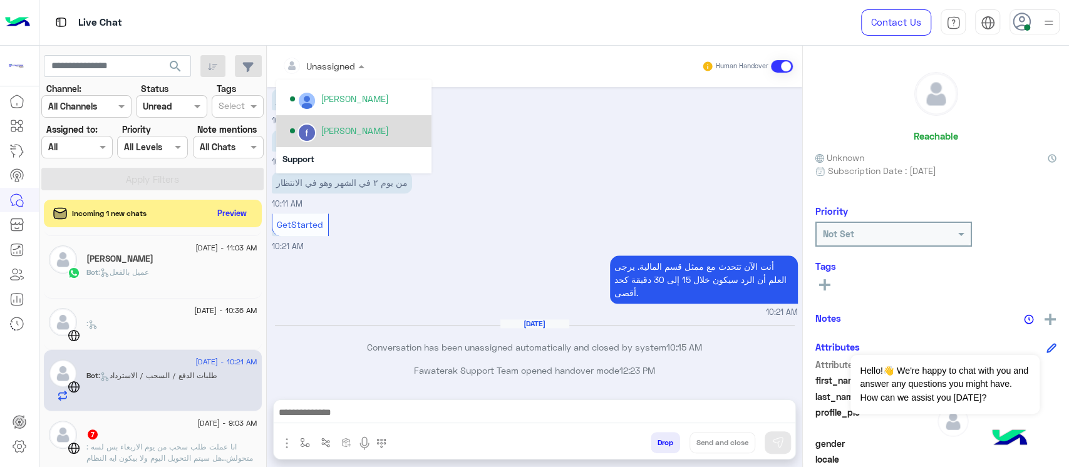
click at [342, 128] on div "[PERSON_NAME]" at bounding box center [355, 130] width 68 height 13
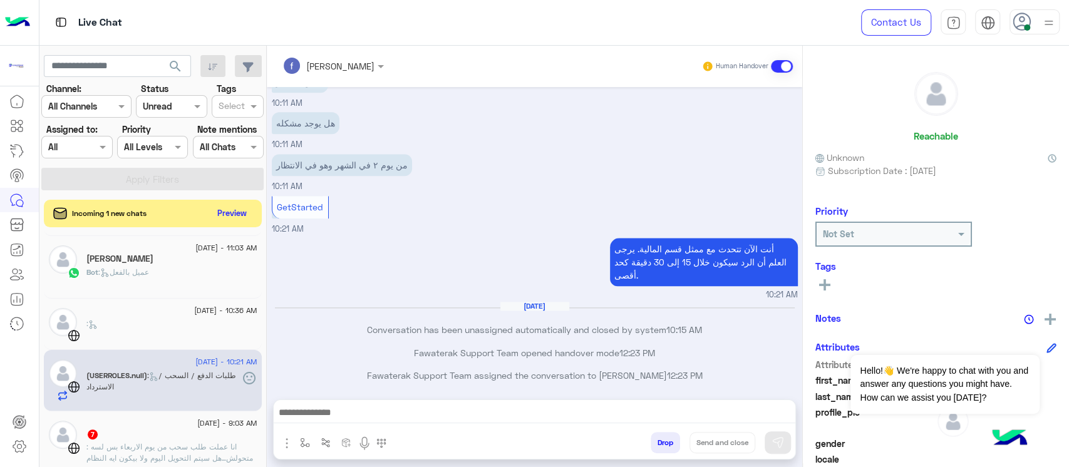
scroll to position [952, 0]
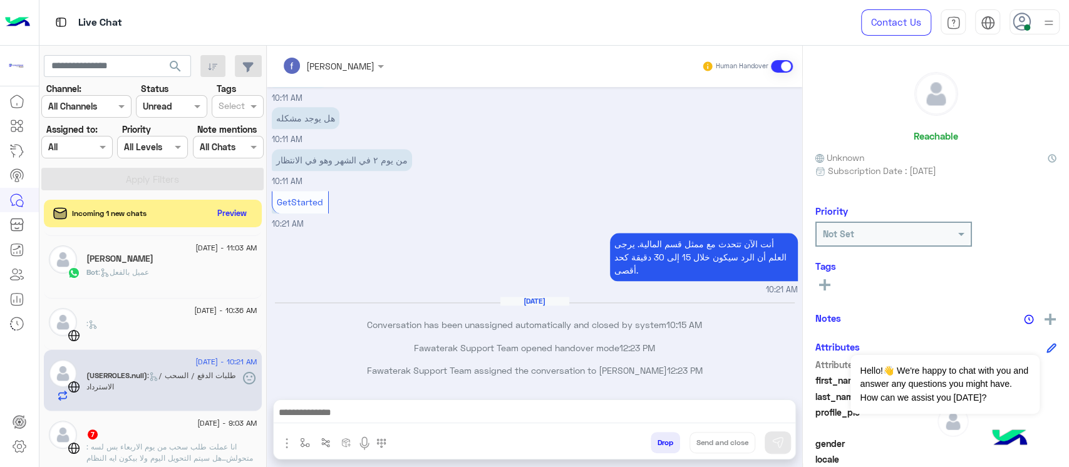
click at [19, 366] on div at bounding box center [19, 279] width 39 height 380
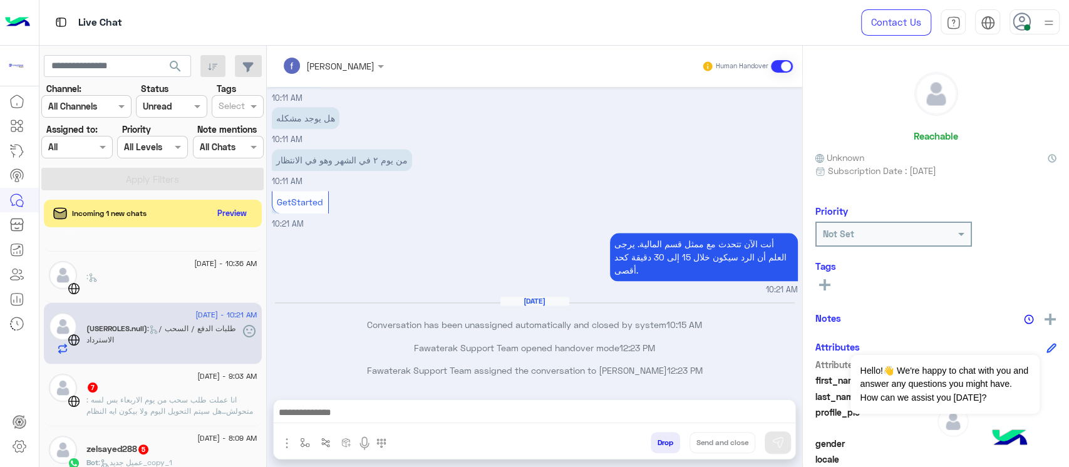
scroll to position [251, 0]
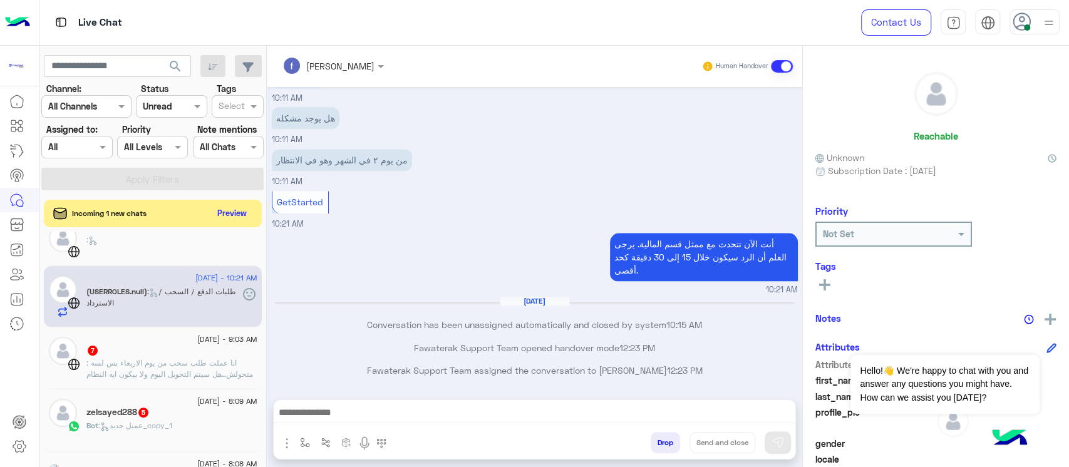
click at [150, 362] on span ": انا عملت طلب سحب من يوم الاربعاء بس لسه متحولش…هل سيتم التحويل اليوم ولا بيكو…" at bounding box center [169, 368] width 167 height 21
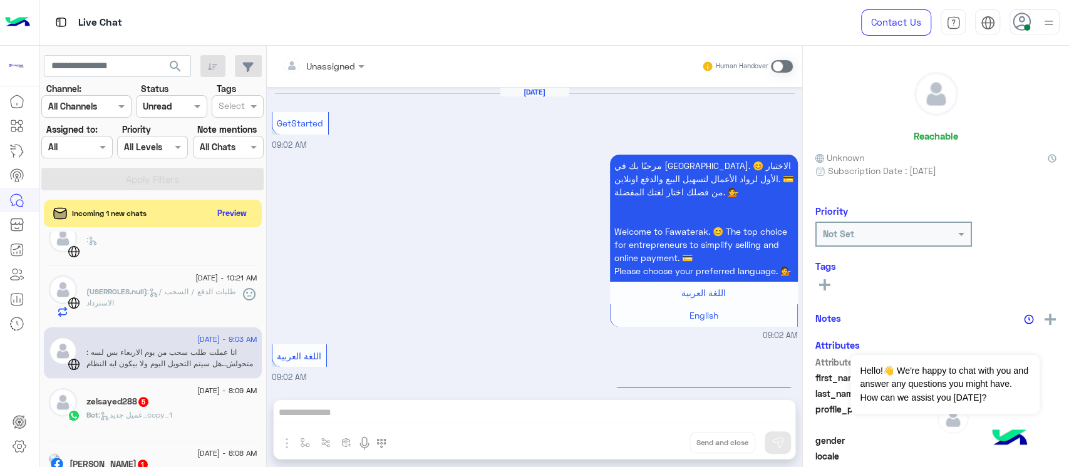
scroll to position [698, 0]
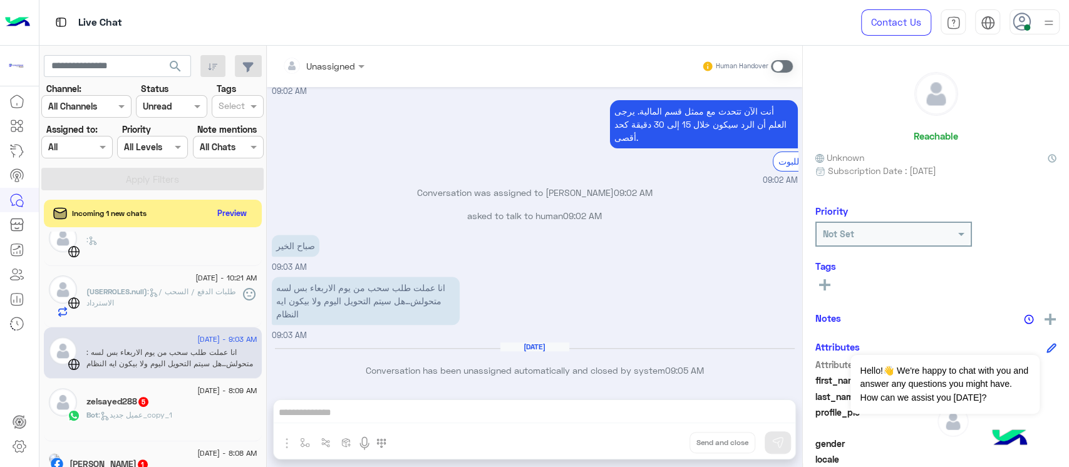
click at [340, 290] on p "انا عملت طلب سحب من يوم الاربعاء بس لسه متحولش…هل سيتم التحويل اليوم ولا بيكون …" at bounding box center [366, 301] width 188 height 48
click at [347, 75] on div "Unassigned" at bounding box center [319, 65] width 73 height 25
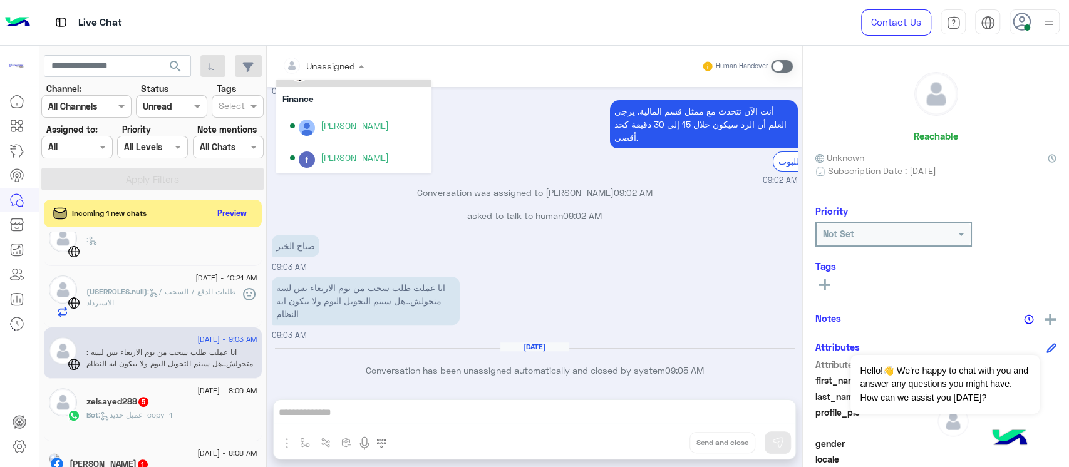
scroll to position [83, 0]
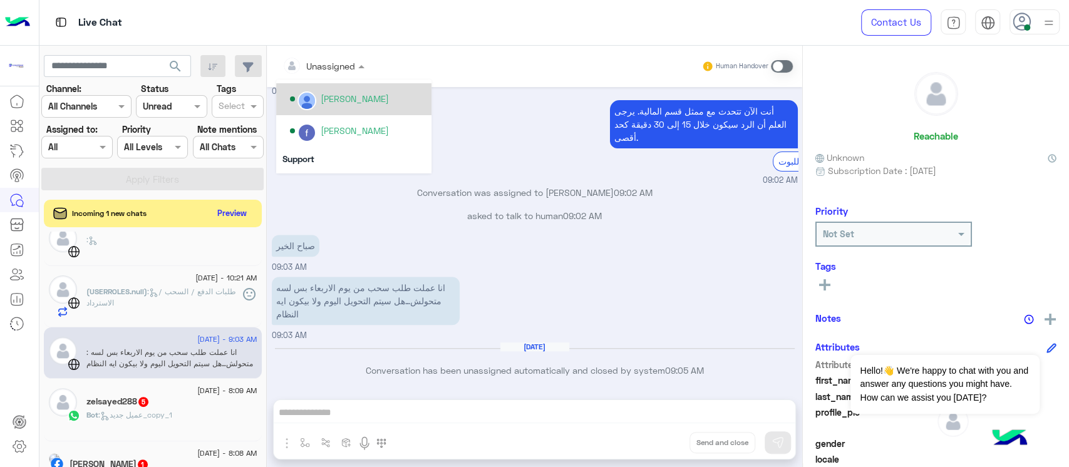
click at [351, 103] on div "[PERSON_NAME]" at bounding box center [355, 98] width 68 height 13
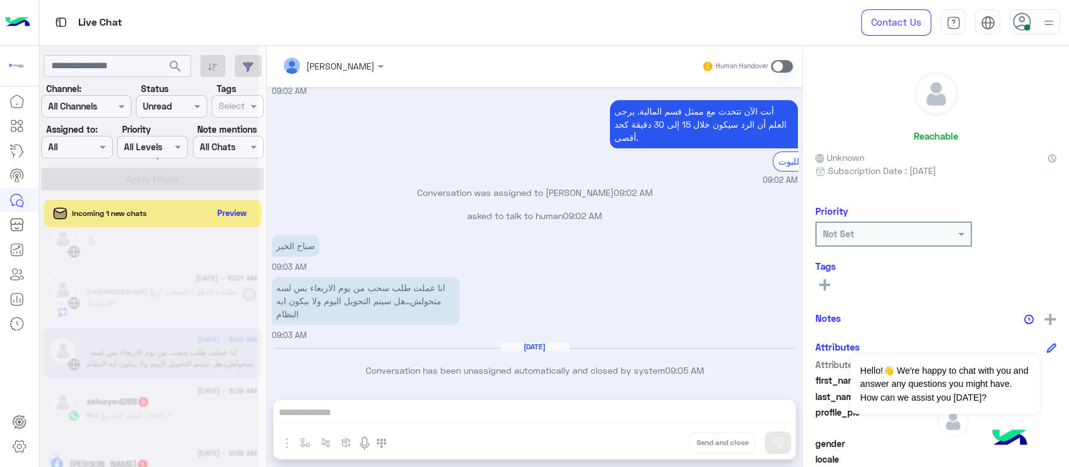
scroll to position [721, 0]
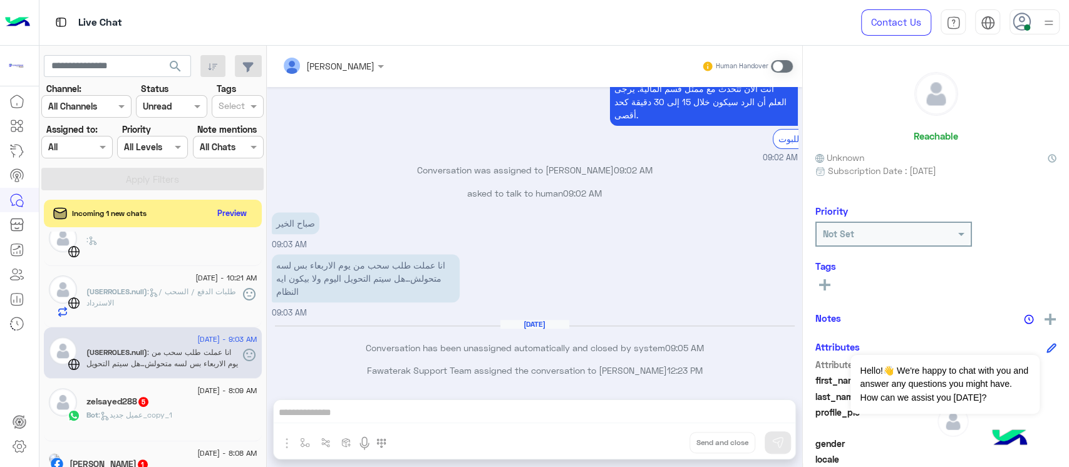
click at [780, 68] on span at bounding box center [782, 66] width 22 height 13
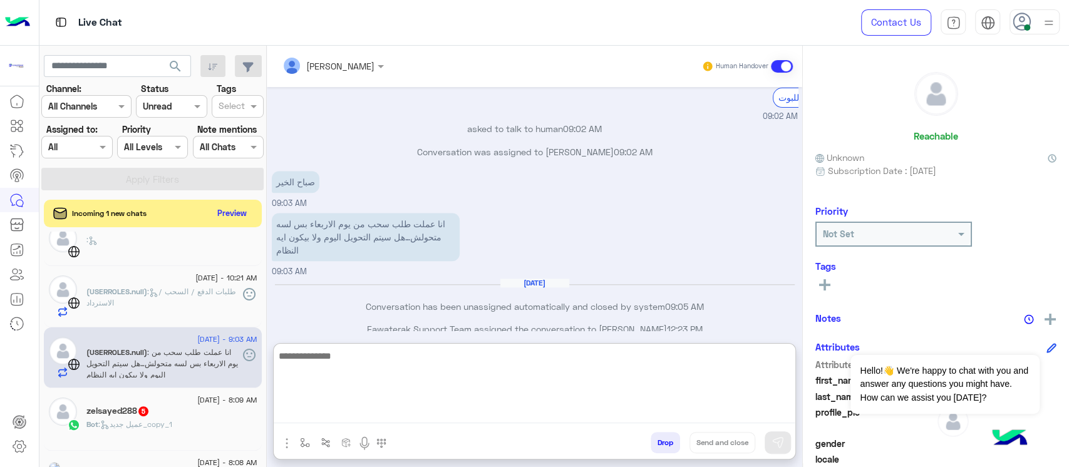
click at [490, 407] on textarea at bounding box center [535, 385] width 522 height 75
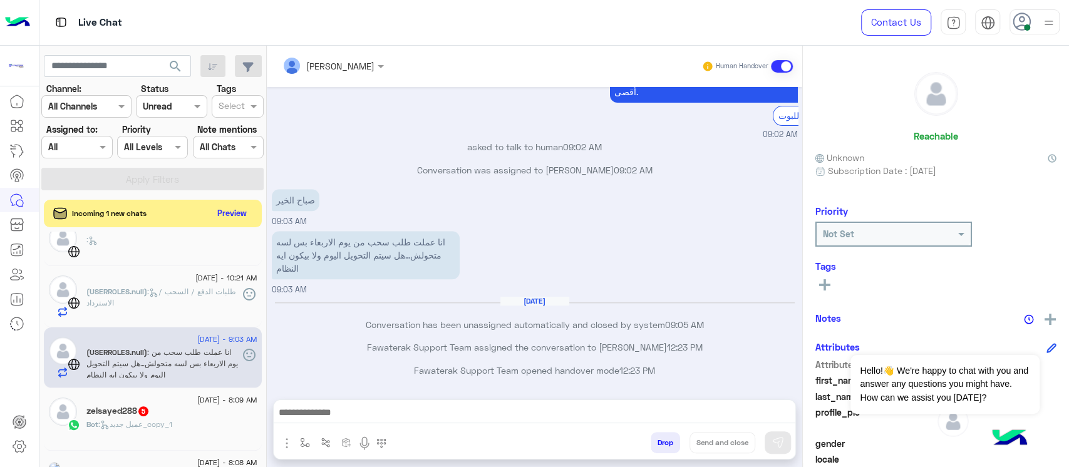
click at [0, 379] on div at bounding box center [19, 279] width 39 height 380
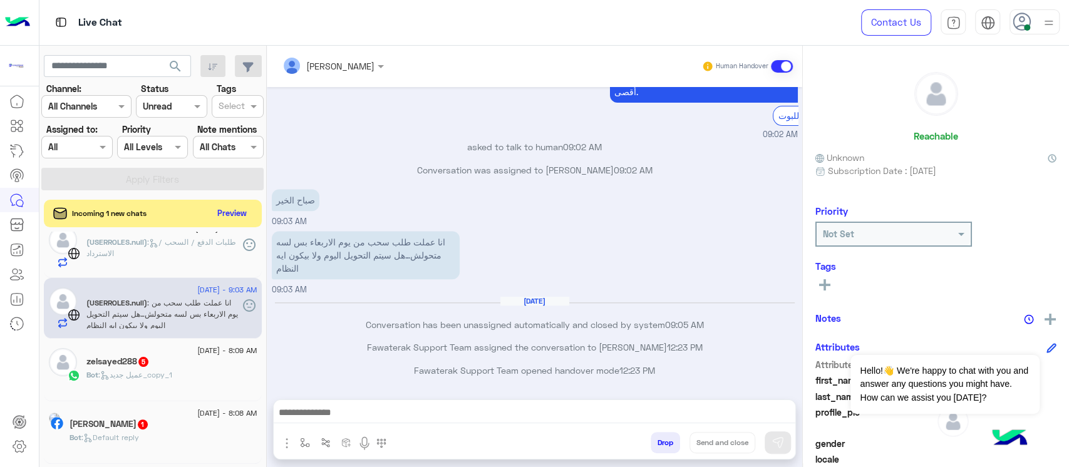
scroll to position [334, 0]
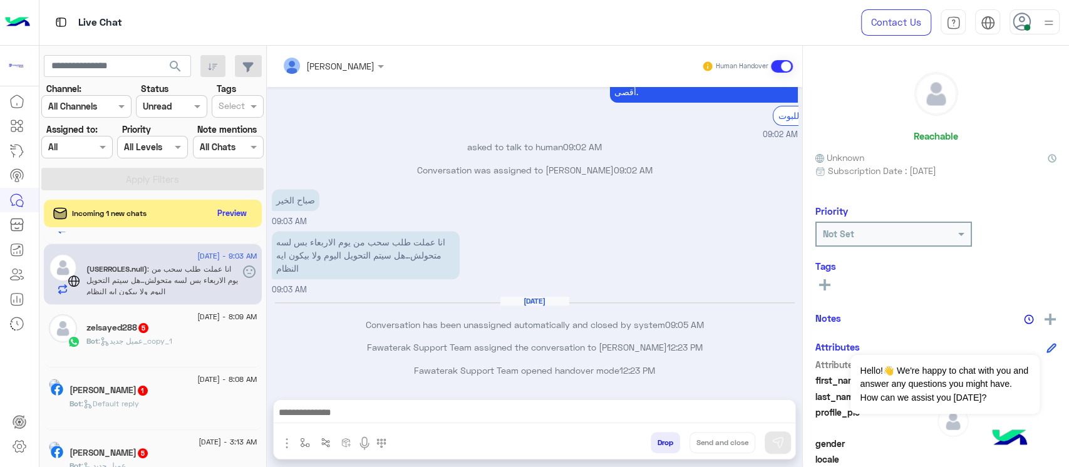
click at [162, 338] on span ": عميل جديد_copy_1" at bounding box center [135, 340] width 74 height 9
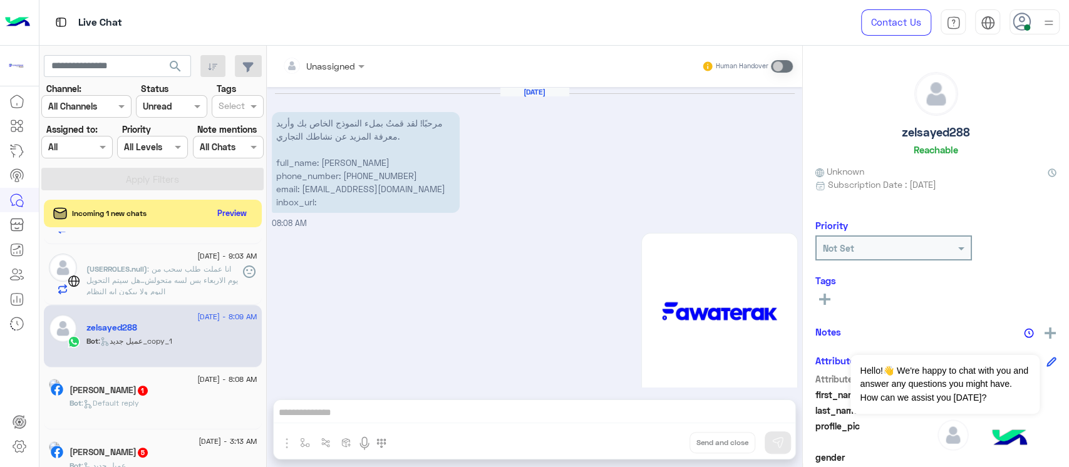
scroll to position [633, 0]
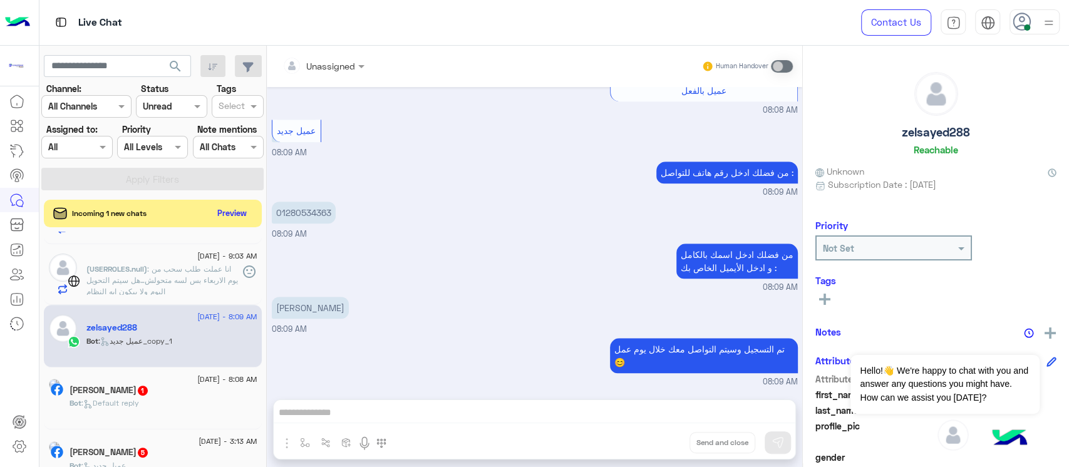
click at [197, 377] on span "[DATE] - 8:08 AM" at bounding box center [227, 379] width 60 height 11
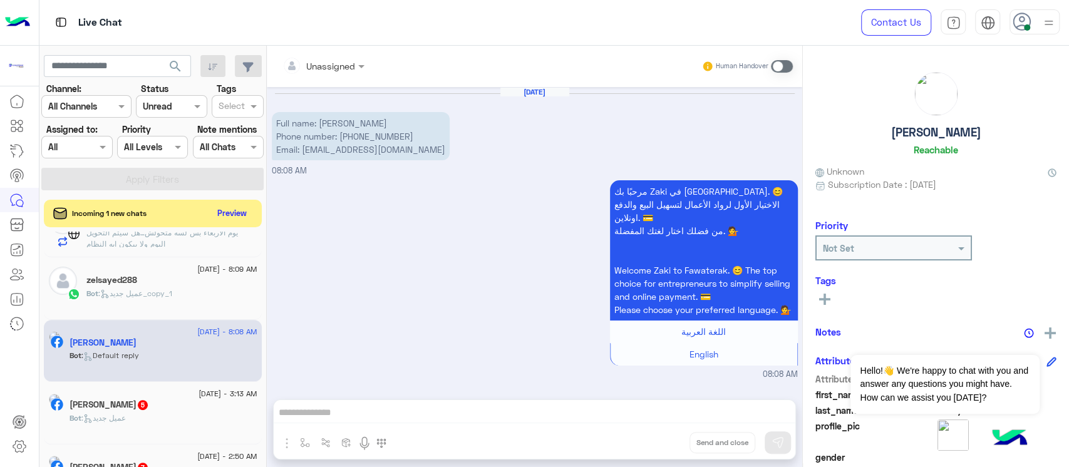
scroll to position [417, 0]
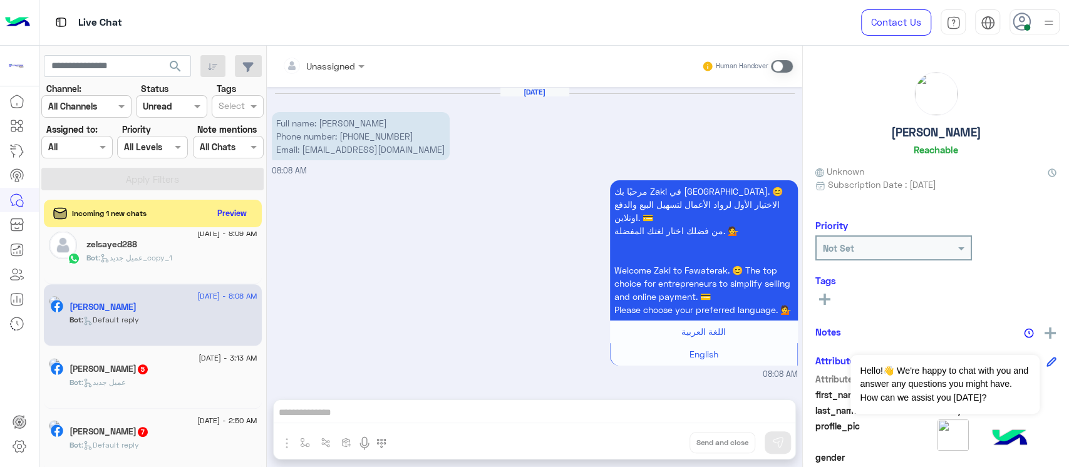
click at [167, 353] on div "[DATE] - 3:13 AM [PERSON_NAME] 5 Bot : عميل جديد" at bounding box center [153, 377] width 218 height 63
click at [131, 368] on h5 "[PERSON_NAME] 5" at bounding box center [110, 369] width 80 height 11
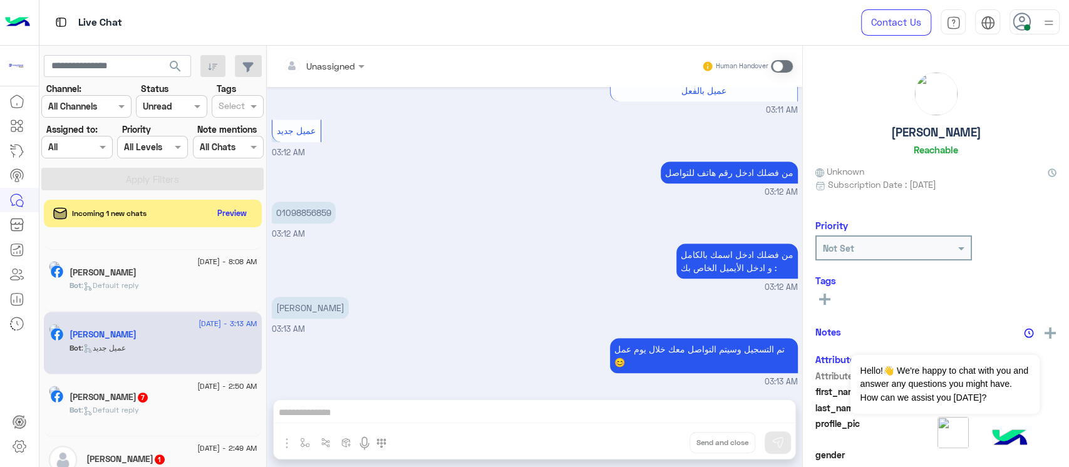
scroll to position [501, 0]
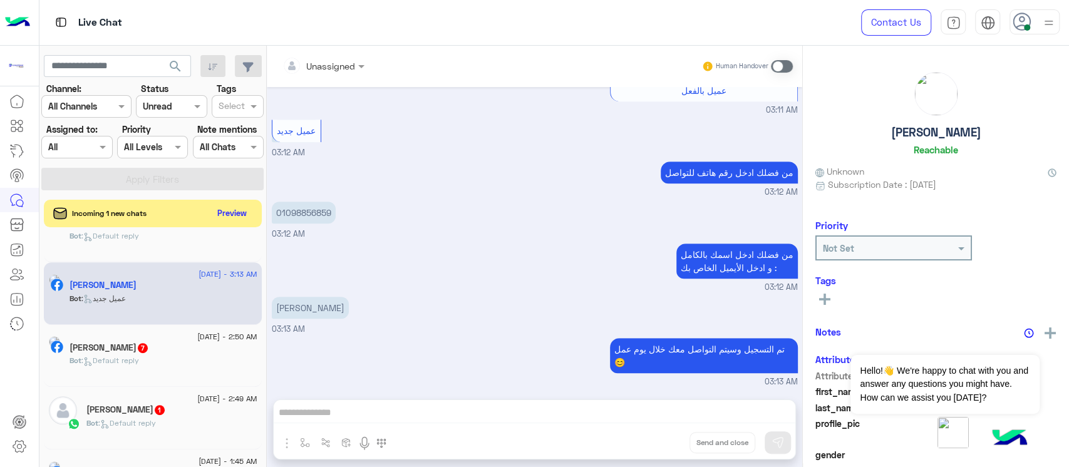
click at [167, 371] on div "Bot : Default reply" at bounding box center [164, 366] width 188 height 22
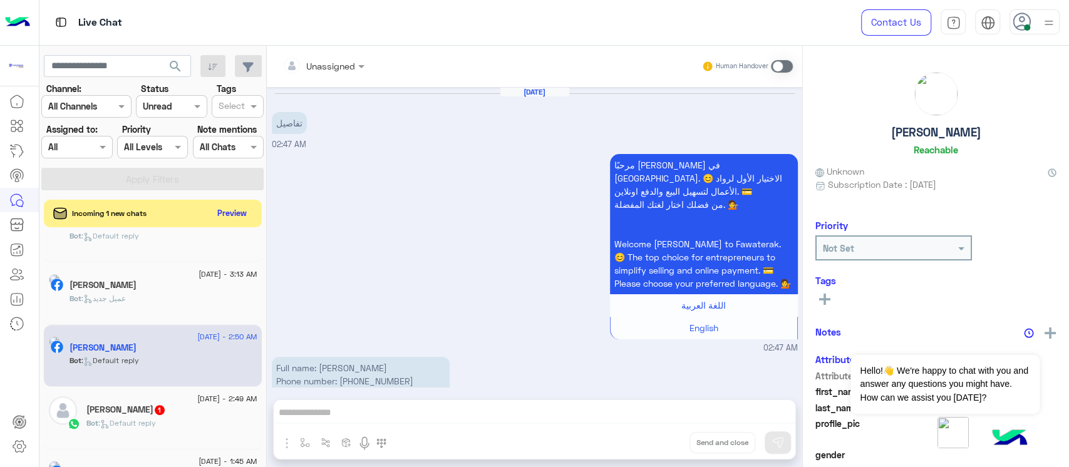
scroll to position [1044, 0]
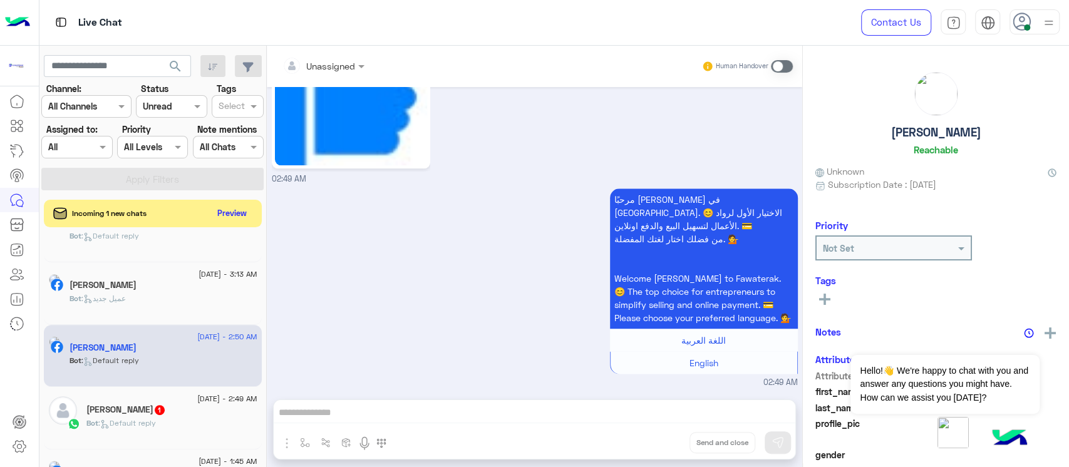
click at [160, 405] on div "[PERSON_NAME] 1" at bounding box center [171, 411] width 171 height 13
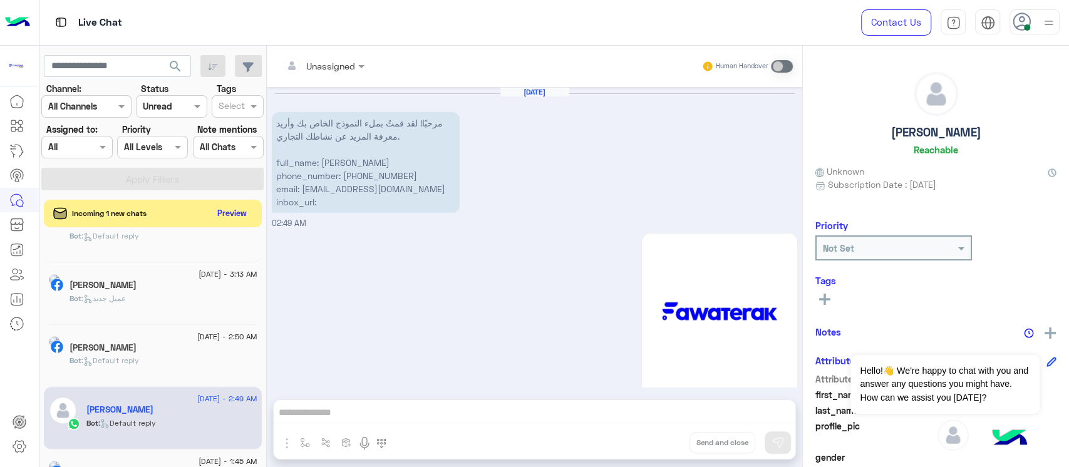
scroll to position [210, 0]
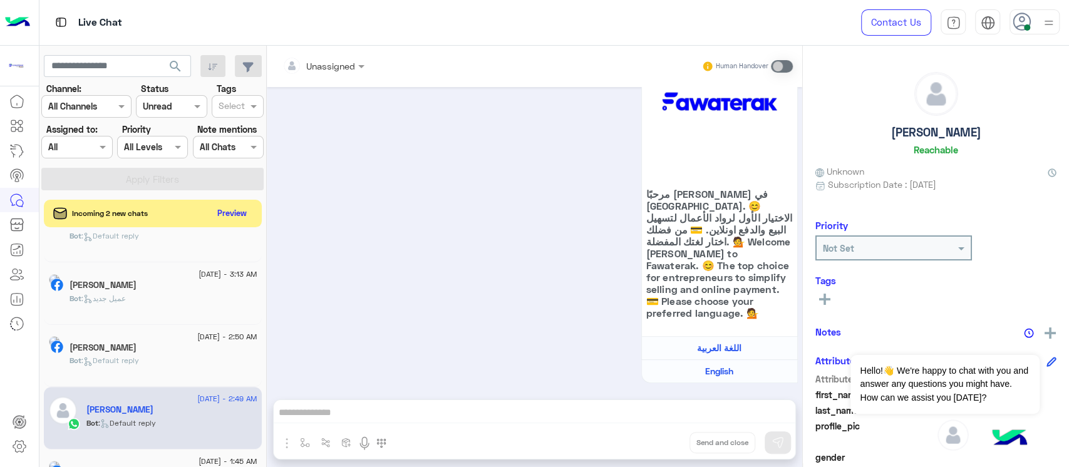
click at [6, 368] on div at bounding box center [19, 279] width 39 height 380
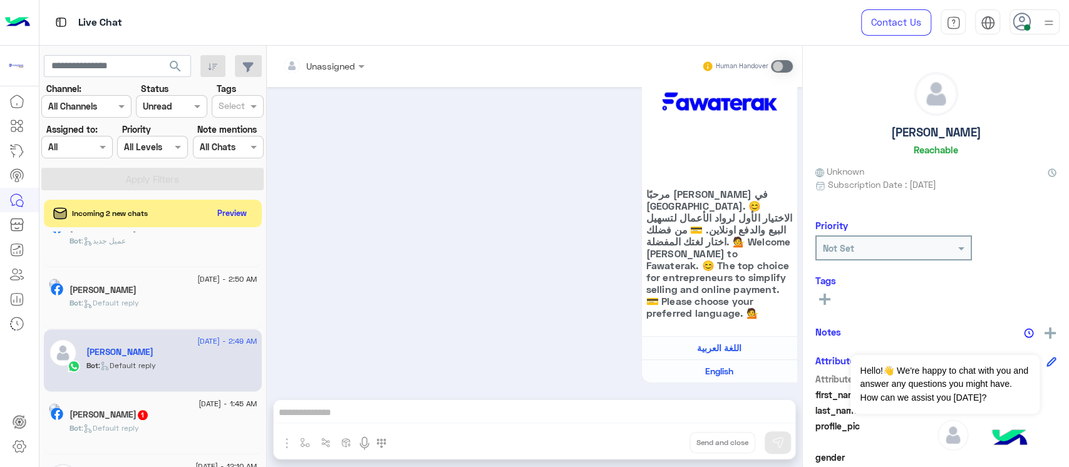
scroll to position [585, 0]
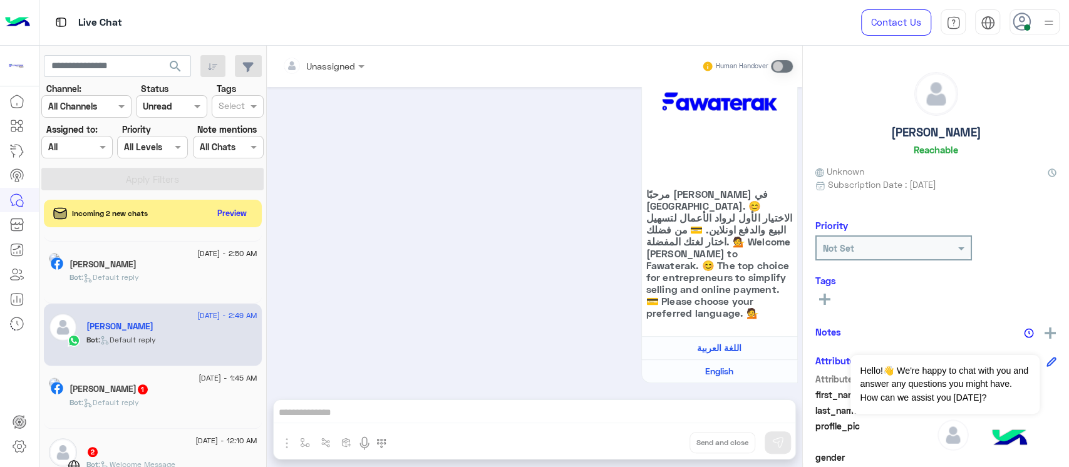
click at [160, 379] on div "[DATE] - 1:45 AM" at bounding box center [164, 380] width 188 height 8
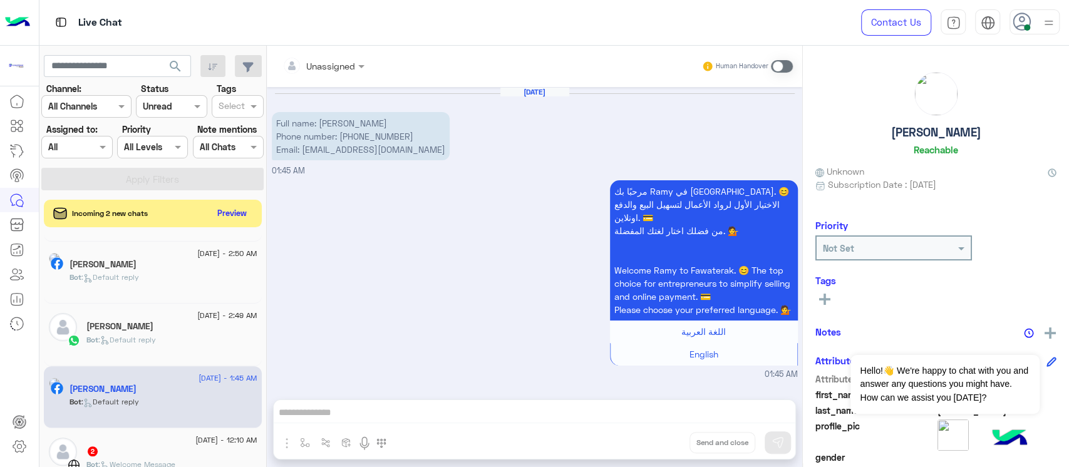
scroll to position [668, 0]
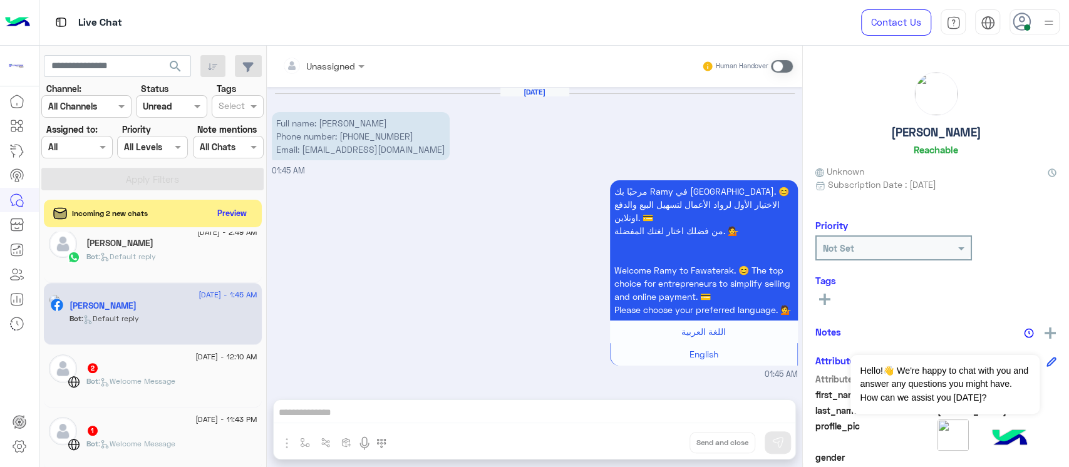
click at [145, 387] on div "Bot : Welcome Message" at bounding box center [171, 387] width 171 height 22
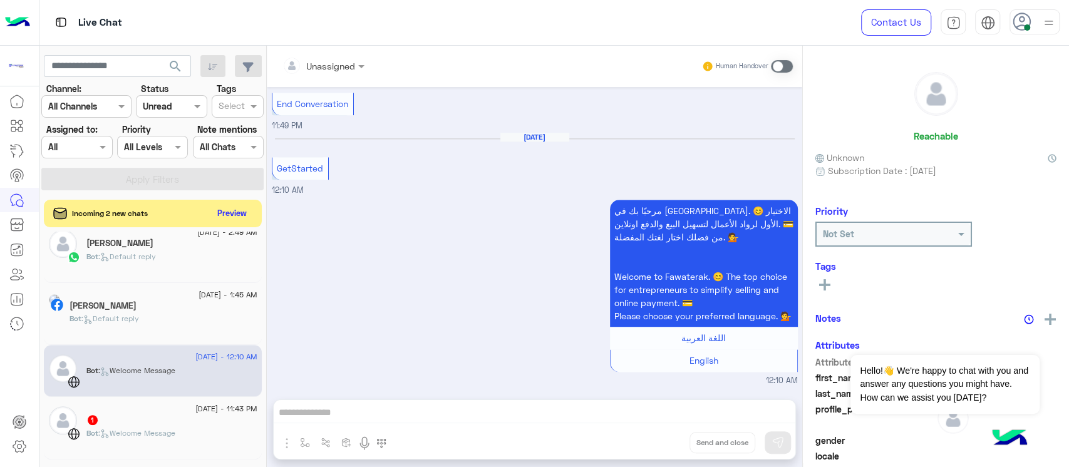
scroll to position [752, 0]
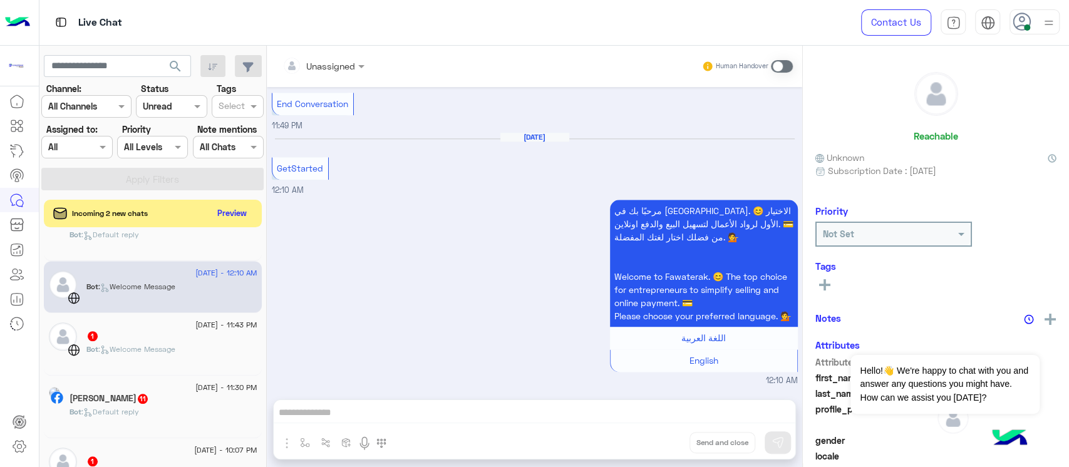
click at [169, 348] on span ": Welcome Message" at bounding box center [136, 349] width 77 height 9
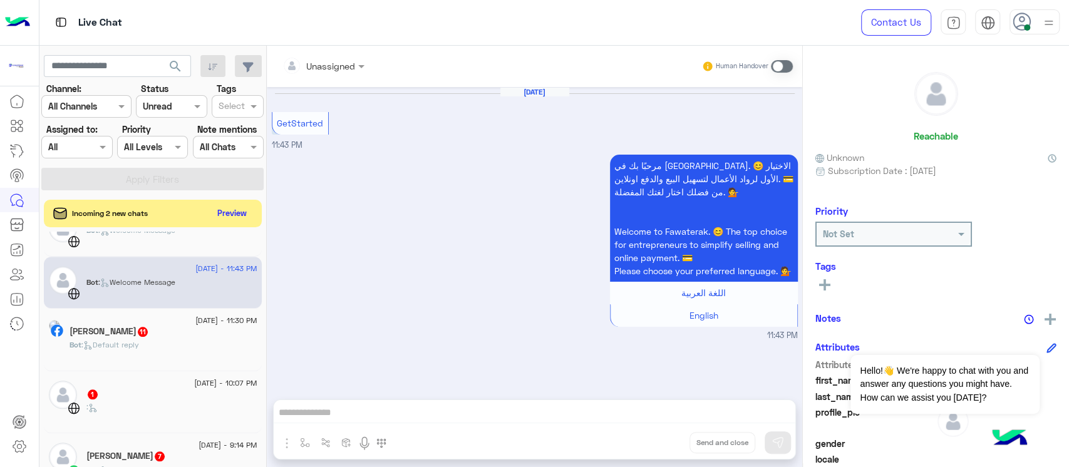
scroll to position [835, 0]
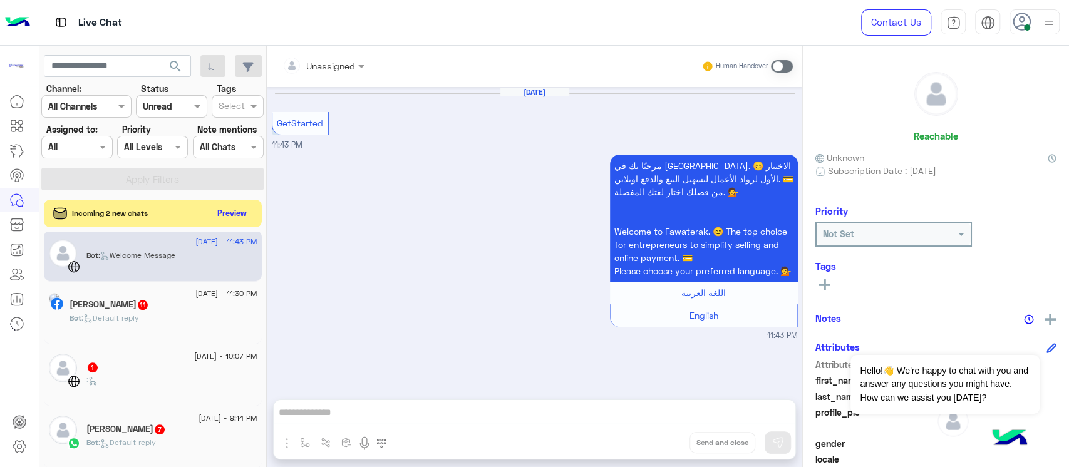
click at [170, 320] on div "Bot : Default reply" at bounding box center [164, 324] width 188 height 22
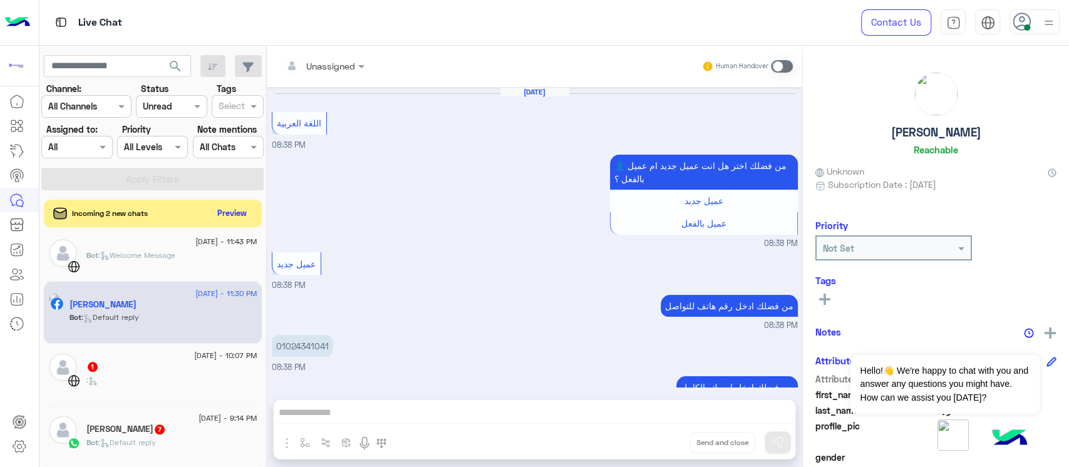
scroll to position [1062, 0]
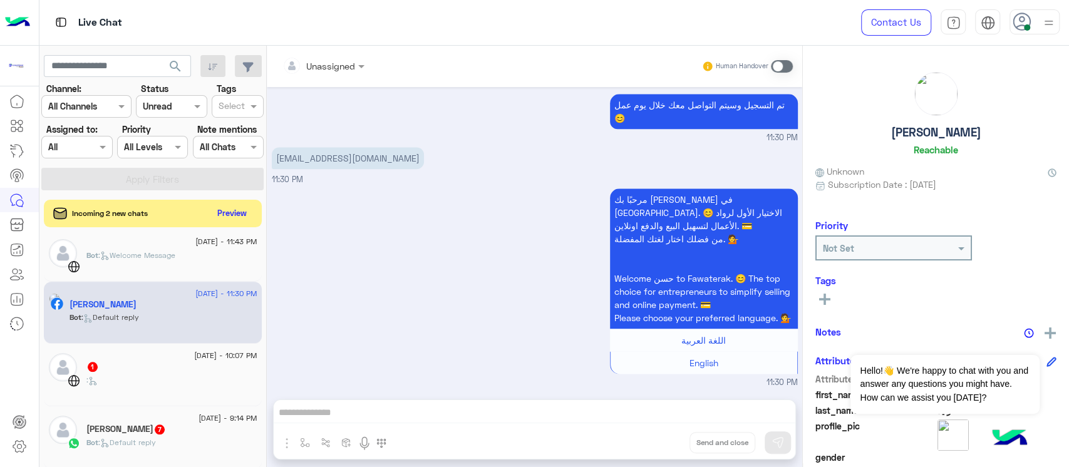
click at [182, 363] on div "1" at bounding box center [171, 368] width 171 height 13
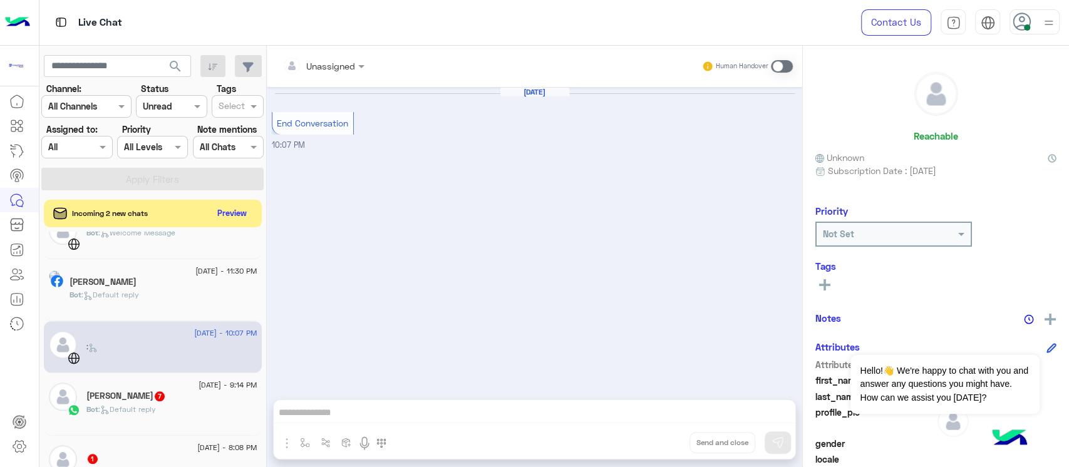
scroll to position [918, 0]
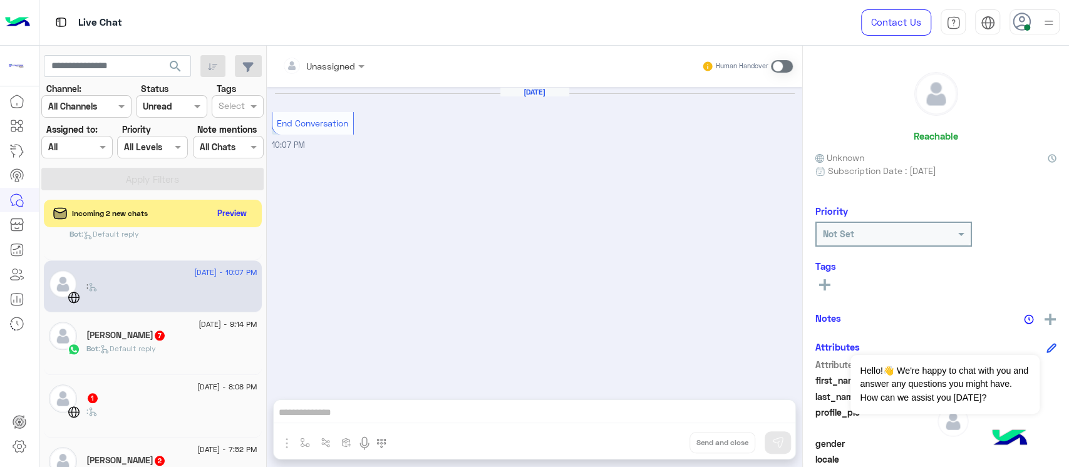
click at [165, 330] on span "7" at bounding box center [159, 335] width 13 height 11
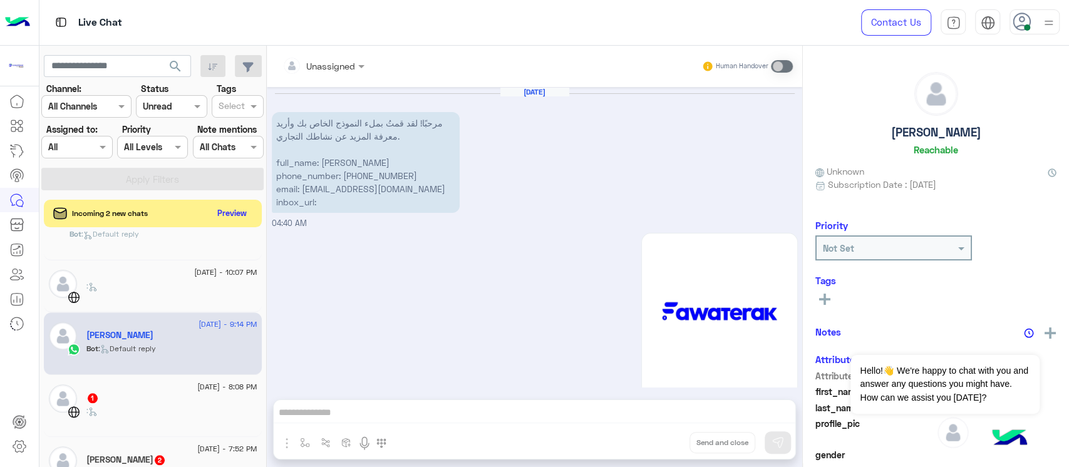
scroll to position [1439, 0]
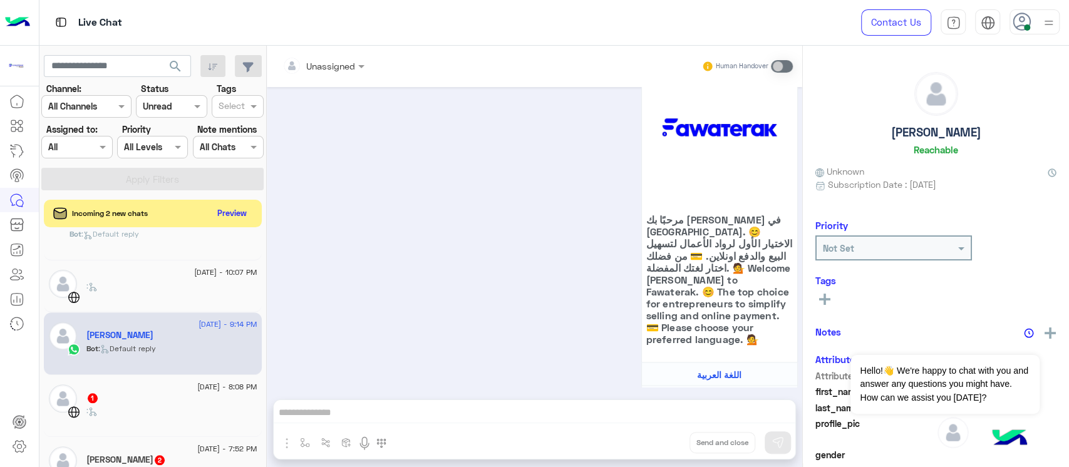
click at [197, 388] on span "[DATE] - 8:08 PM" at bounding box center [227, 387] width 60 height 11
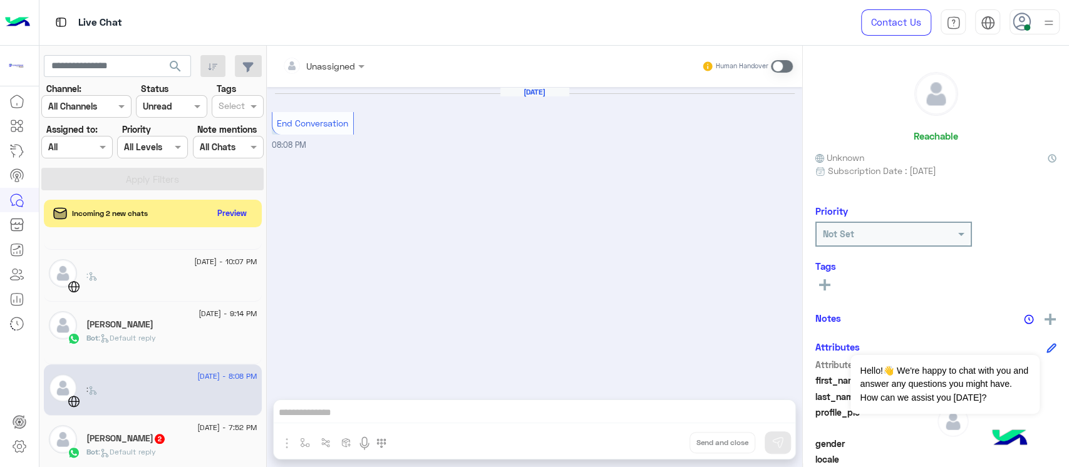
scroll to position [939, 0]
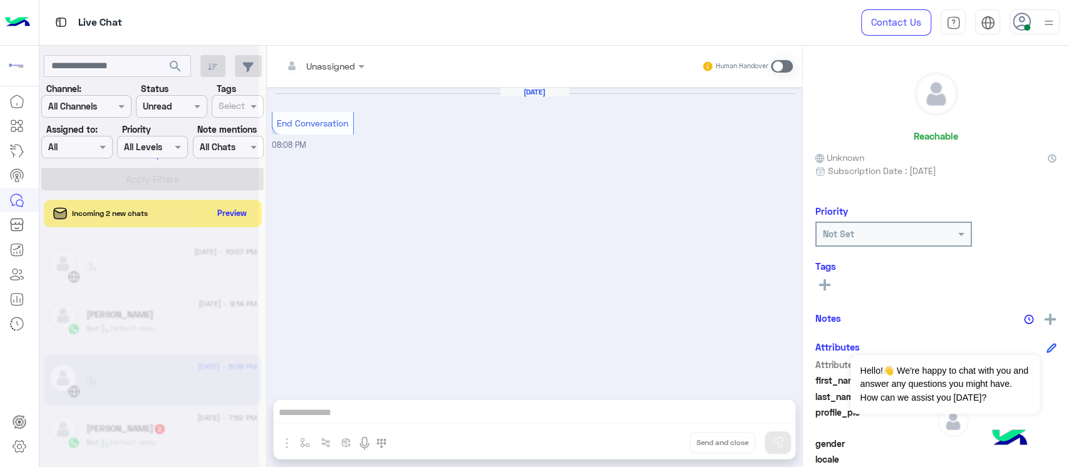
click at [174, 409] on div at bounding box center [148, 238] width 219 height 467
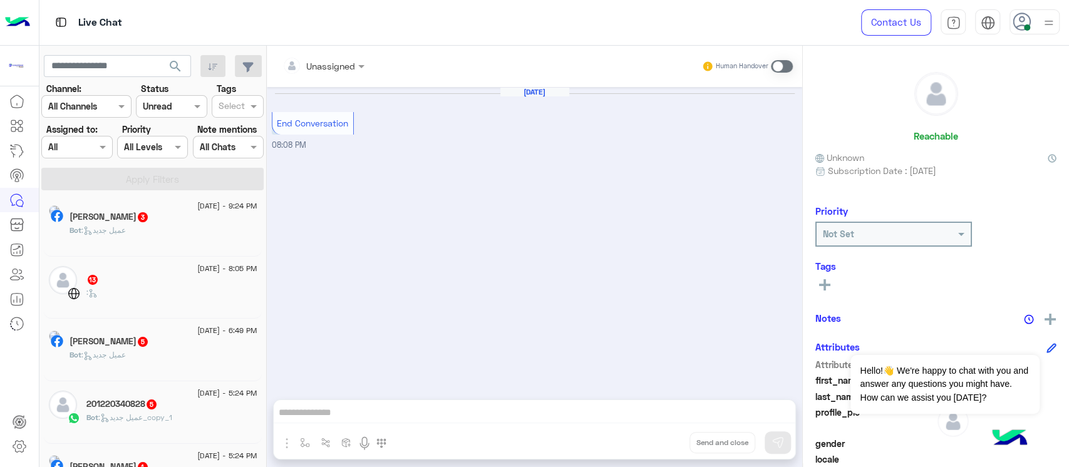
click at [172, 229] on div "Bot : عميل جديد" at bounding box center [164, 236] width 188 height 22
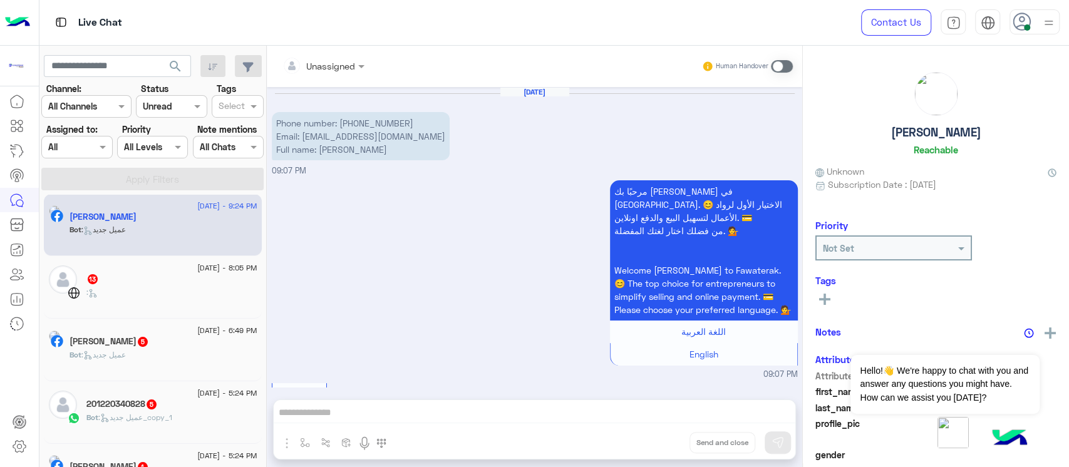
scroll to position [229, 0]
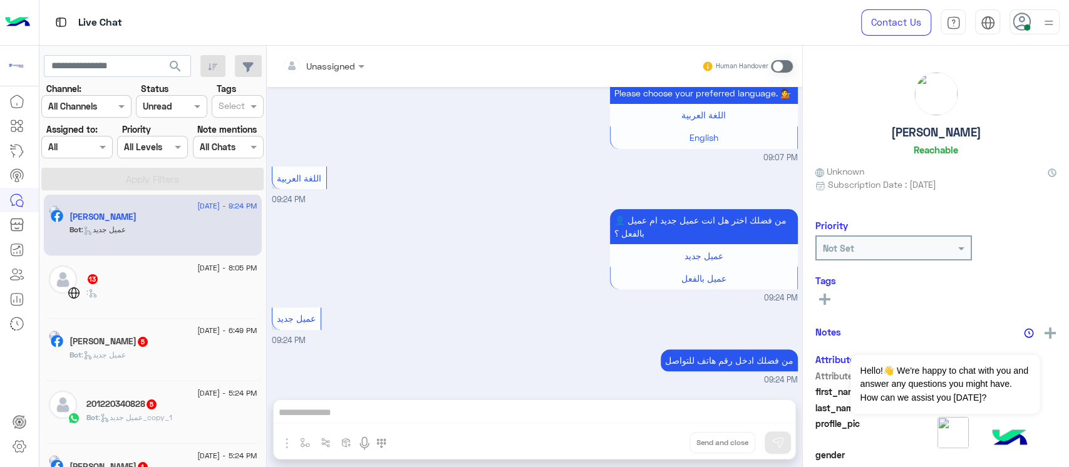
click at [165, 286] on div "13" at bounding box center [171, 280] width 171 height 13
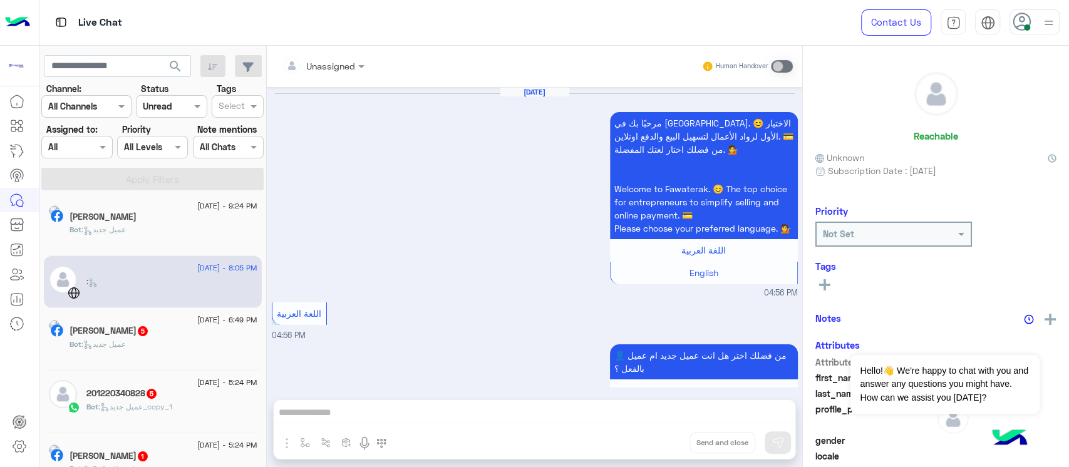
scroll to position [928, 0]
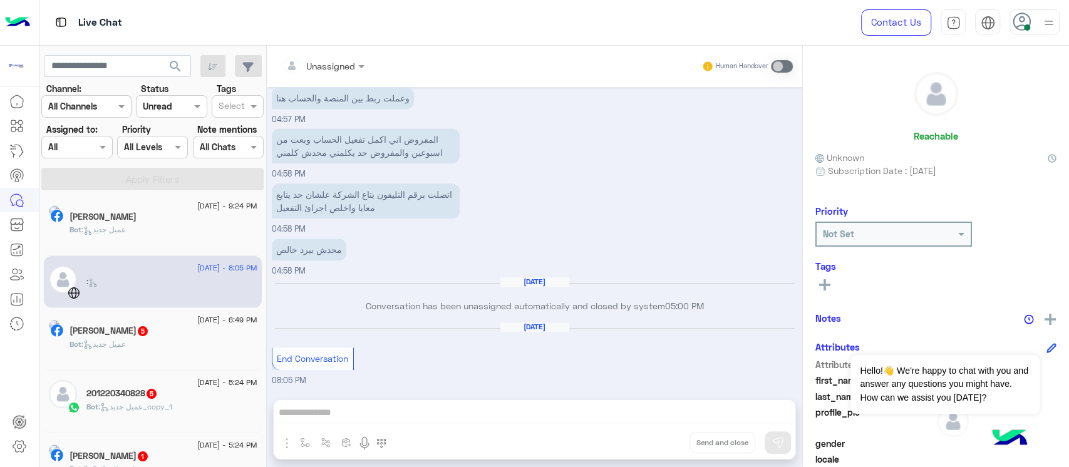
click at [165, 362] on div "[DATE] - 6:49 PM [PERSON_NAME] 5 Bot : عميل جديد" at bounding box center [153, 339] width 218 height 63
click at [126, 340] on span ": عميل جديد" at bounding box center [103, 344] width 44 height 9
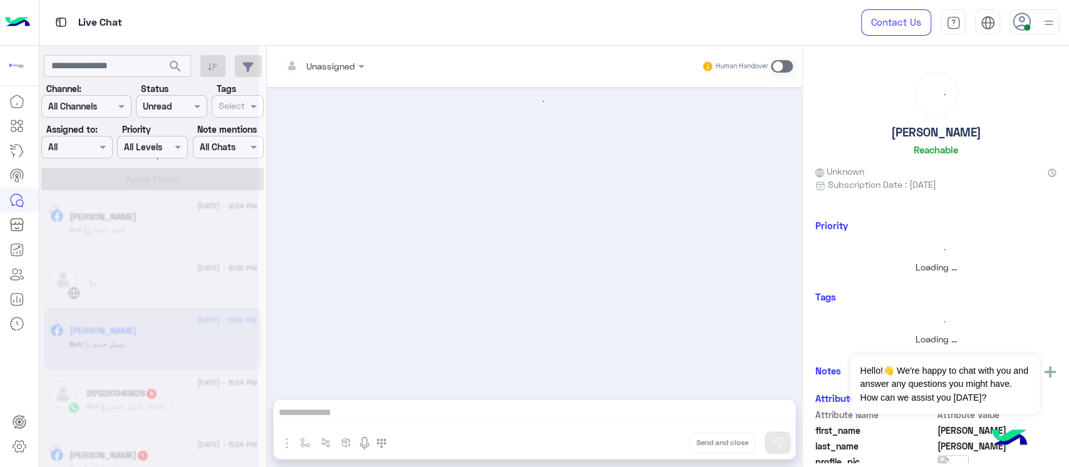
scroll to position [418, 0]
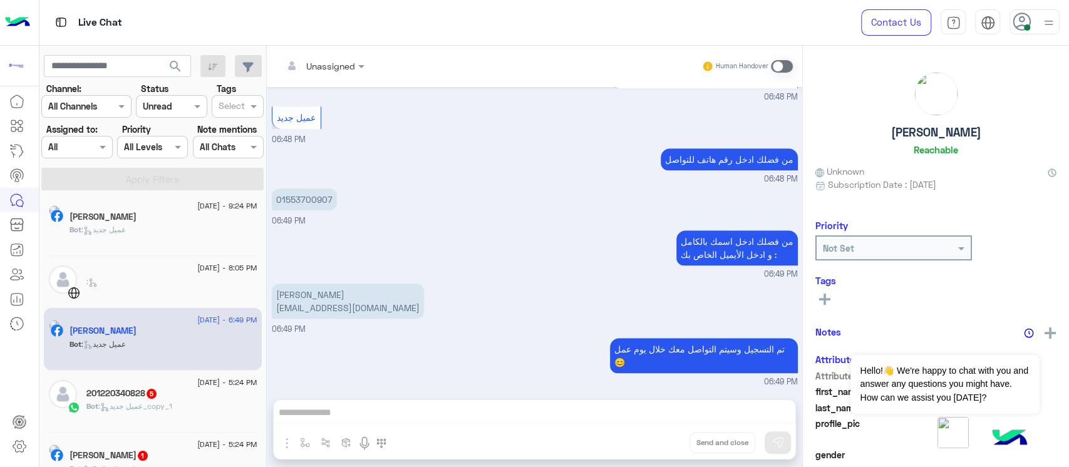
click at [138, 283] on div ":" at bounding box center [171, 287] width 171 height 22
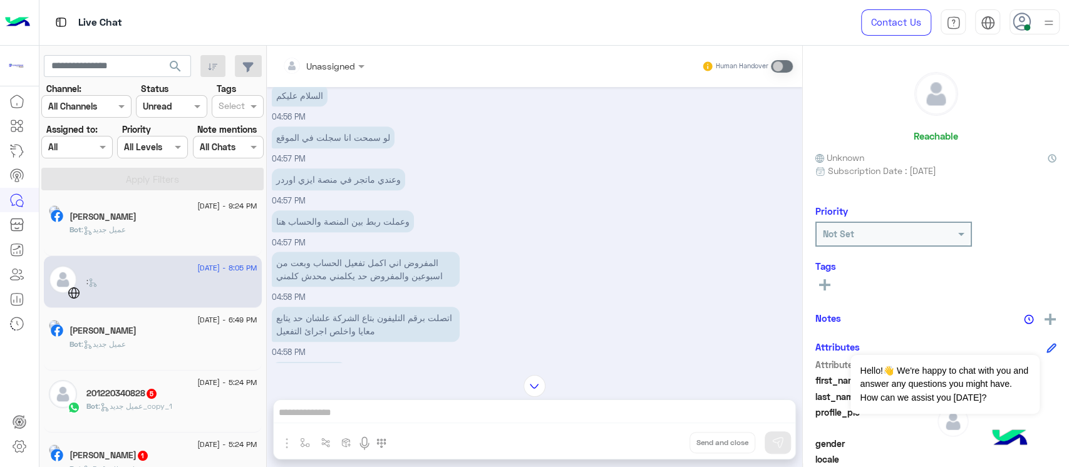
scroll to position [761, 0]
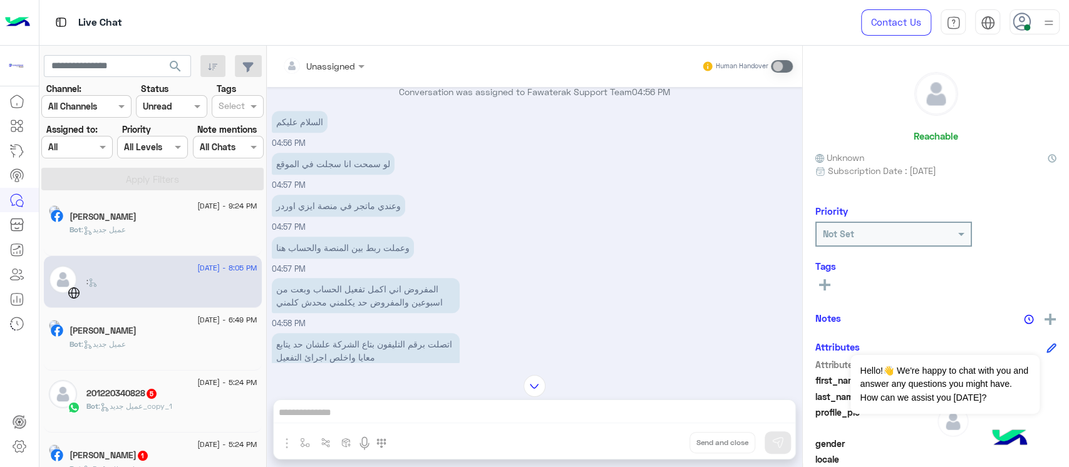
click at [320, 175] on p "لو سمحت انا سجلت في الموقع" at bounding box center [333, 164] width 123 height 22
drag, startPoint x: 345, startPoint y: 233, endPoint x: 308, endPoint y: 238, distance: 36.7
click at [308, 220] on div "وعندي ماتجر في منصة ايزي اوردر" at bounding box center [338, 206] width 133 height 28
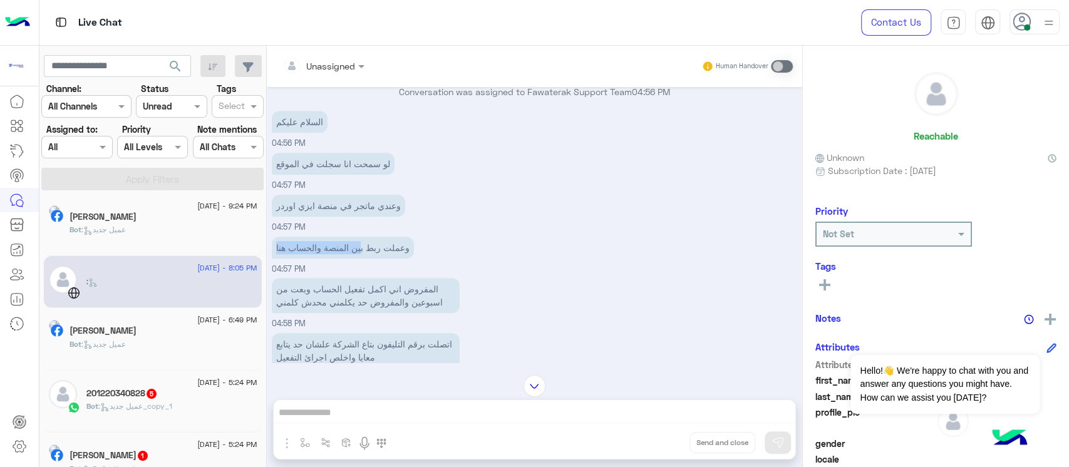
drag, startPoint x: 362, startPoint y: 266, endPoint x: 269, endPoint y: 267, distance: 92.7
click at [269, 267] on div "[DATE] مرحبًا بك في [GEOGRAPHIC_DATA]. 😊 الاختيار الأول لرواد الأعمال لتسهيل ال…" at bounding box center [535, 225] width 536 height 276
drag, startPoint x: 388, startPoint y: 306, endPoint x: 291, endPoint y: 311, distance: 96.6
click at [291, 311] on p "المفروض اني اكمل تفعيل الحساب وبعت من اسبوعين والمفروض حد يكلمني محدش كلمني" at bounding box center [366, 295] width 188 height 35
drag, startPoint x: 431, startPoint y: 323, endPoint x: 319, endPoint y: 322, distance: 112.2
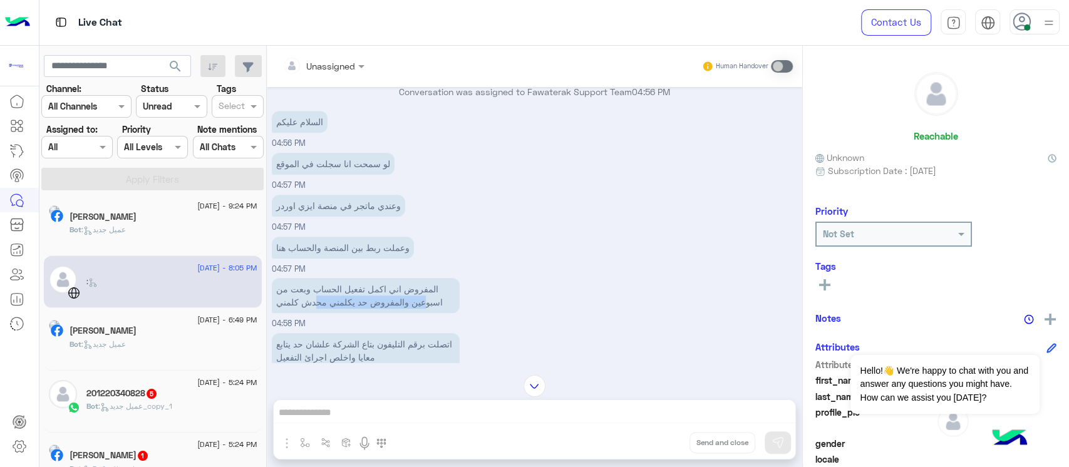
click at [319, 313] on p "المفروض اني اكمل تفعيل الحساب وبعت من اسبوعين والمفروض حد يكلمني محدش كلمني" at bounding box center [366, 295] width 188 height 35
click at [384, 313] on p "المفروض اني اكمل تفعيل الحساب وبعت من اسبوعين والمفروض حد يكلمني محدش كلمني" at bounding box center [366, 295] width 188 height 35
drag, startPoint x: 298, startPoint y: 321, endPoint x: 288, endPoint y: 321, distance: 10.7
click at [288, 313] on p "المفروض اني اكمل تفعيل الحساب وبعت من اسبوعين والمفروض حد يكلمني محدش كلمني" at bounding box center [366, 295] width 188 height 35
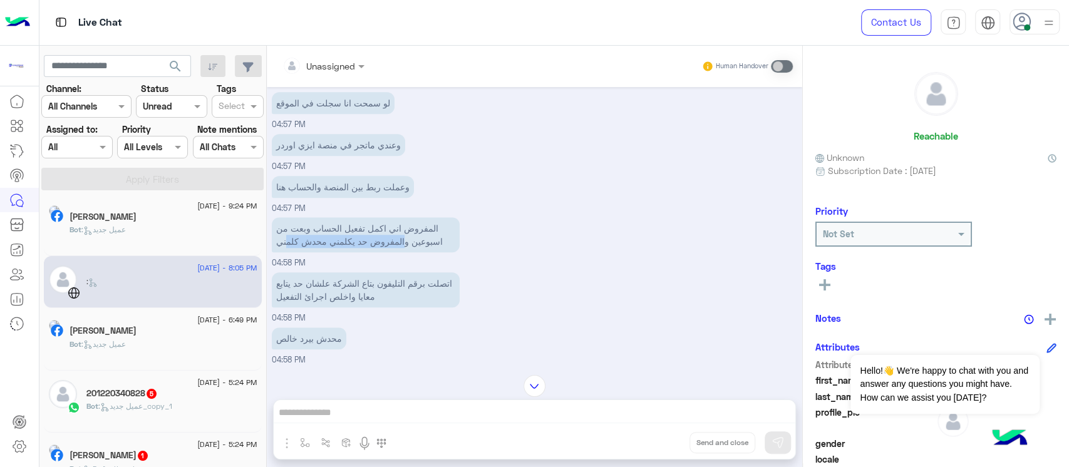
scroll to position [845, 0]
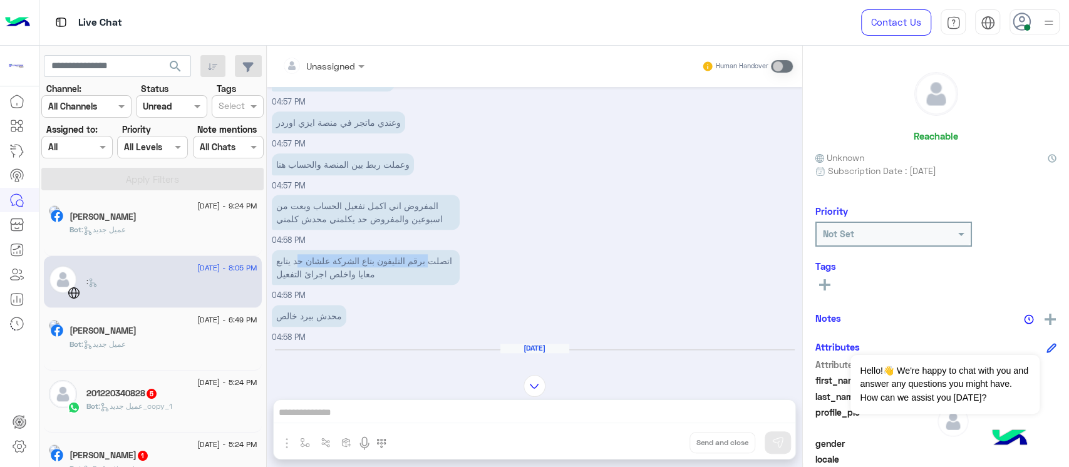
drag, startPoint x: 410, startPoint y: 283, endPoint x: 299, endPoint y: 283, distance: 110.3
click at [299, 283] on p "اتصلت برقم التليفون بتاع الشركة علشان حد يتابع معايا واخلص اجرائ التفعيل" at bounding box center [366, 267] width 188 height 35
drag, startPoint x: 394, startPoint y: 295, endPoint x: 291, endPoint y: 315, distance: 105.3
click at [273, 285] on p "اتصلت برقم التليفون بتاع الشركة علشان حد يتابع معايا واخلص اجرائ التفعيل" at bounding box center [366, 267] width 188 height 35
drag, startPoint x: 303, startPoint y: 334, endPoint x: 304, endPoint y: 376, distance: 42.0
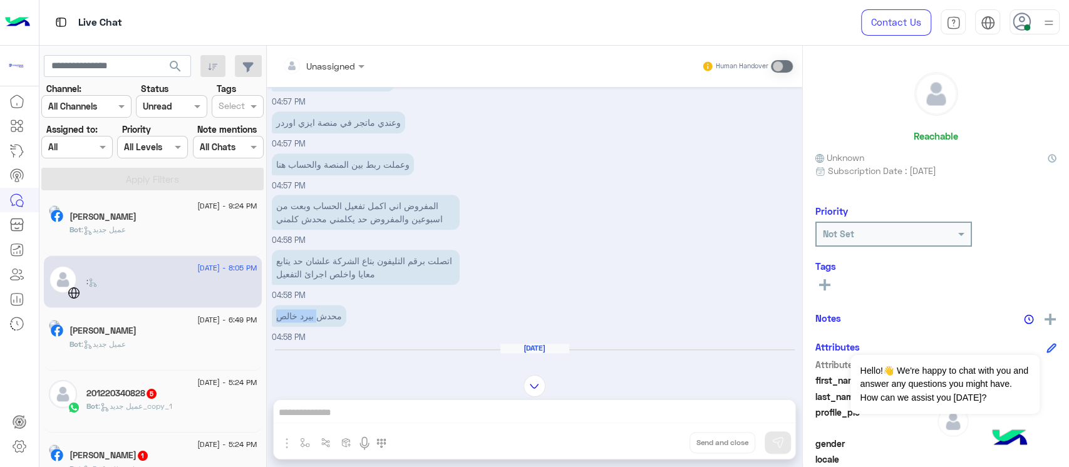
click at [269, 333] on div "[DATE] مرحبًا بك في [GEOGRAPHIC_DATA]. 😊 الاختيار الأول لرواد الأعمال لتسهيل ال…" at bounding box center [535, 225] width 536 height 276
click at [351, 401] on div "Unassigned Human Handover [DATE] مرحبًا بك في [GEOGRAPHIC_DATA]. 😊 الاختيار الأ…" at bounding box center [535, 259] width 536 height 427
click at [358, 415] on div "Unassigned Human Handover [DATE] مرحبًا بك في [GEOGRAPHIC_DATA]. 😊 الاختيار الأ…" at bounding box center [535, 259] width 536 height 427
click at [784, 64] on span at bounding box center [782, 66] width 22 height 13
click at [783, 68] on span at bounding box center [782, 66] width 22 height 13
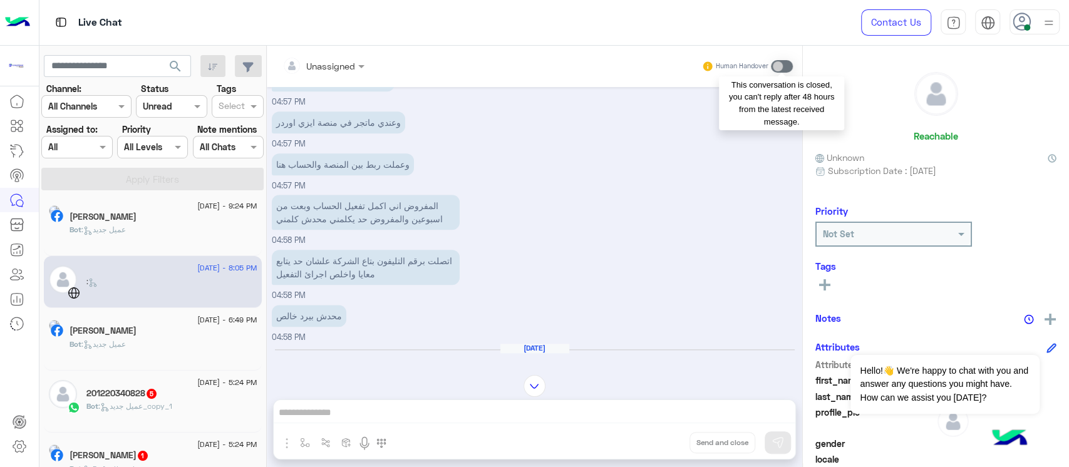
click at [781, 65] on span at bounding box center [782, 66] width 22 height 13
click at [780, 65] on span at bounding box center [782, 66] width 22 height 13
click at [779, 65] on span at bounding box center [782, 66] width 22 height 13
click at [779, 64] on span at bounding box center [782, 66] width 22 height 13
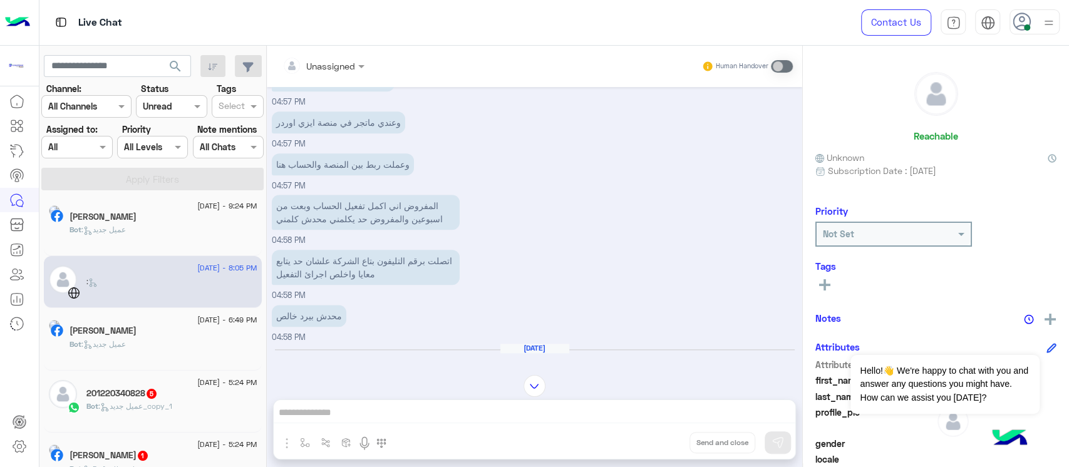
click at [237, 324] on span "[DATE] - 6:49 PM" at bounding box center [227, 320] width 60 height 11
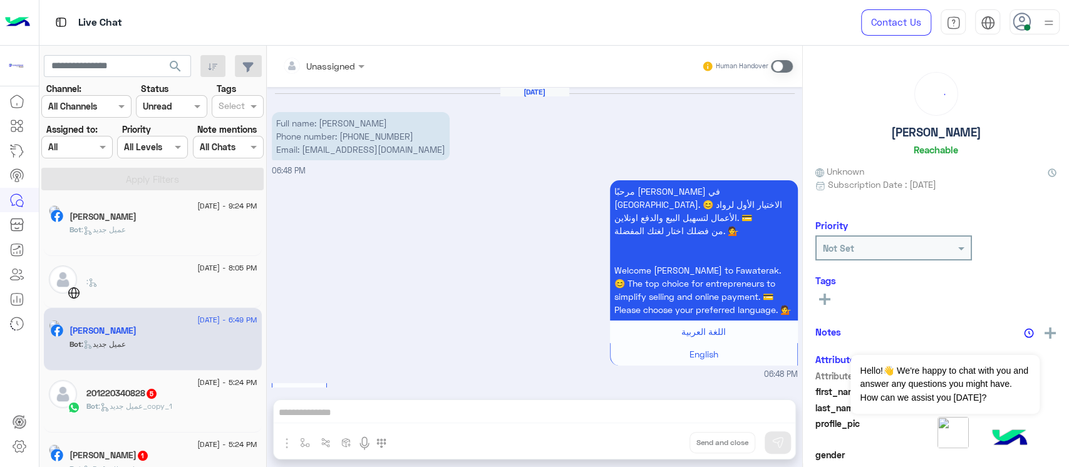
scroll to position [418, 0]
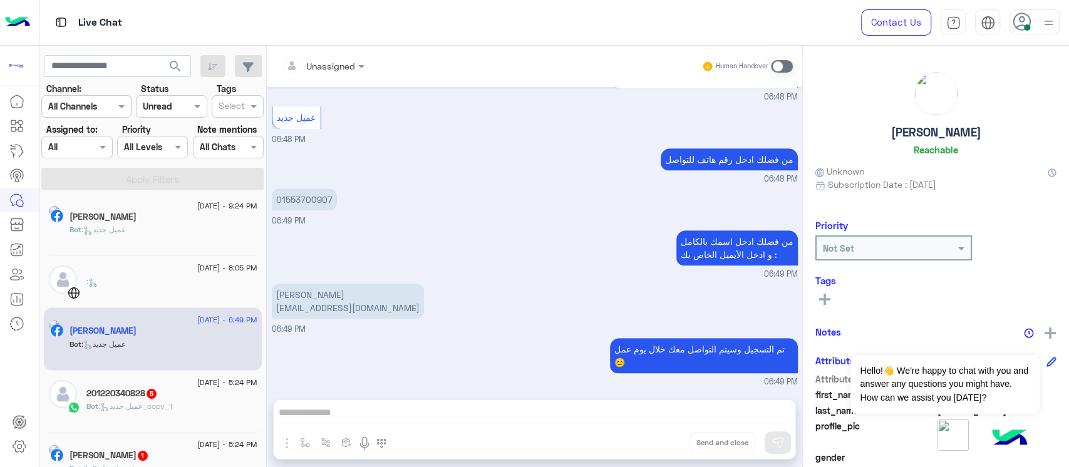
click at [167, 414] on div "Bot : عميل جديد_copy_1" at bounding box center [171, 412] width 171 height 22
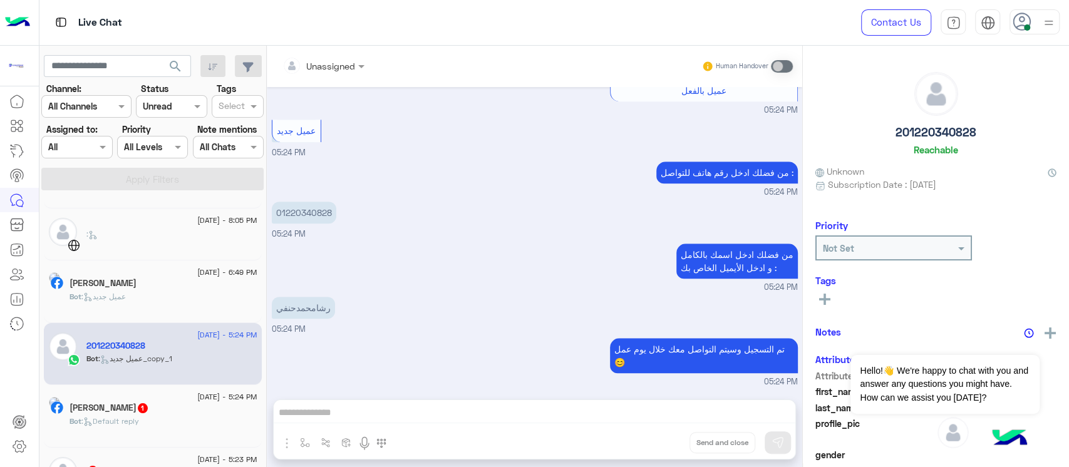
scroll to position [90, 0]
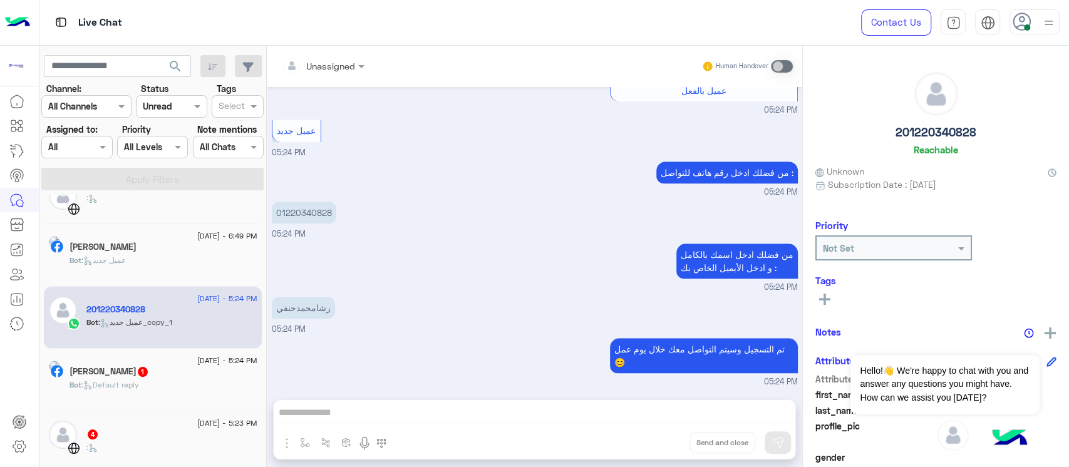
click at [155, 350] on div "[DATE] - 5:24 PM [PERSON_NAME] 1 Bot : Default reply" at bounding box center [153, 380] width 218 height 63
click at [171, 395] on div "Bot : Default reply" at bounding box center [164, 391] width 188 height 22
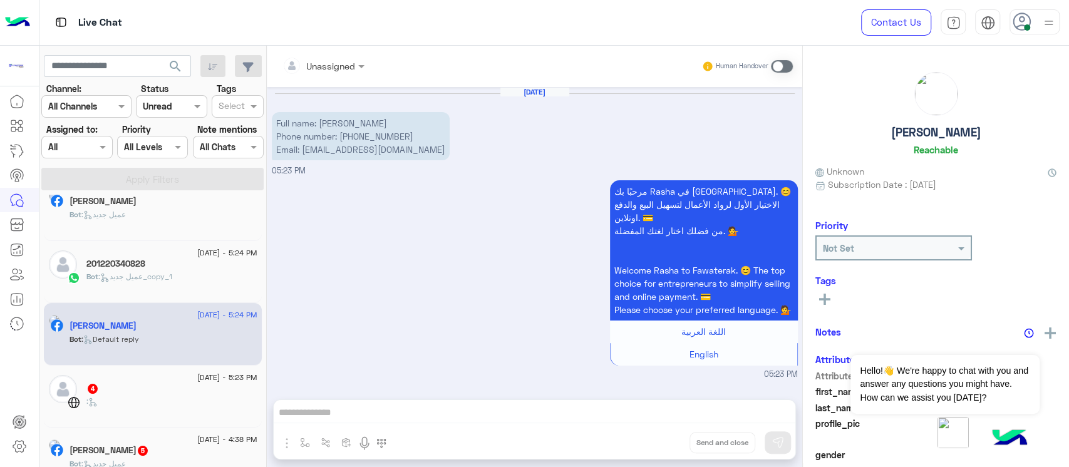
scroll to position [173, 0]
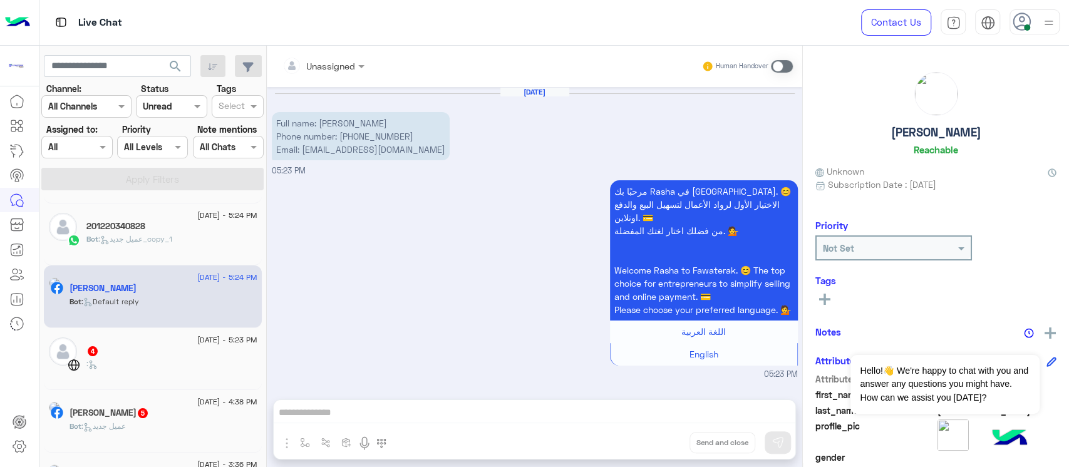
click at [157, 365] on div ":" at bounding box center [171, 369] width 171 height 22
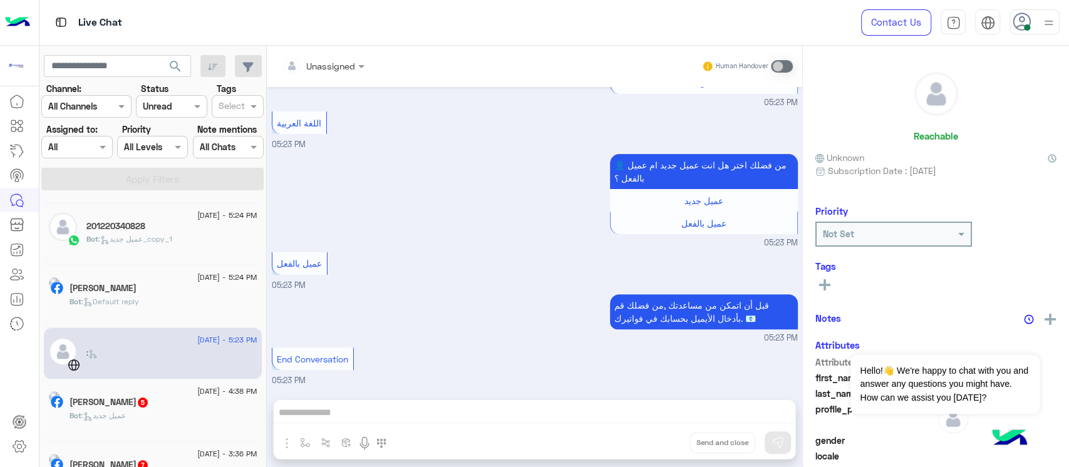
click at [167, 416] on div "Bot : عميل جديد" at bounding box center [164, 421] width 188 height 22
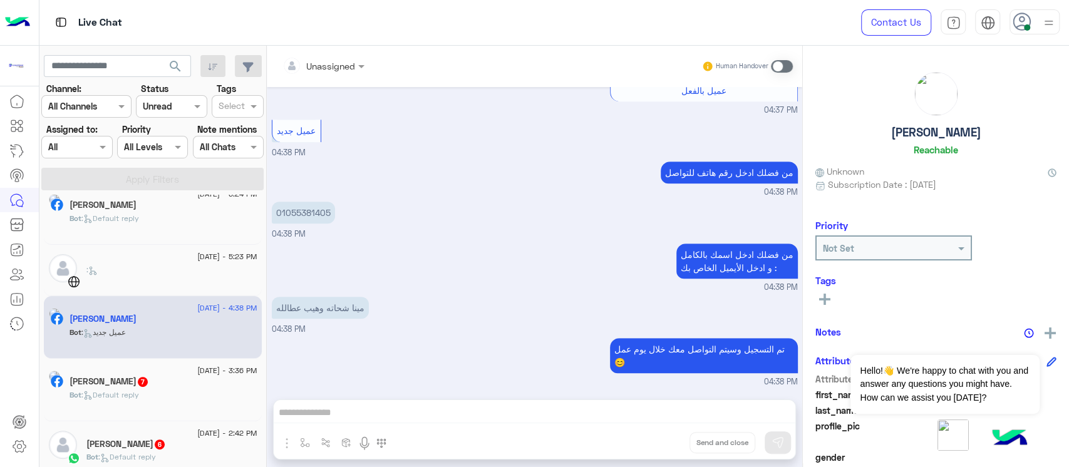
click at [149, 380] on h5 "[PERSON_NAME] 7" at bounding box center [110, 382] width 80 height 11
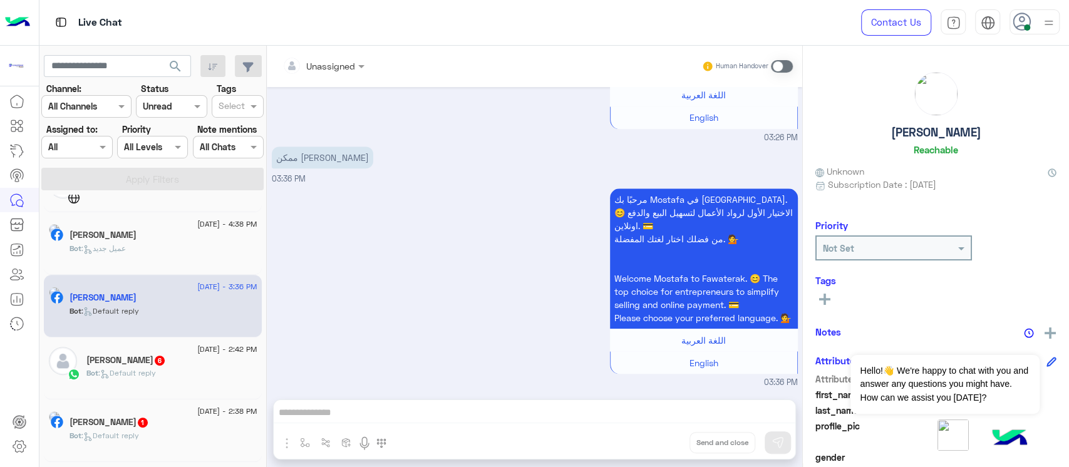
click at [146, 356] on h5 "[PERSON_NAME] 6" at bounding box center [126, 360] width 80 height 11
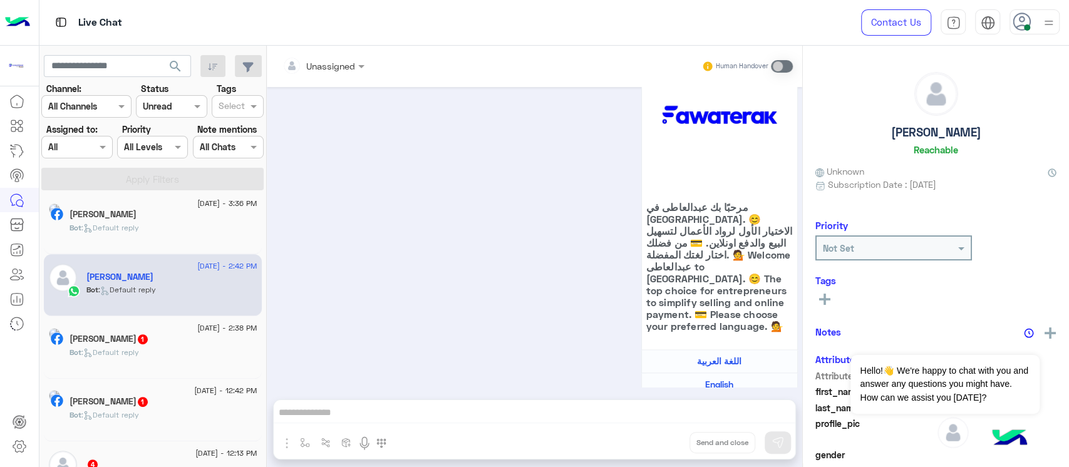
click at [154, 383] on div "[DATE] - 12:42 PM [PERSON_NAME] 1 Bot : Default reply" at bounding box center [153, 410] width 218 height 63
click at [149, 335] on span "1" at bounding box center [143, 338] width 13 height 11
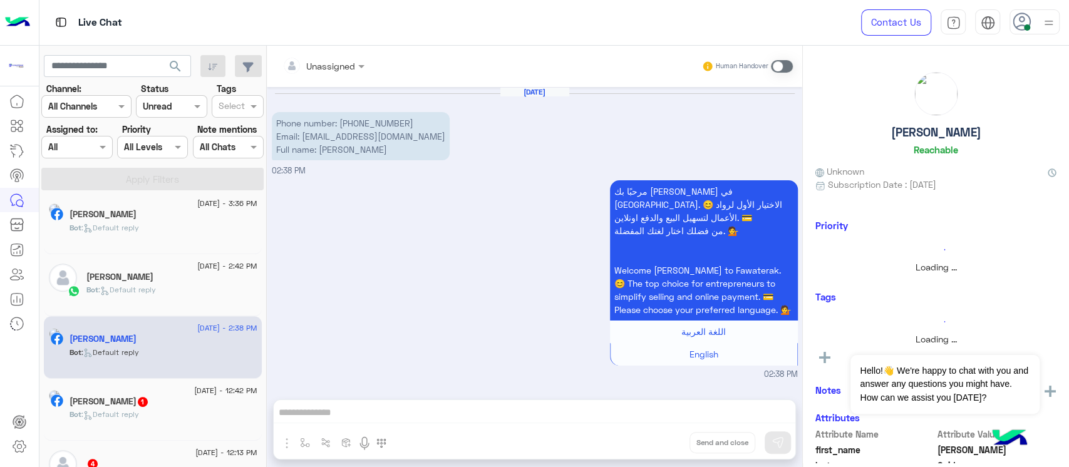
click at [148, 404] on span "1" at bounding box center [143, 401] width 13 height 11
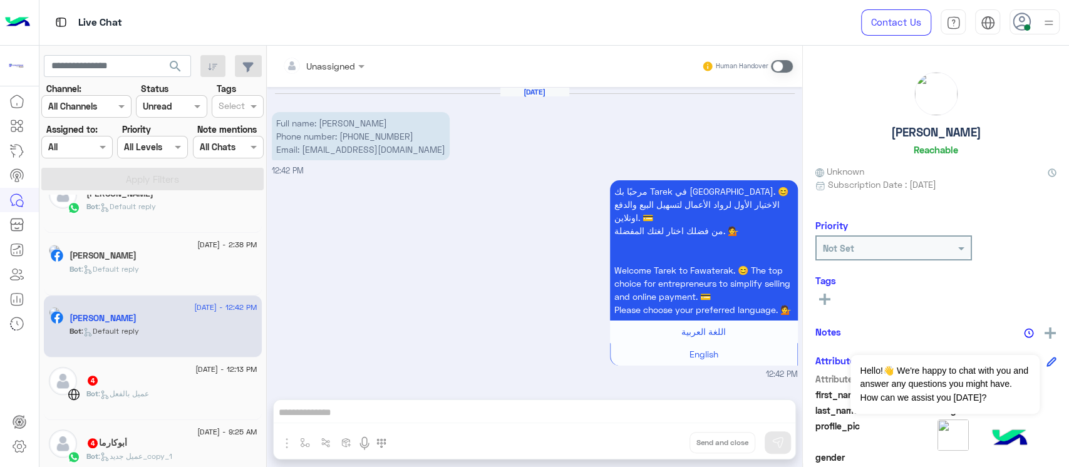
click at [148, 391] on span ": عميل بالفعل" at bounding box center [123, 393] width 51 height 9
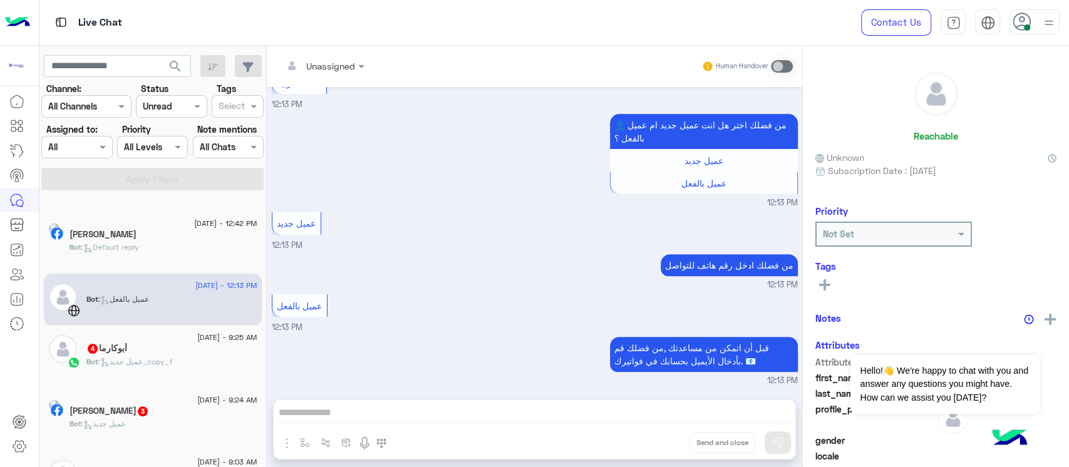
click at [148, 391] on div "[DATE] - 9:24 AM [PERSON_NAME] 3 Bot : عميل جديد" at bounding box center [153, 419] width 218 height 63
click at [150, 350] on div "أبوكارما 4" at bounding box center [171, 349] width 171 height 13
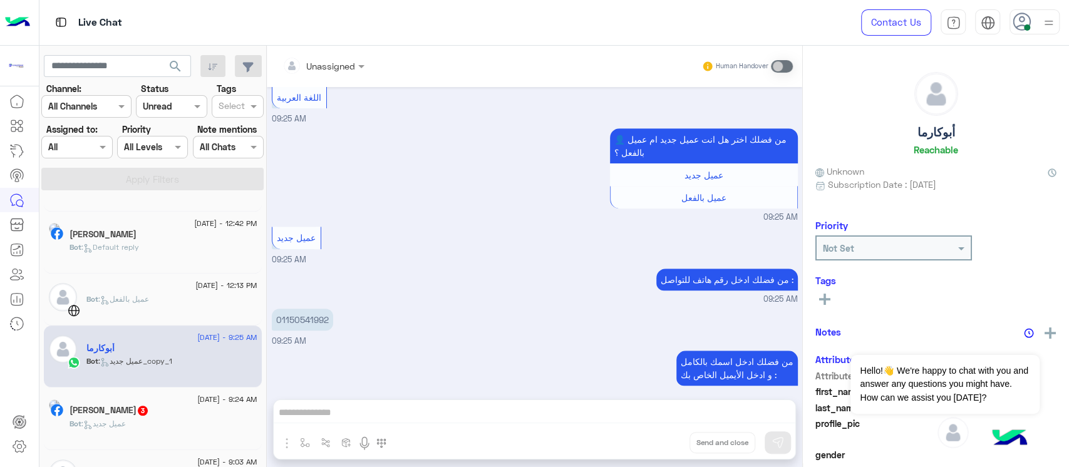
click at [165, 425] on div "Bot : عميل جديد" at bounding box center [164, 430] width 188 height 22
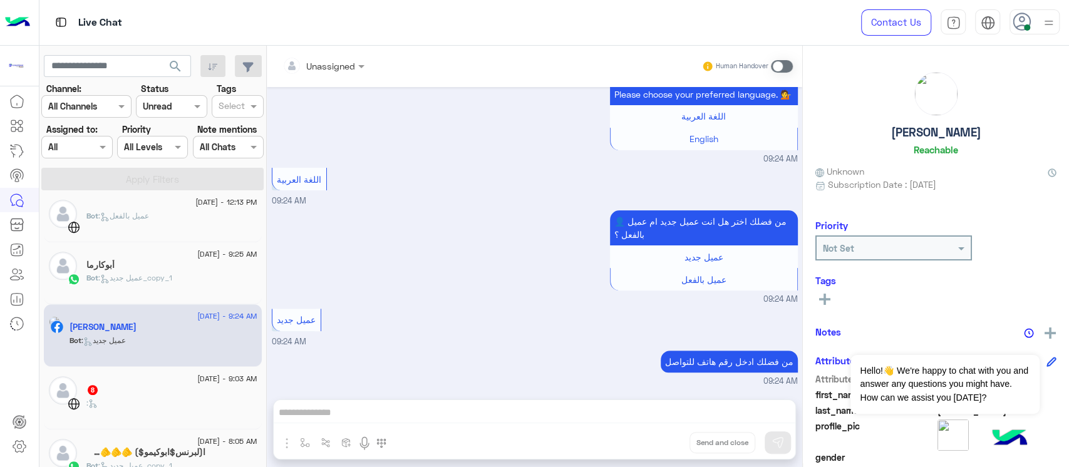
click at [164, 393] on div "8" at bounding box center [171, 391] width 171 height 13
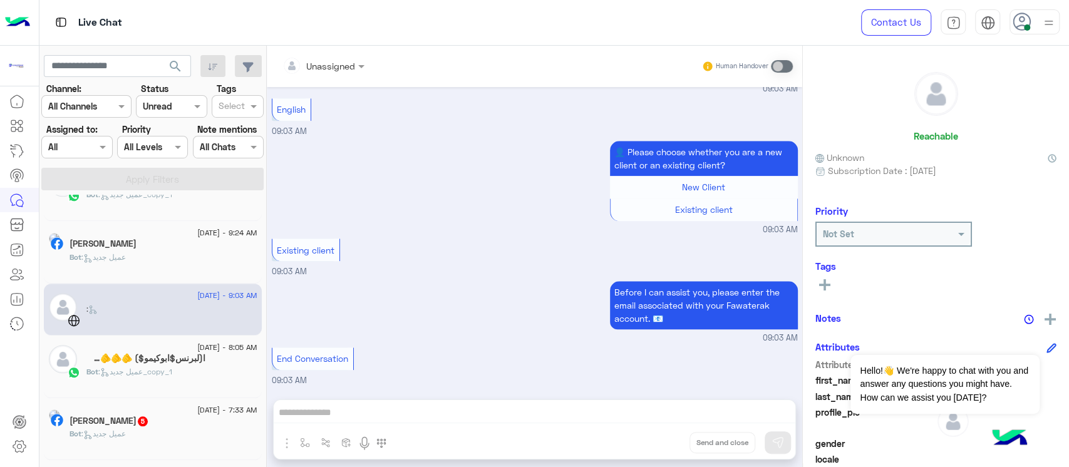
click at [160, 368] on span ": عميل جديد_copy_1" at bounding box center [135, 371] width 74 height 9
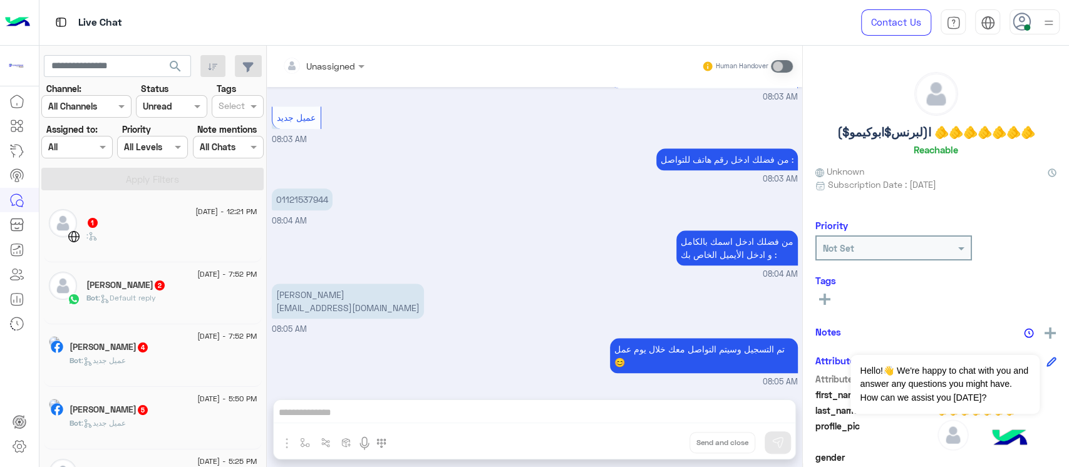
click at [143, 229] on div "1" at bounding box center [171, 223] width 171 height 13
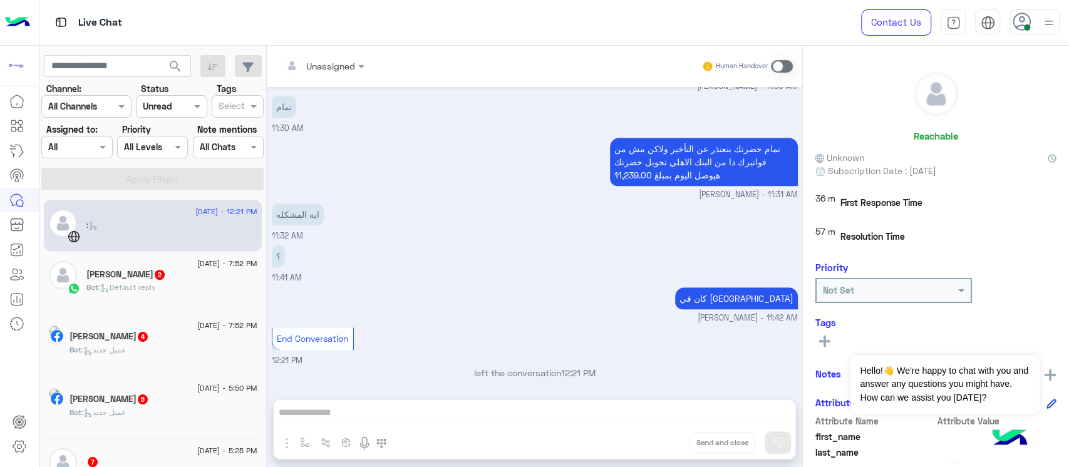
click at [141, 294] on div "Bot : Default reply" at bounding box center [171, 293] width 171 height 22
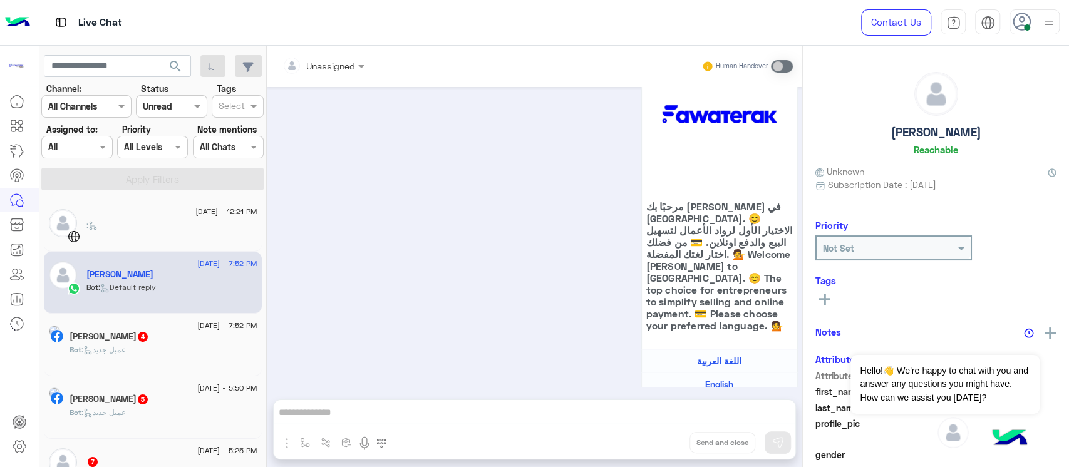
click at [170, 345] on div "Bot : عميل جديد" at bounding box center [164, 356] width 188 height 22
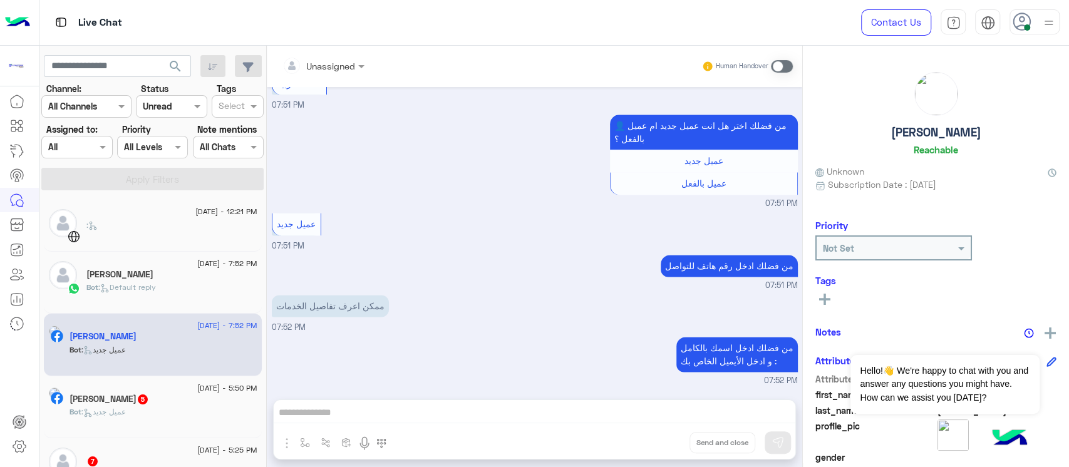
click at [198, 394] on div "[PERSON_NAME] 5" at bounding box center [164, 400] width 188 height 13
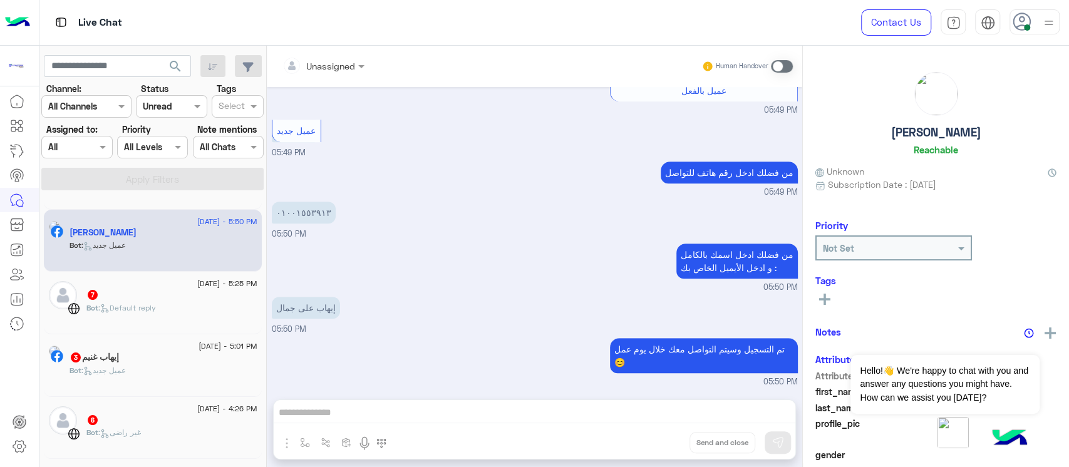
click at [170, 314] on div "Bot : Default reply" at bounding box center [171, 314] width 171 height 22
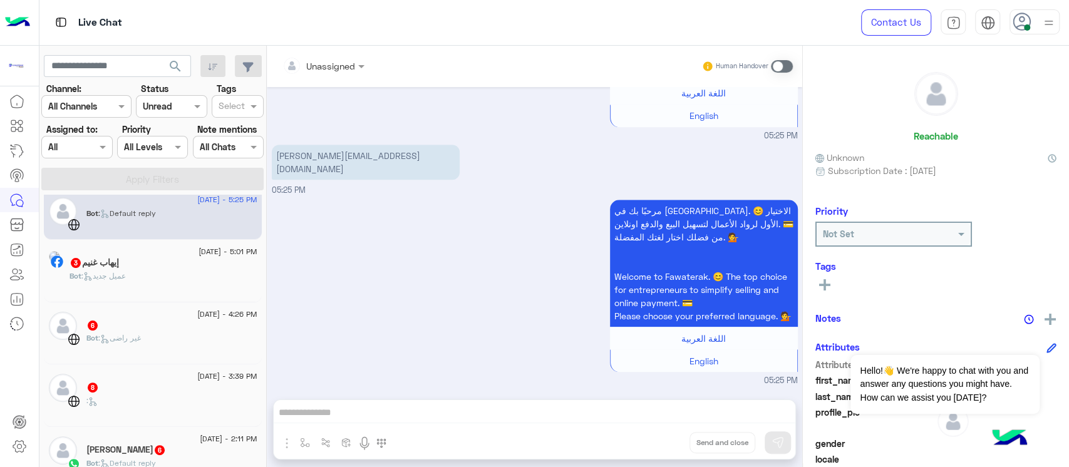
click at [145, 262] on div "إيهاب غنيم 3" at bounding box center [164, 264] width 188 height 13
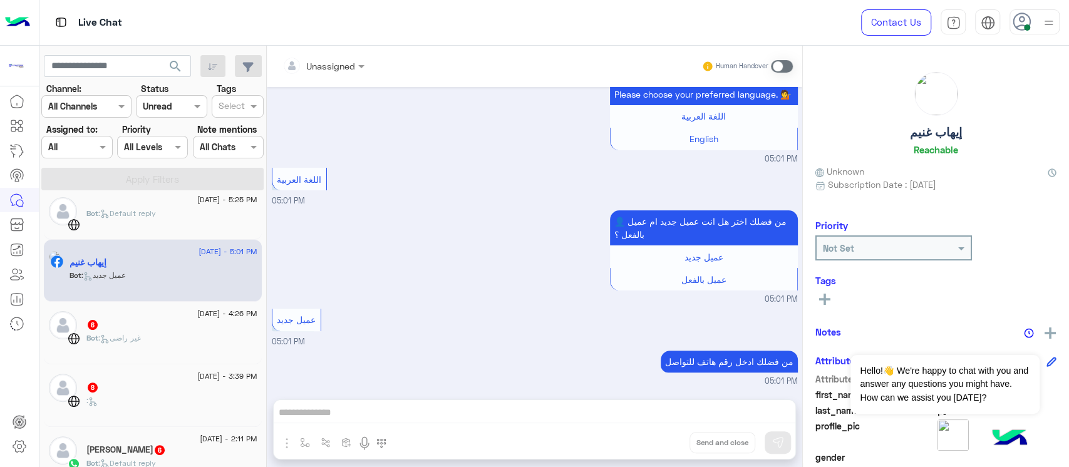
click at [159, 318] on div "[DATE] - 4:26 PM" at bounding box center [171, 315] width 171 height 8
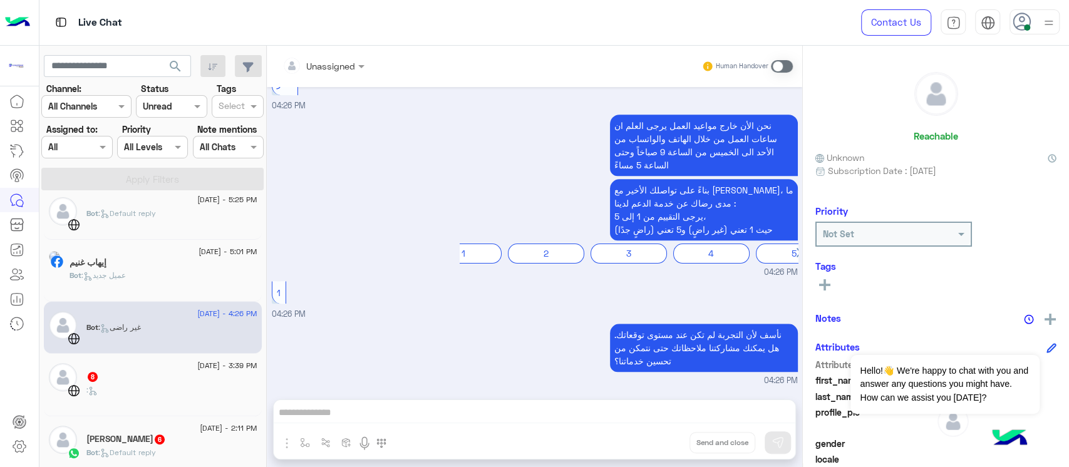
click at [177, 395] on div ":" at bounding box center [171, 396] width 171 height 22
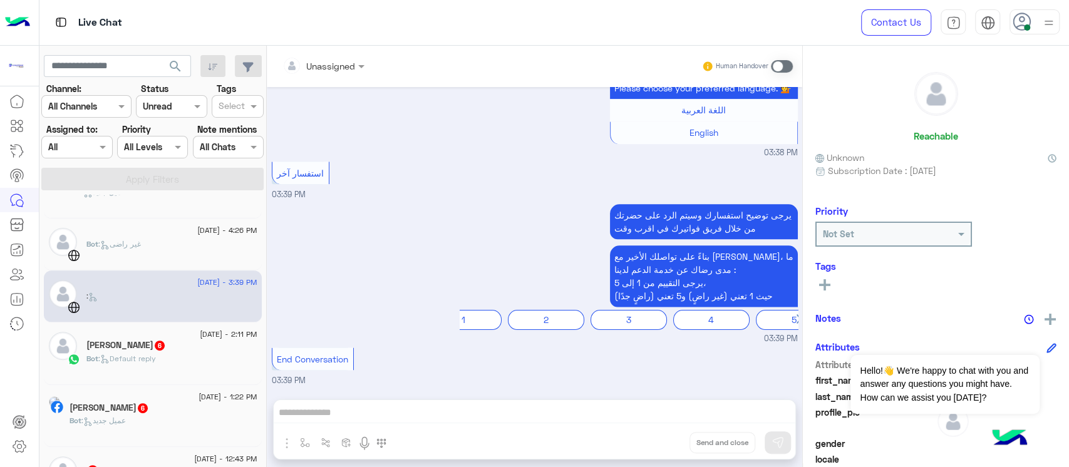
click at [179, 372] on div "Bot : Default reply" at bounding box center [171, 364] width 171 height 22
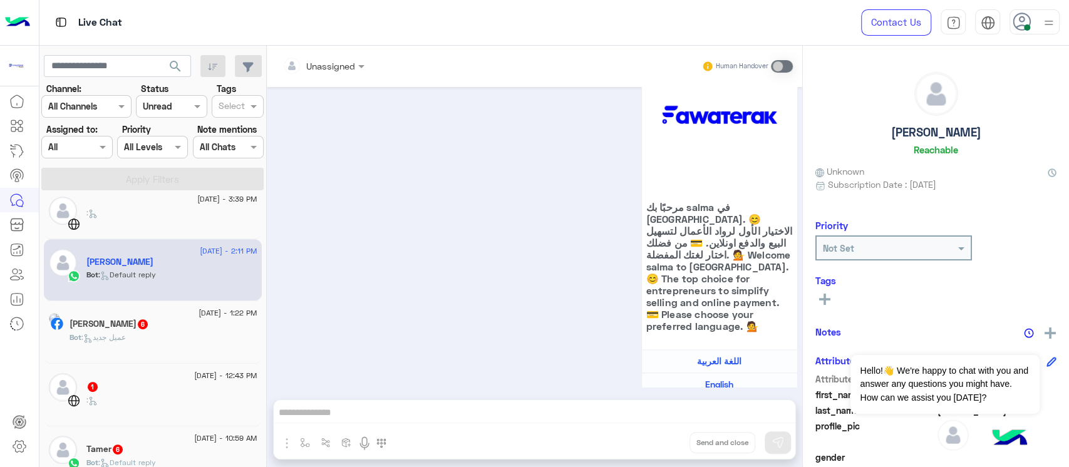
click at [177, 324] on div "[PERSON_NAME] 6" at bounding box center [164, 325] width 188 height 13
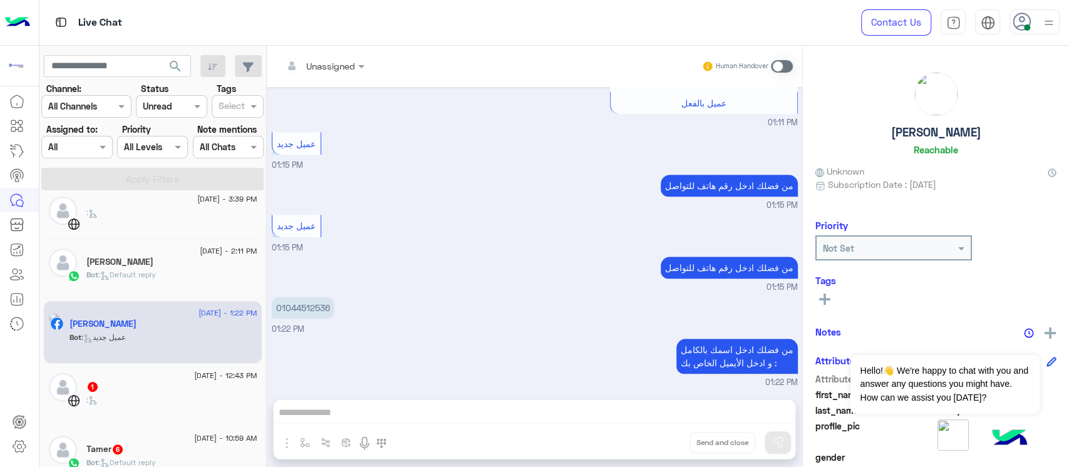
click at [200, 386] on div "1" at bounding box center [171, 388] width 171 height 13
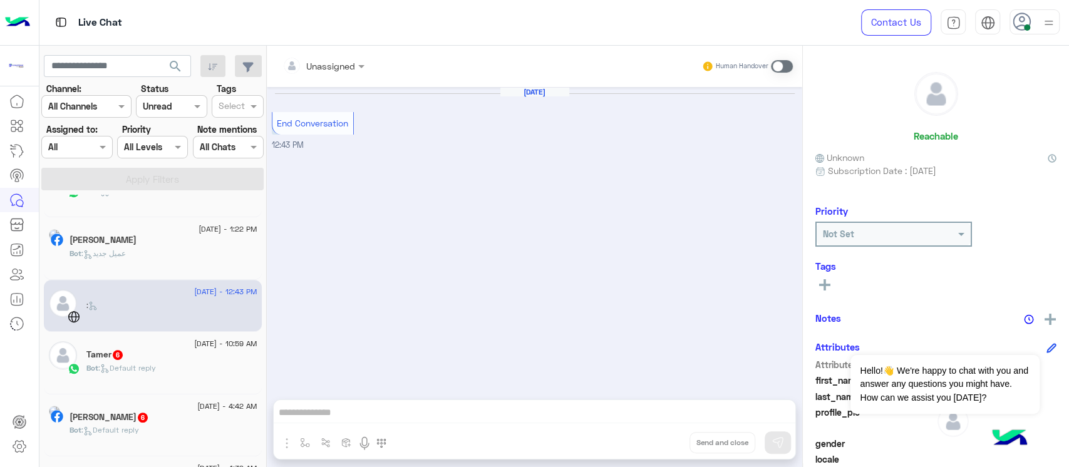
click at [190, 355] on div "Tamer 6" at bounding box center [171, 356] width 171 height 13
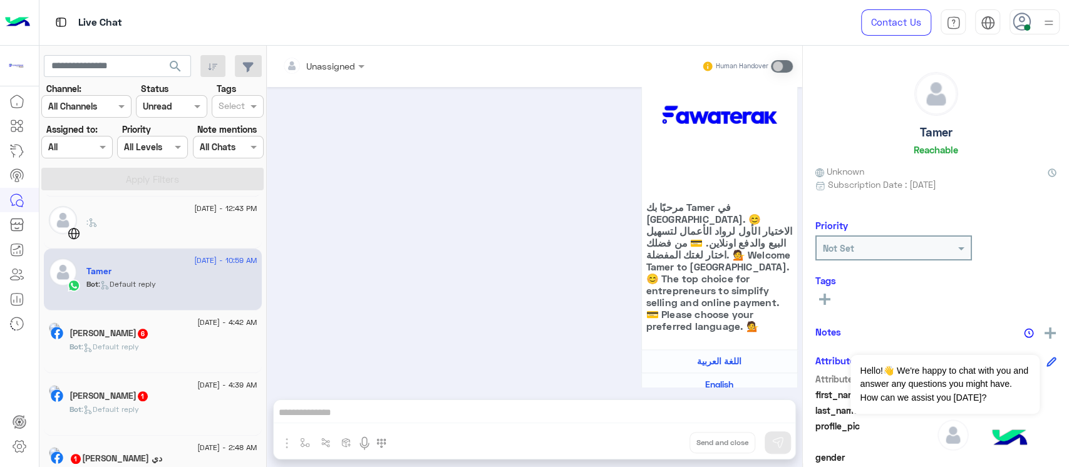
click at [190, 353] on div "Bot : Default reply" at bounding box center [164, 352] width 188 height 22
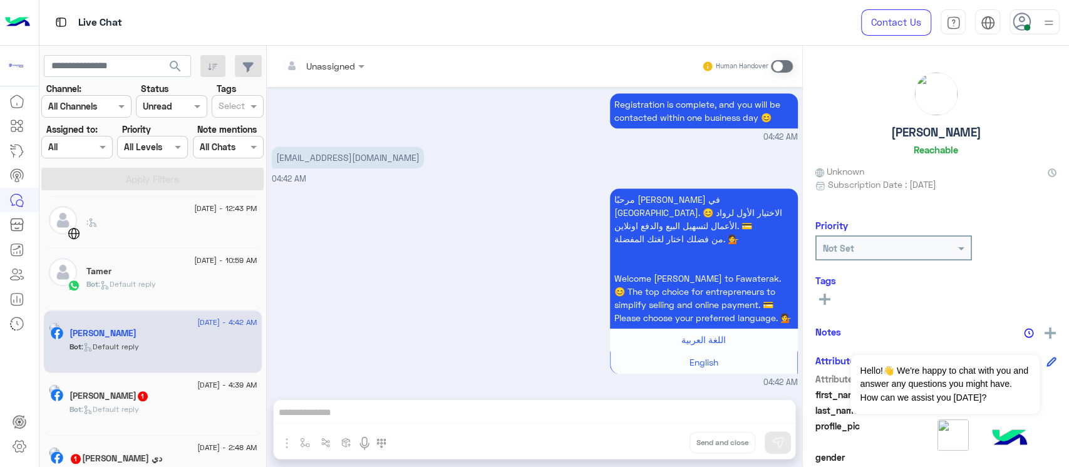
click at [187, 391] on div "[PERSON_NAME] 1" at bounding box center [164, 397] width 188 height 13
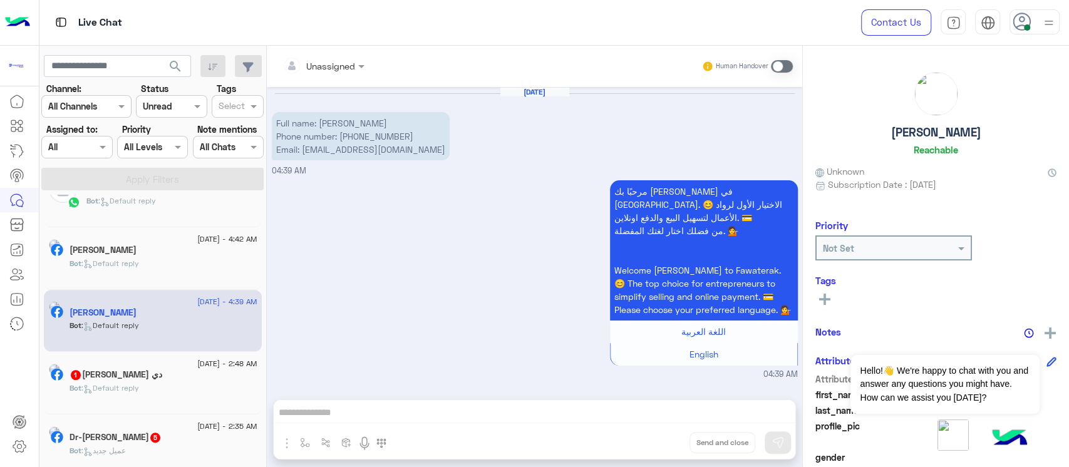
click at [198, 390] on div "Bot : Default reply" at bounding box center [164, 394] width 188 height 22
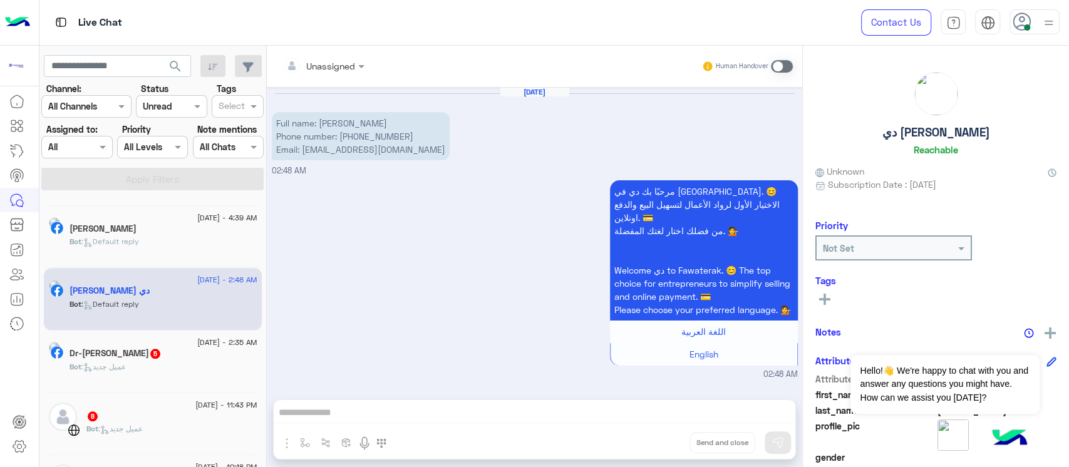
click at [170, 369] on div "Bot : عميل جديد" at bounding box center [164, 373] width 188 height 22
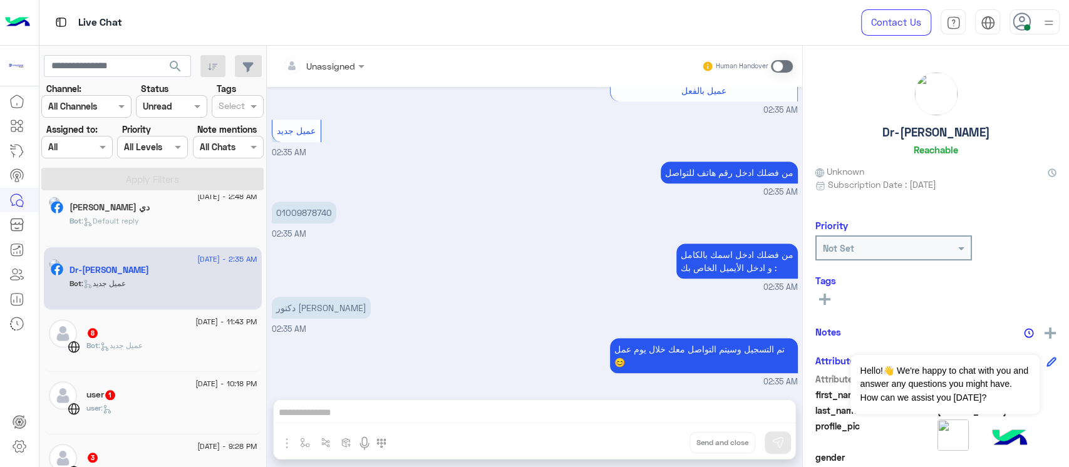
click at [185, 331] on div "8" at bounding box center [171, 334] width 171 height 13
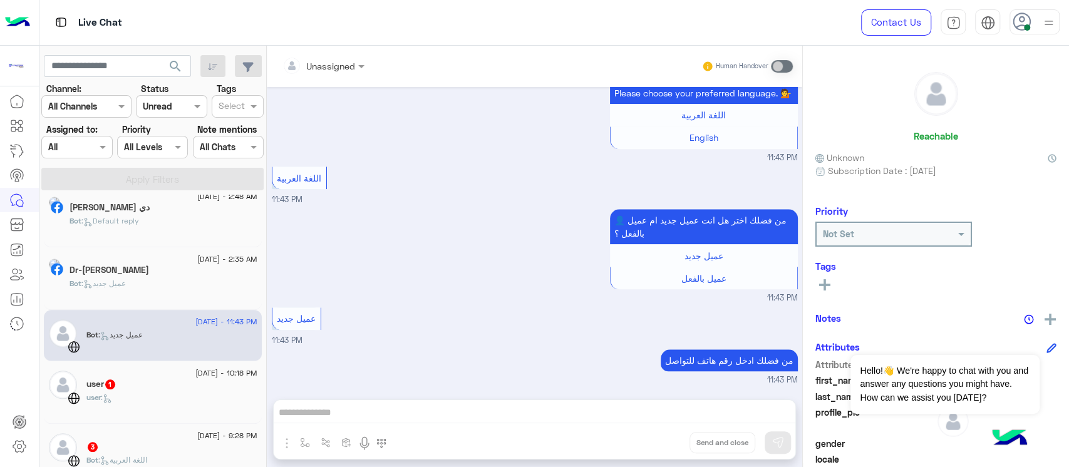
click at [185, 381] on div "user 1" at bounding box center [171, 385] width 171 height 13
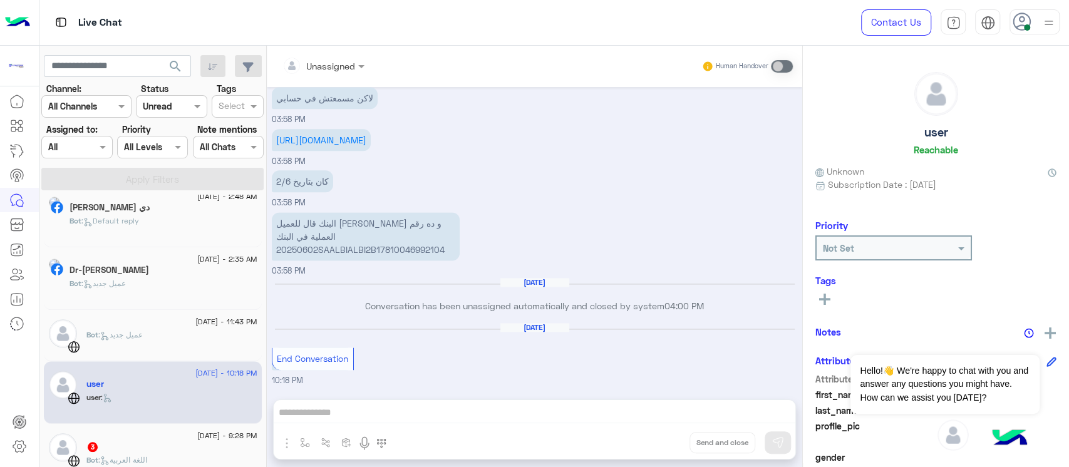
click at [388, 233] on p "البنك قال للعميل [PERSON_NAME] و ده رقم العملية في البنك 20250602SAALBIALBI2B17…" at bounding box center [366, 236] width 188 height 48
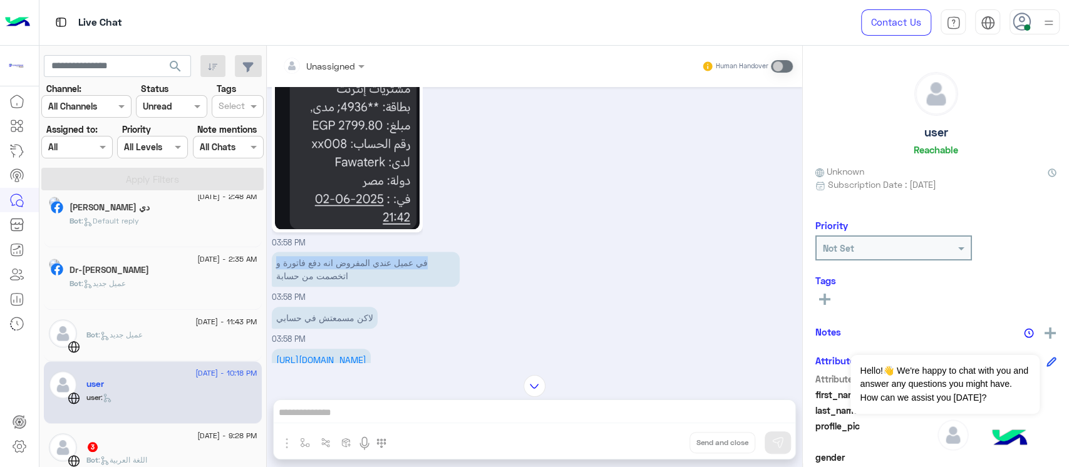
drag, startPoint x: 446, startPoint y: 280, endPoint x: 359, endPoint y: 295, distance: 88.4
click at [277, 283] on p "في عميل عندي المفروض انه دفع فاتورة و اتخصمت من حسابة" at bounding box center [366, 269] width 188 height 35
drag, startPoint x: 377, startPoint y: 298, endPoint x: 279, endPoint y: 299, distance: 98.4
click at [279, 287] on p "في عميل عندي المفروض انه دفع فاتورة و اتخصمت من حسابة" at bounding box center [366, 269] width 188 height 35
drag, startPoint x: 382, startPoint y: 340, endPoint x: 259, endPoint y: 338, distance: 122.8
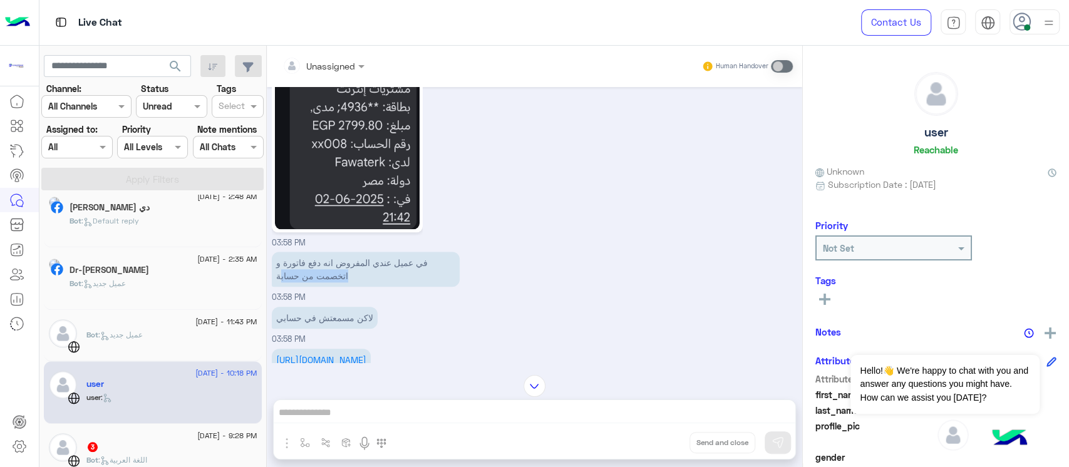
click at [259, 338] on mat-drawer-container "search Channel: Channel All Channels Status Channel Unread Tags Select Assigned…" at bounding box center [554, 259] width 1031 height 427
click at [511, 211] on div "03:58 PM" at bounding box center [535, 160] width 526 height 179
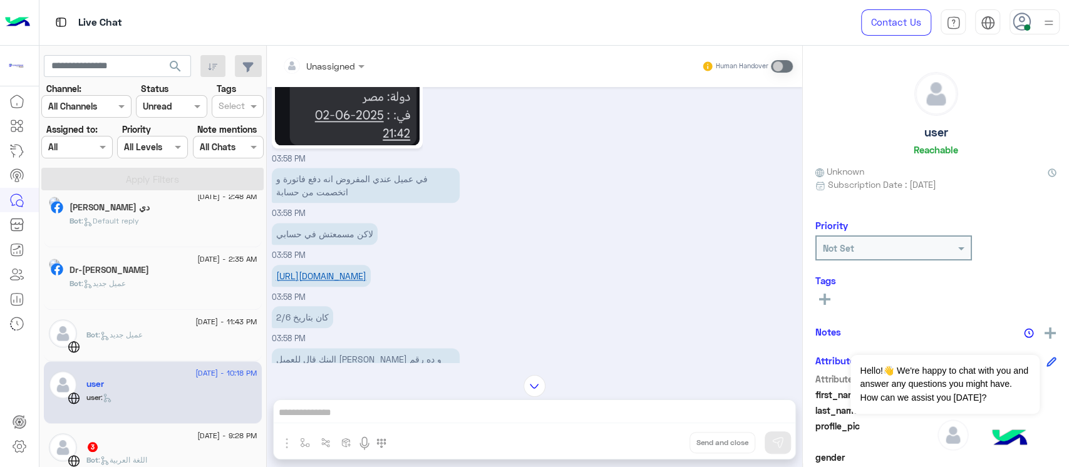
click at [336, 281] on link "[URL][DOMAIN_NAME]" at bounding box center [321, 276] width 90 height 11
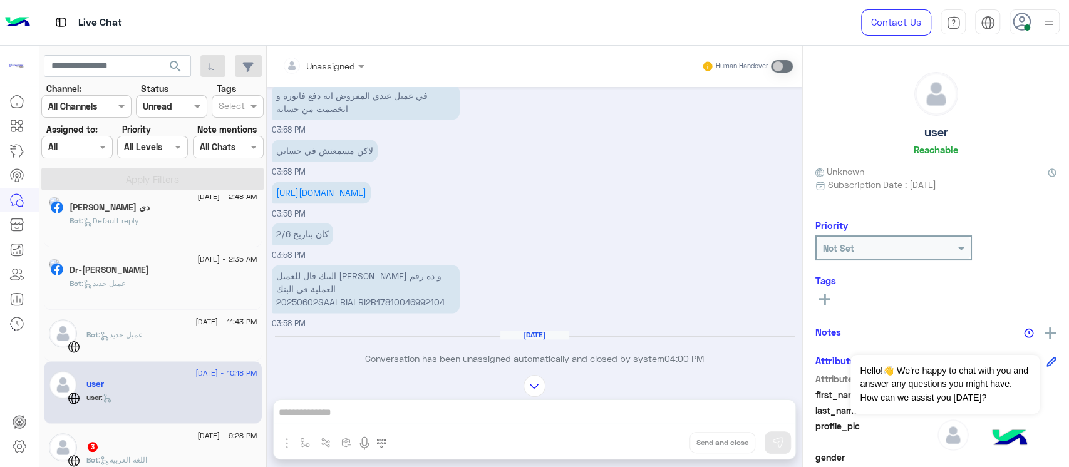
drag, startPoint x: 454, startPoint y: 304, endPoint x: 310, endPoint y: 322, distance: 145.8
click at [249, 304] on mat-drawer-container "search Channel: Channel All Channels Status Channel Unread Tags Select Assigned…" at bounding box center [554, 259] width 1031 height 427
click at [416, 316] on div "البنك قال للعميل [PERSON_NAME] و ده رقم العملية في البنك 20250602SAALBIALBI2B17…" at bounding box center [366, 289] width 188 height 55
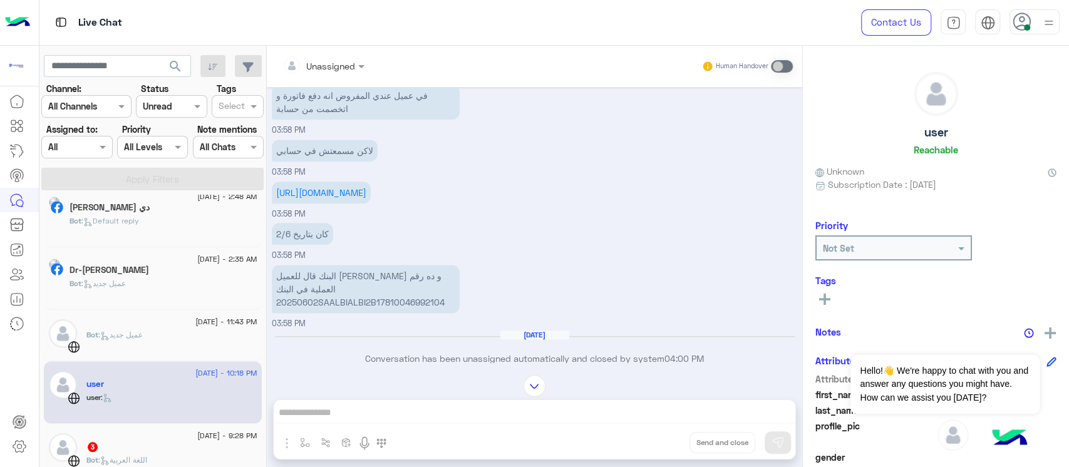
click at [380, 414] on div "Unassigned Human Handover [DATE] GetStarted 04:25 PM مرحبًا بك في [GEOGRAPHIC_D…" at bounding box center [535, 259] width 536 height 427
click at [786, 56] on div "Human Handover" at bounding box center [748, 66] width 92 height 23
click at [784, 65] on span at bounding box center [782, 66] width 22 height 13
click at [784, 67] on span at bounding box center [782, 66] width 22 height 13
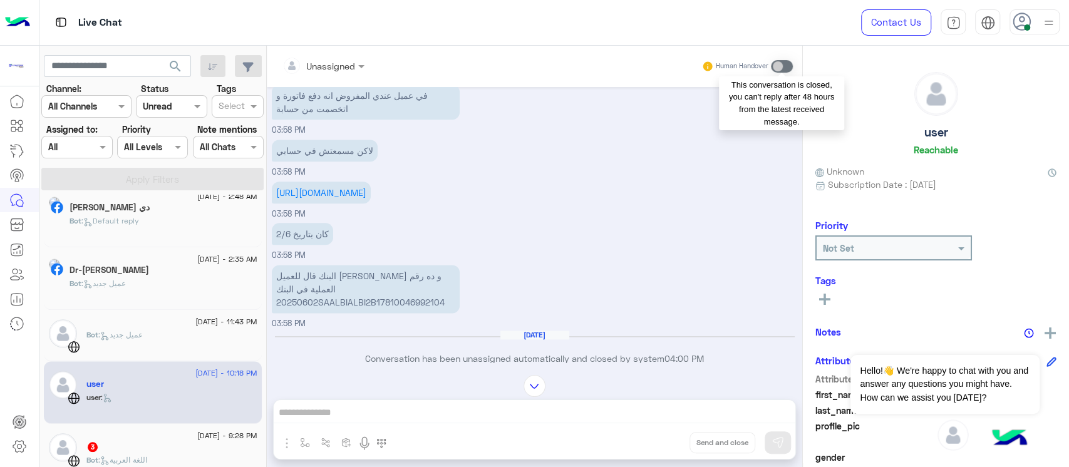
click at [784, 67] on span at bounding box center [782, 66] width 22 height 13
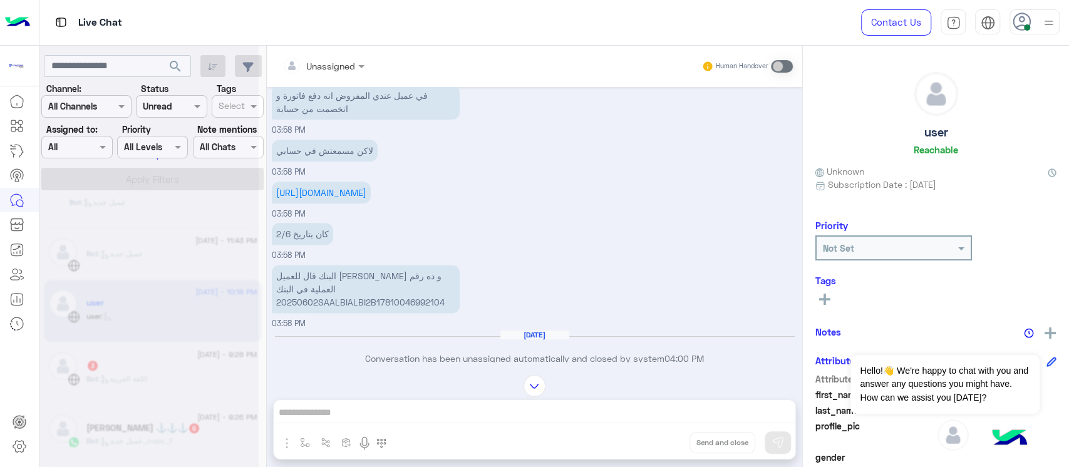
click at [147, 363] on div at bounding box center [148, 238] width 219 height 467
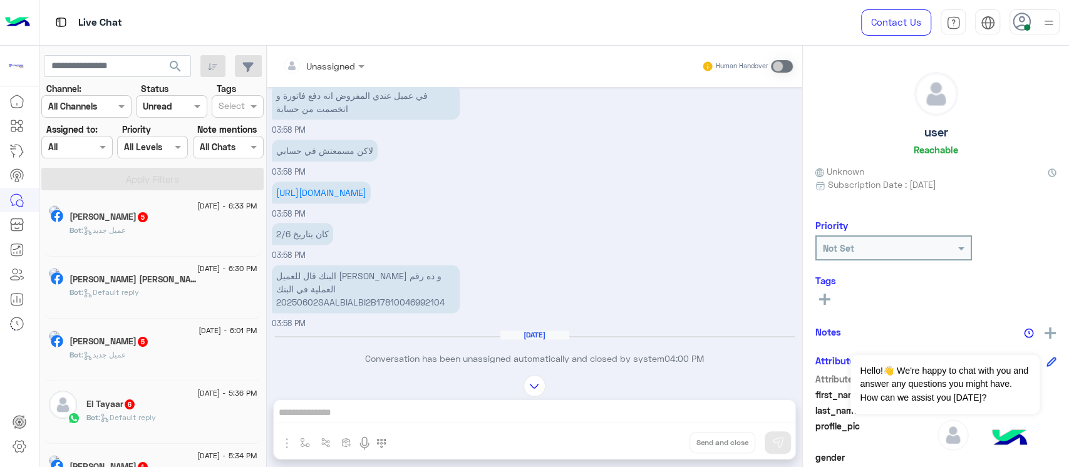
click at [197, 206] on span "[DATE] - 6:33 PM" at bounding box center [227, 205] width 60 height 11
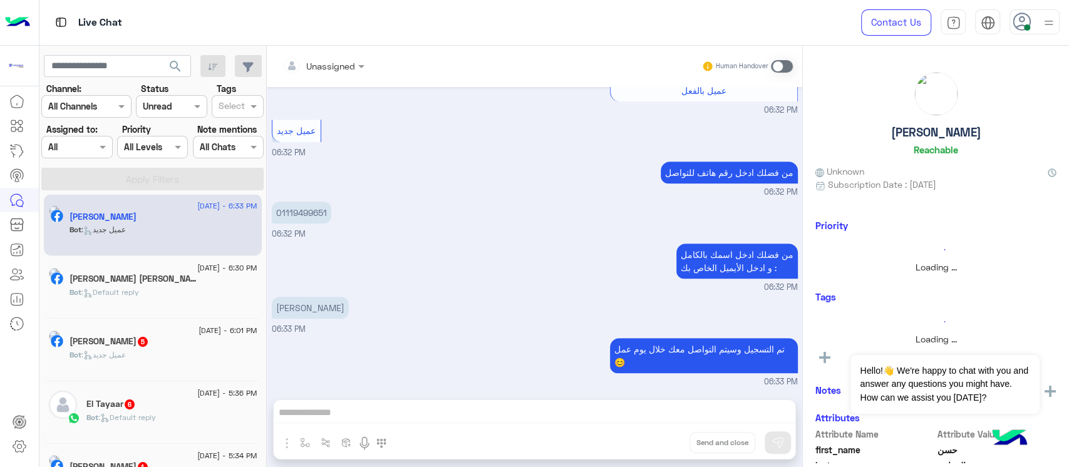
click at [184, 274] on h5 "[PERSON_NAME] [PERSON_NAME] 11" at bounding box center [136, 279] width 132 height 11
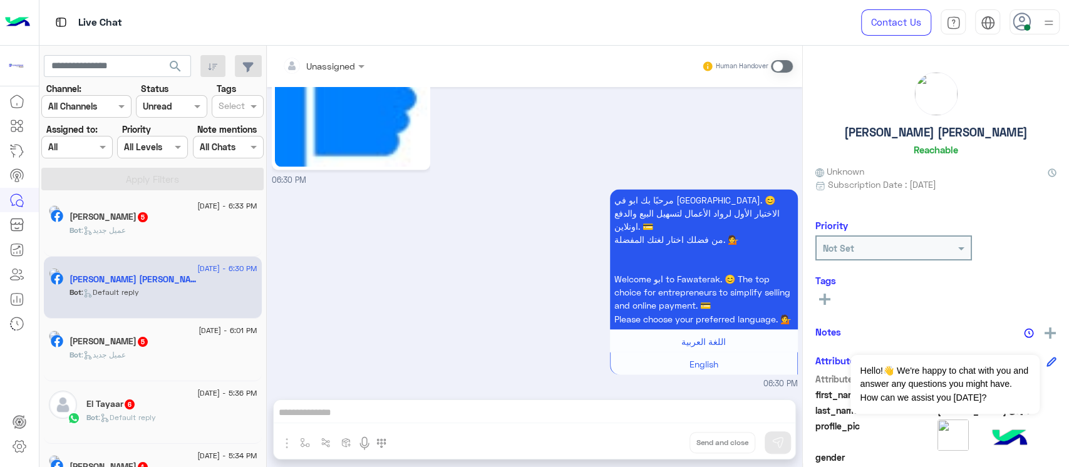
click at [167, 350] on div "Bot : عميل جديد" at bounding box center [164, 361] width 188 height 22
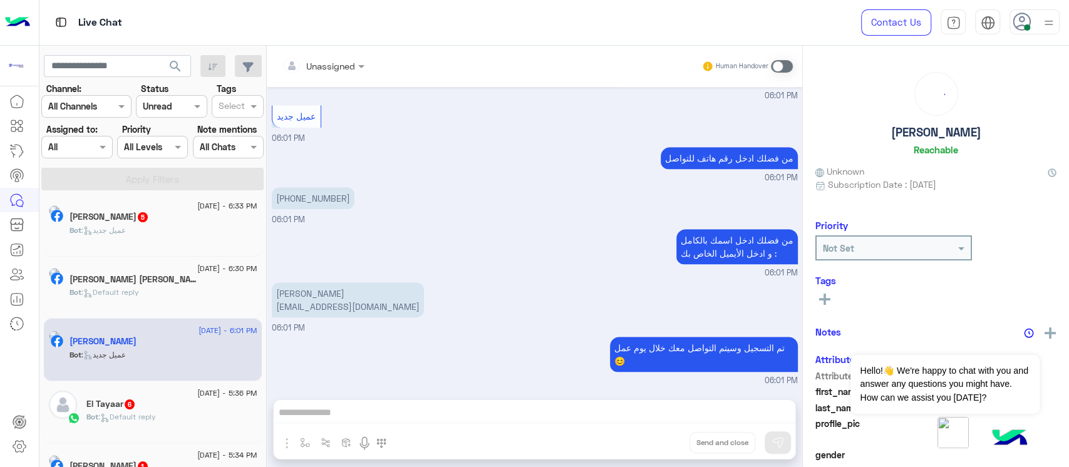
click at [172, 414] on div "Bot : Default reply" at bounding box center [171, 423] width 171 height 22
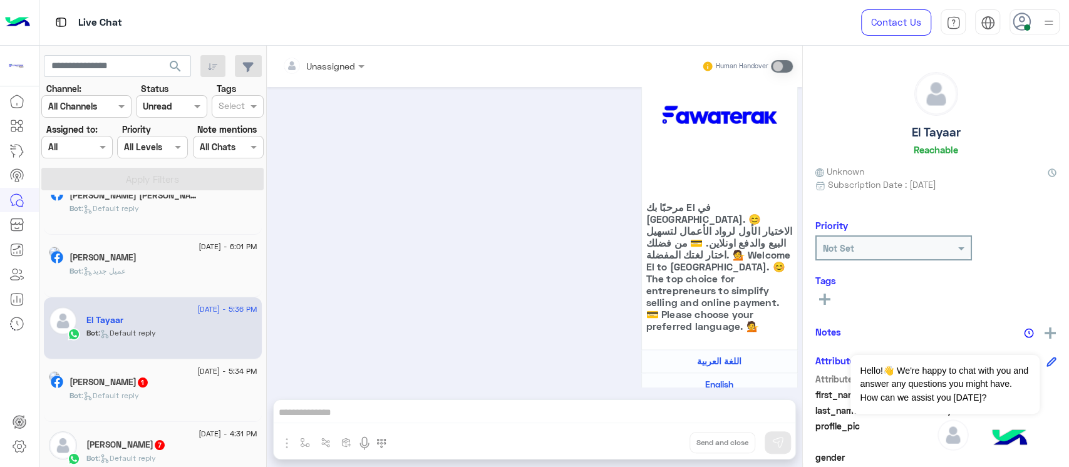
click at [172, 390] on div "Bot : Default reply" at bounding box center [164, 401] width 188 height 22
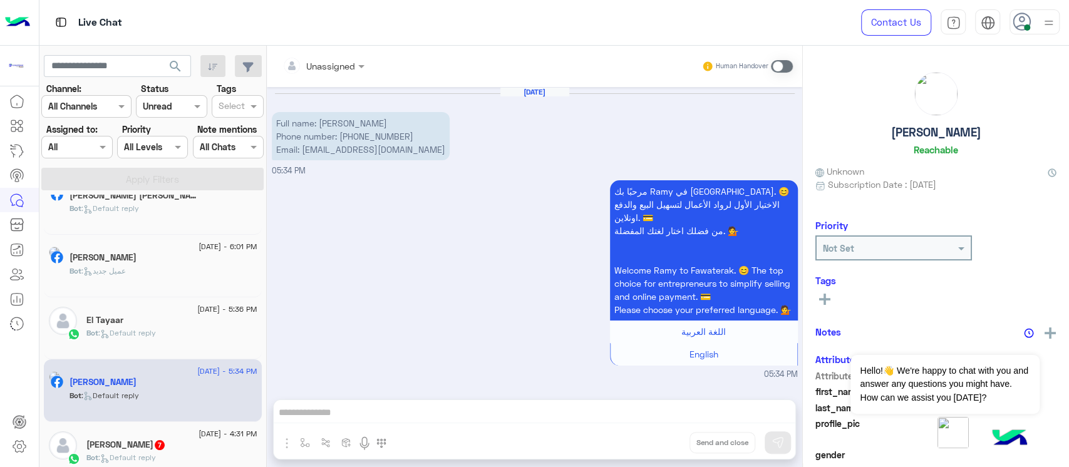
click at [172, 390] on div "Bot : Default reply" at bounding box center [164, 401] width 188 height 22
click at [166, 435] on div "[DATE] - 4:31 PM" at bounding box center [171, 436] width 171 height 8
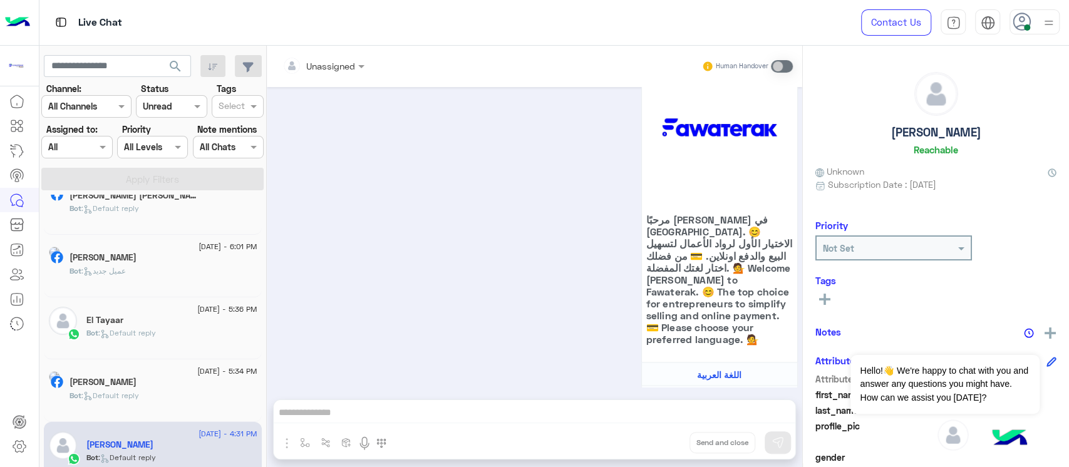
click at [165, 109] on input "text" at bounding box center [157, 106] width 29 height 13
click at [102, 136] on div "Assigned on All" at bounding box center [76, 147] width 71 height 23
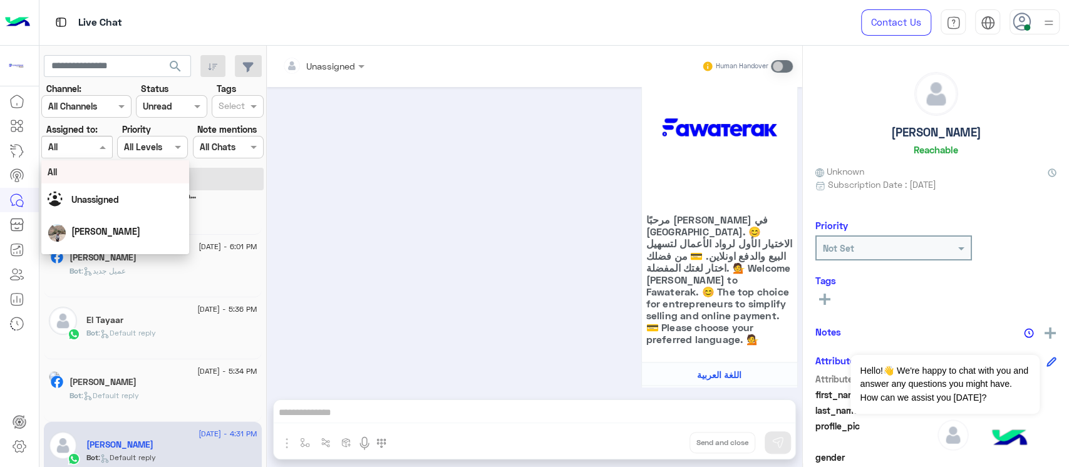
click at [219, 146] on input "text" at bounding box center [214, 147] width 29 height 13
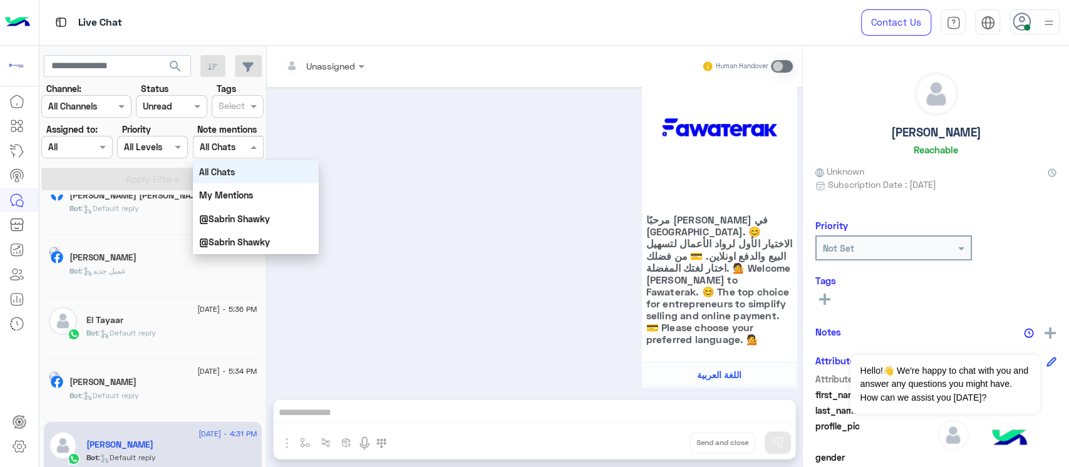
click at [105, 107] on div at bounding box center [86, 106] width 89 height 14
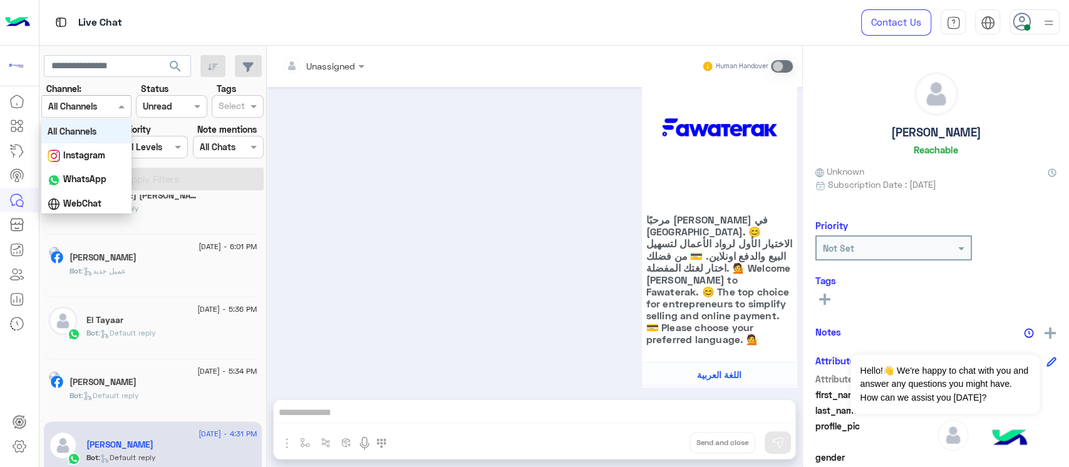
click at [151, 107] on input "text" at bounding box center [157, 106] width 29 height 13
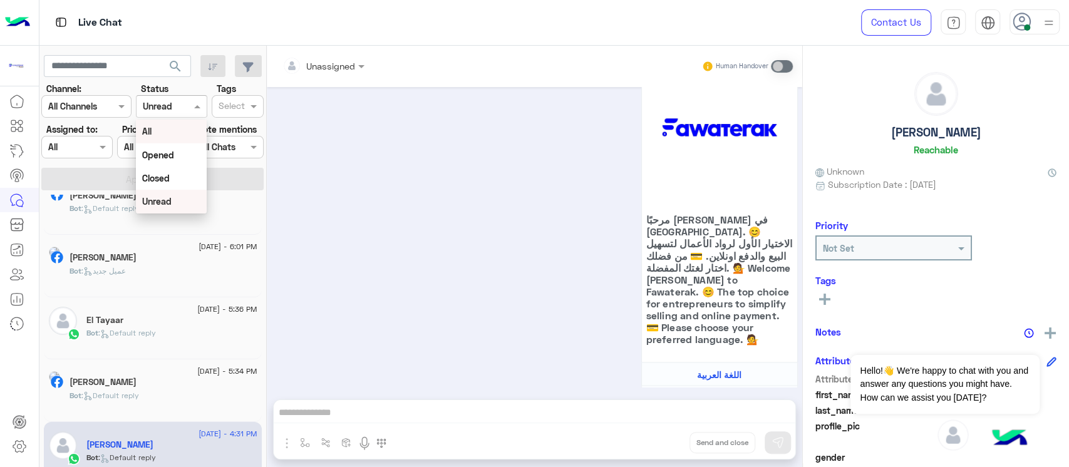
click at [166, 133] on div "All" at bounding box center [171, 131] width 71 height 23
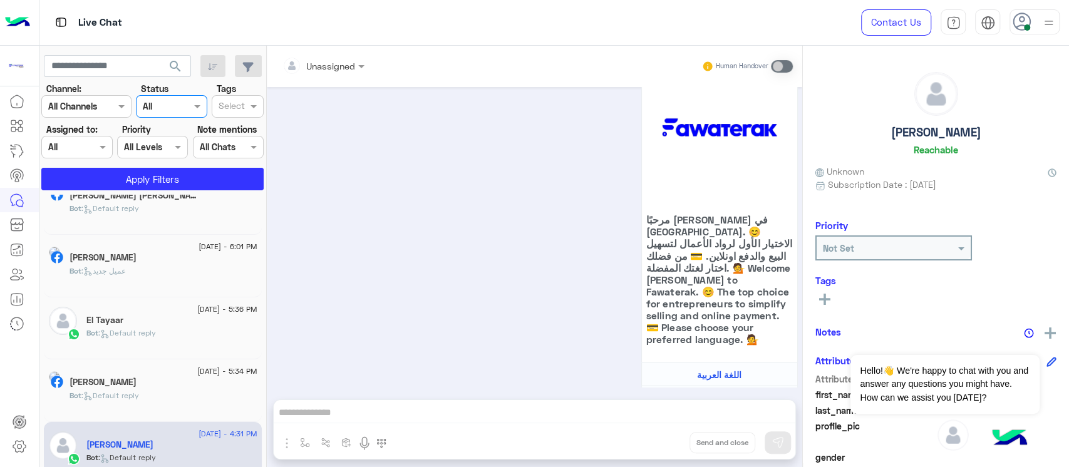
click at [164, 109] on input "text" at bounding box center [157, 106] width 29 height 13
click at [167, 206] on b "Unread" at bounding box center [156, 201] width 29 height 11
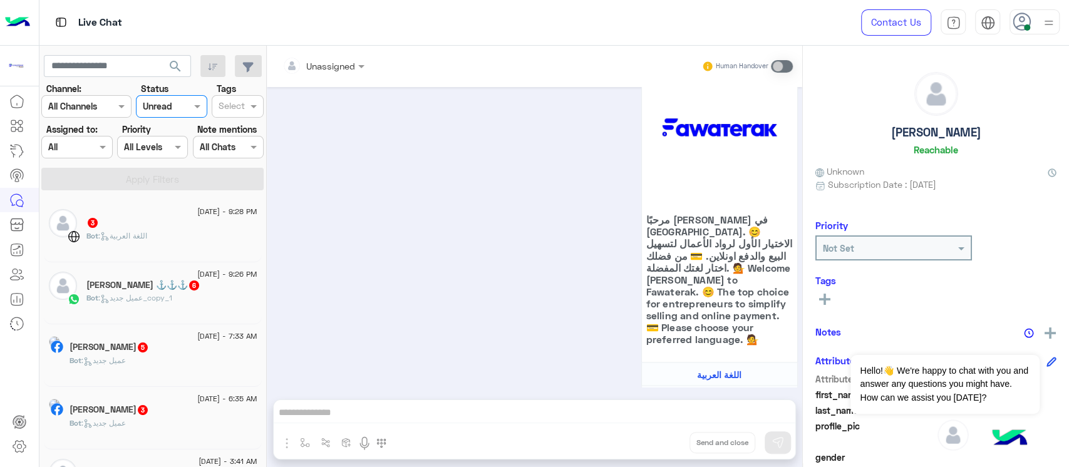
click at [197, 211] on span "[DATE] - 9:28 PM" at bounding box center [227, 211] width 60 height 11
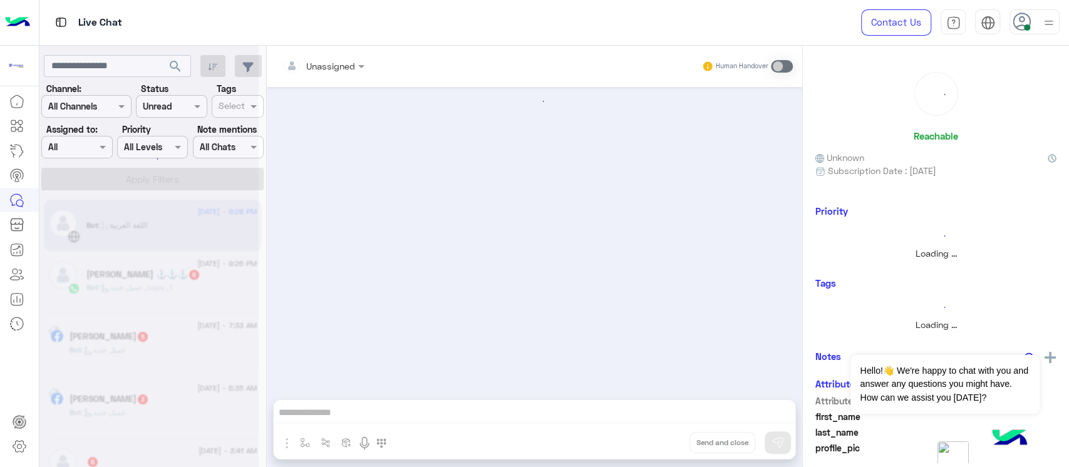
scroll to position [248, 0]
